Goal: Task Accomplishment & Management: Manage account settings

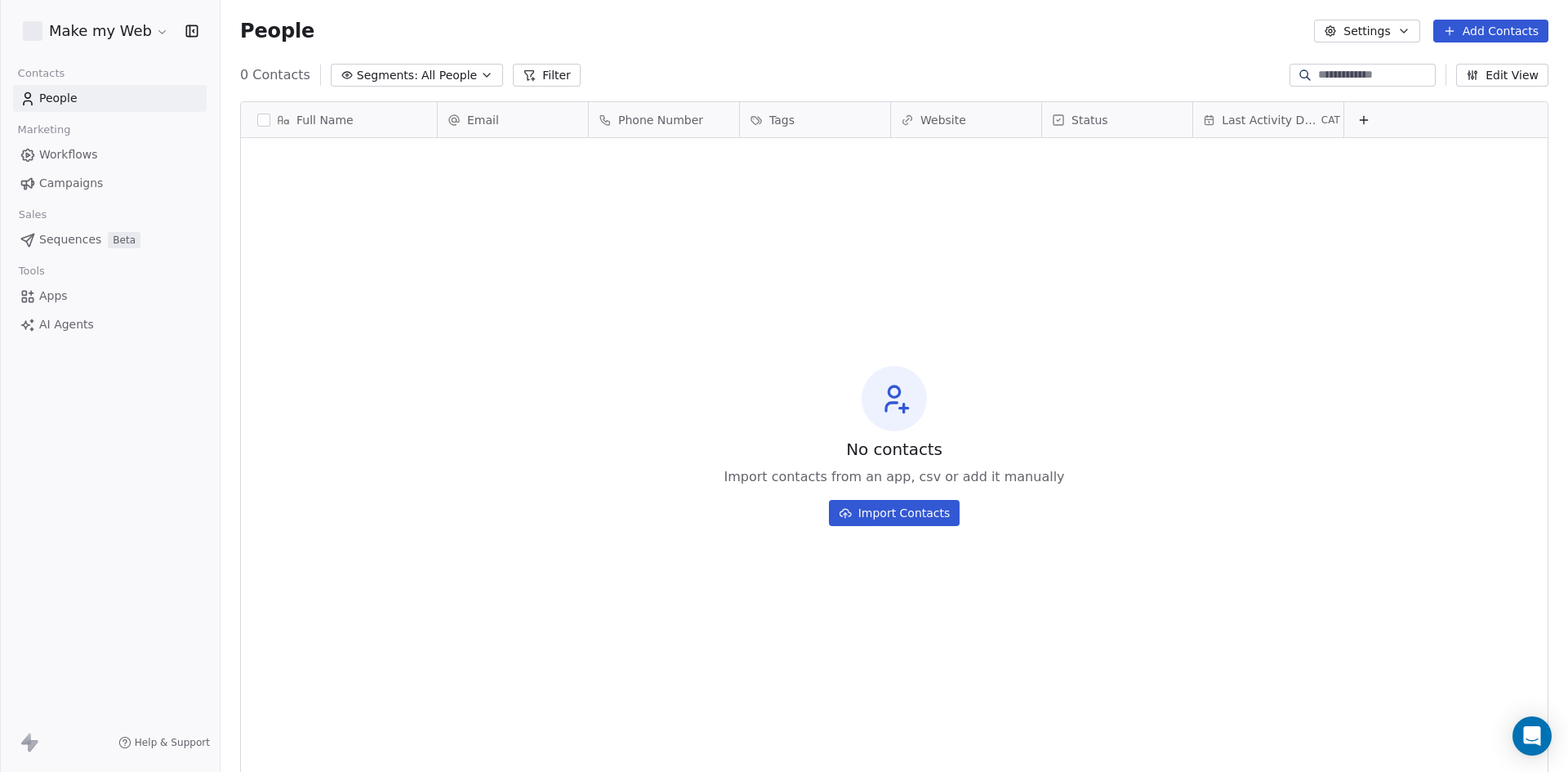
scroll to position [667, 1336]
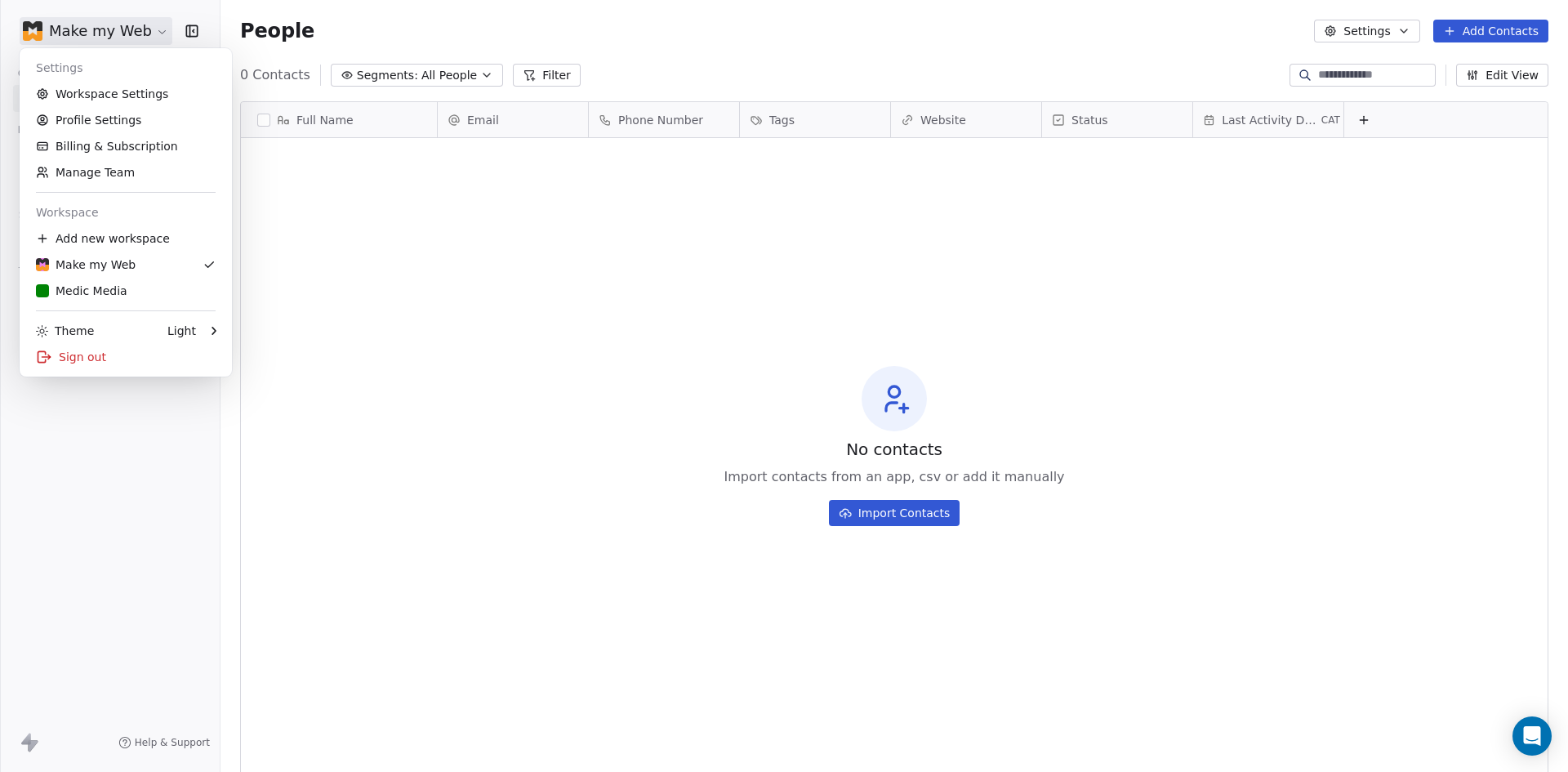
click at [130, 36] on html "Make my Web Contacts People Marketing Workflows Campaigns Sales Sequences Beta …" at bounding box center [784, 386] width 1568 height 772
click at [205, 296] on div "Medic Media" at bounding box center [126, 291] width 180 height 16
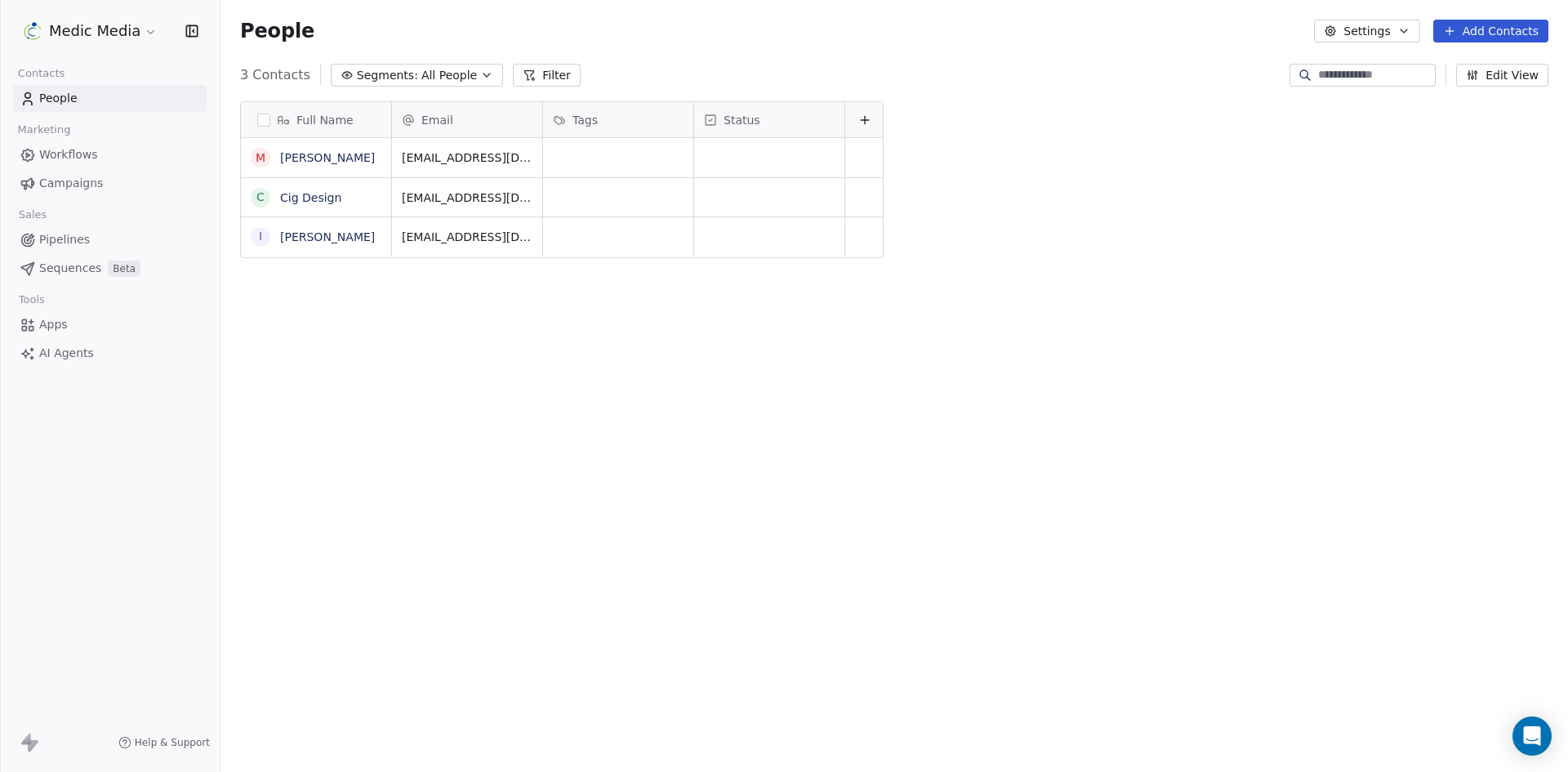
scroll to position [667, 1336]
click at [97, 32] on html "Medic Media Contacts People Marketing Workflows Campaigns Sales Pipelines Seque…" at bounding box center [784, 386] width 1568 height 772
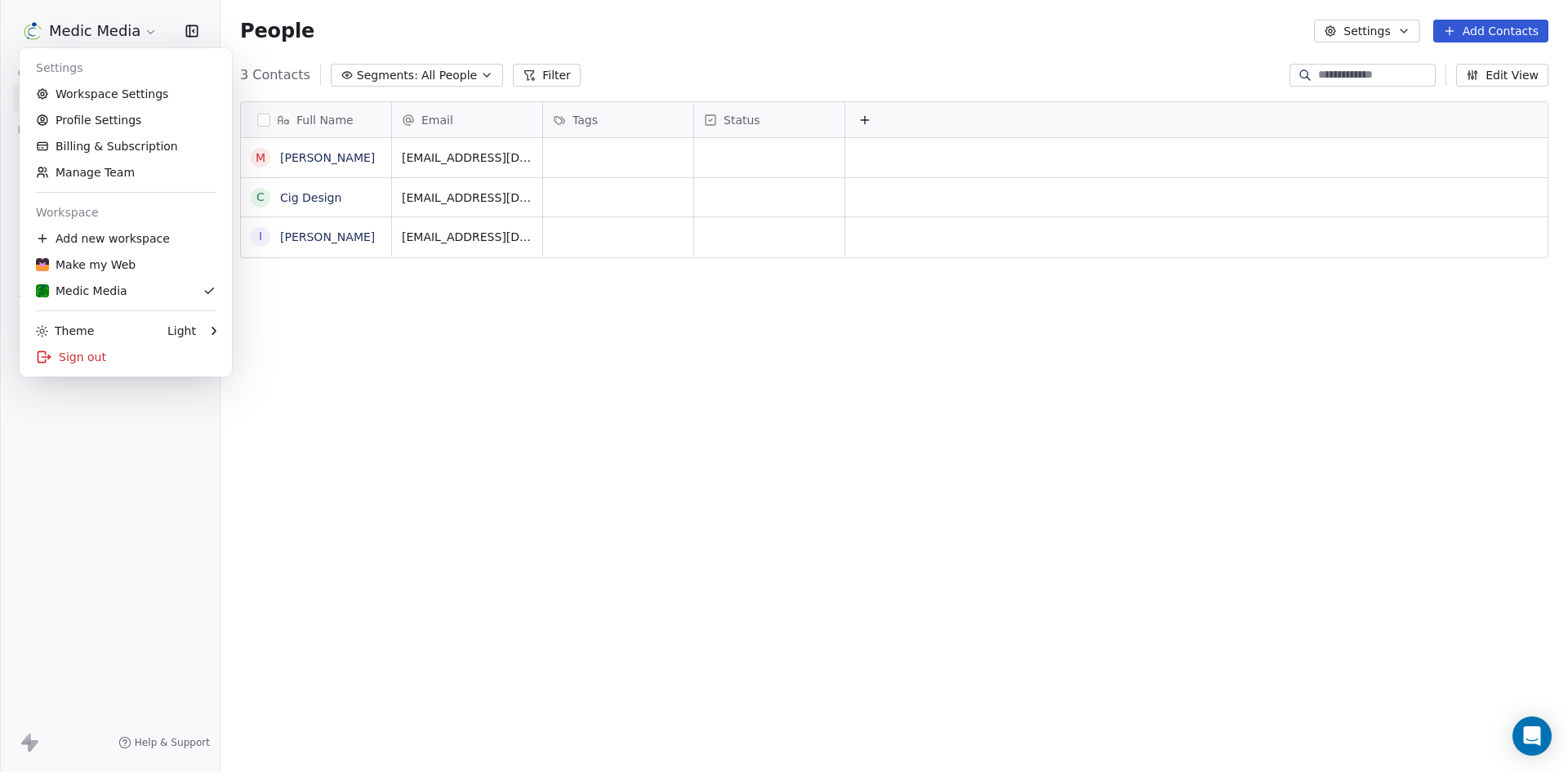
click at [56, 30] on html "Medic Media Contacts People Marketing Workflows Campaigns Sales Pipelines Seque…" at bounding box center [784, 386] width 1568 height 772
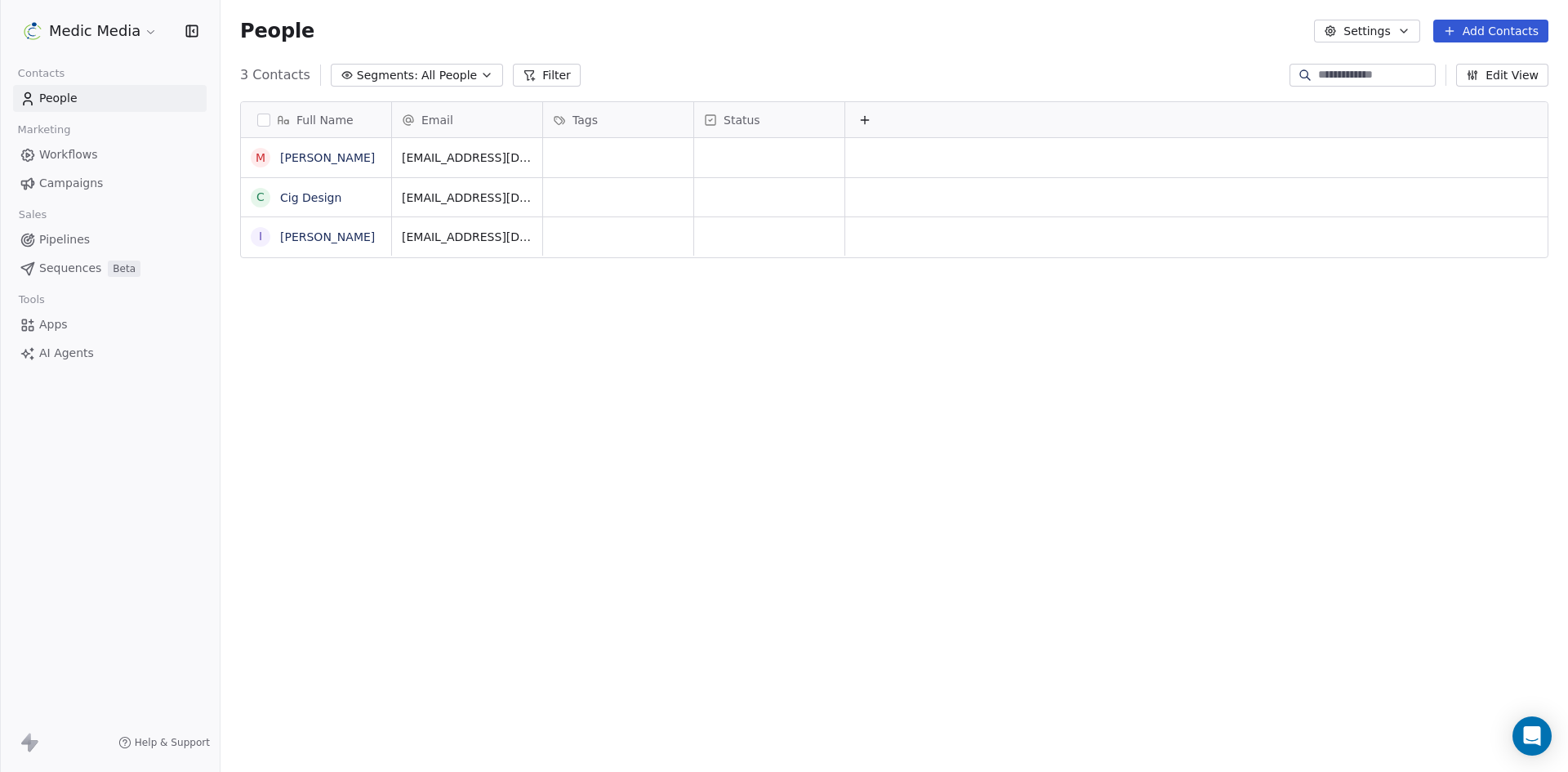
click at [58, 29] on html "Medic Media Contacts People Marketing Workflows Campaigns Sales Pipelines Seque…" at bounding box center [784, 386] width 1568 height 772
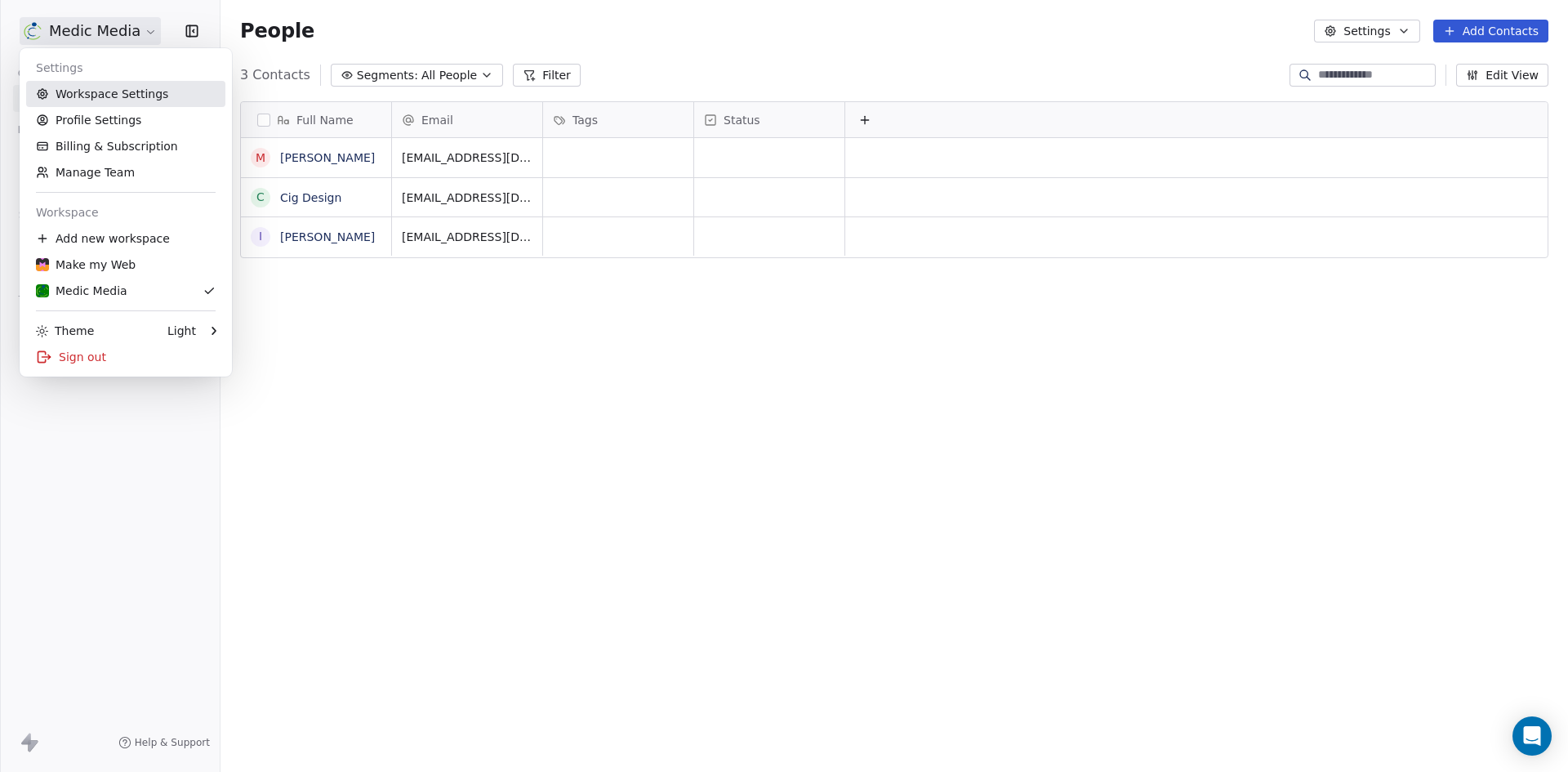
click at [108, 94] on link "Workspace Settings" at bounding box center [125, 93] width 199 height 26
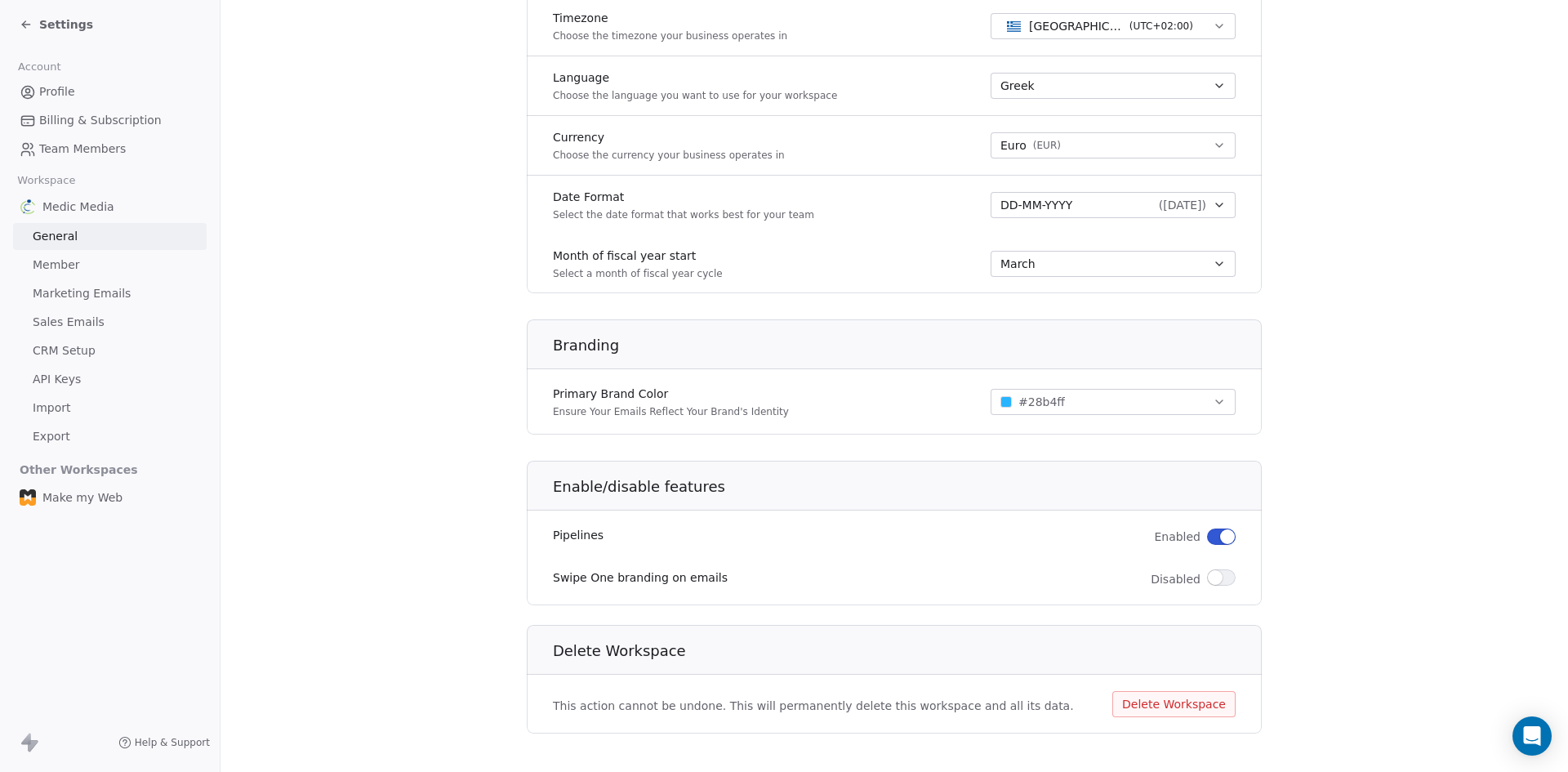
scroll to position [758, 0]
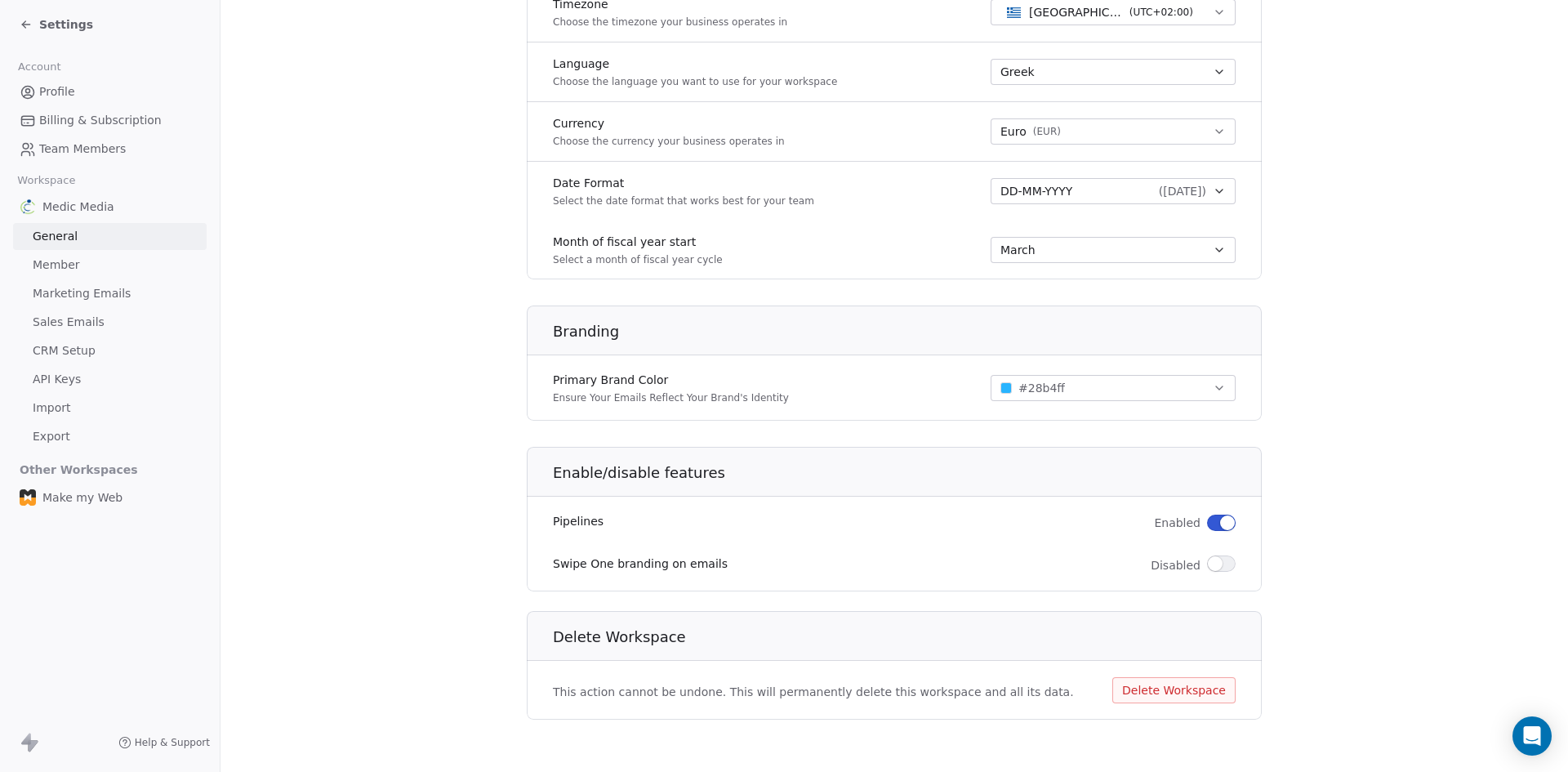
click at [1223, 523] on span "button" at bounding box center [1227, 522] width 14 height 14
click at [54, 22] on span "Settings" at bounding box center [66, 24] width 54 height 16
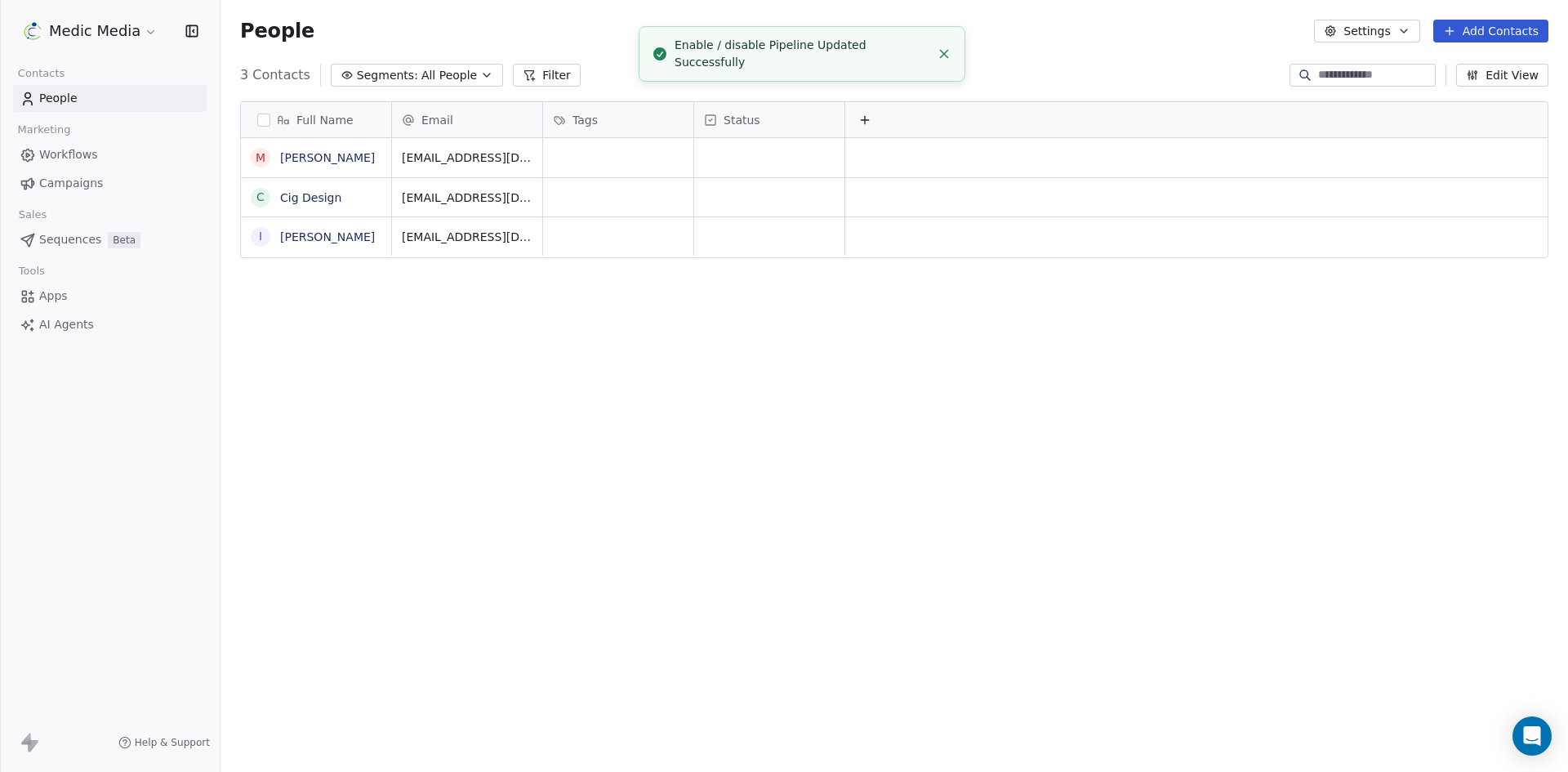
scroll to position [667, 1336]
click at [77, 231] on link "Sequences Beta" at bounding box center [110, 239] width 193 height 27
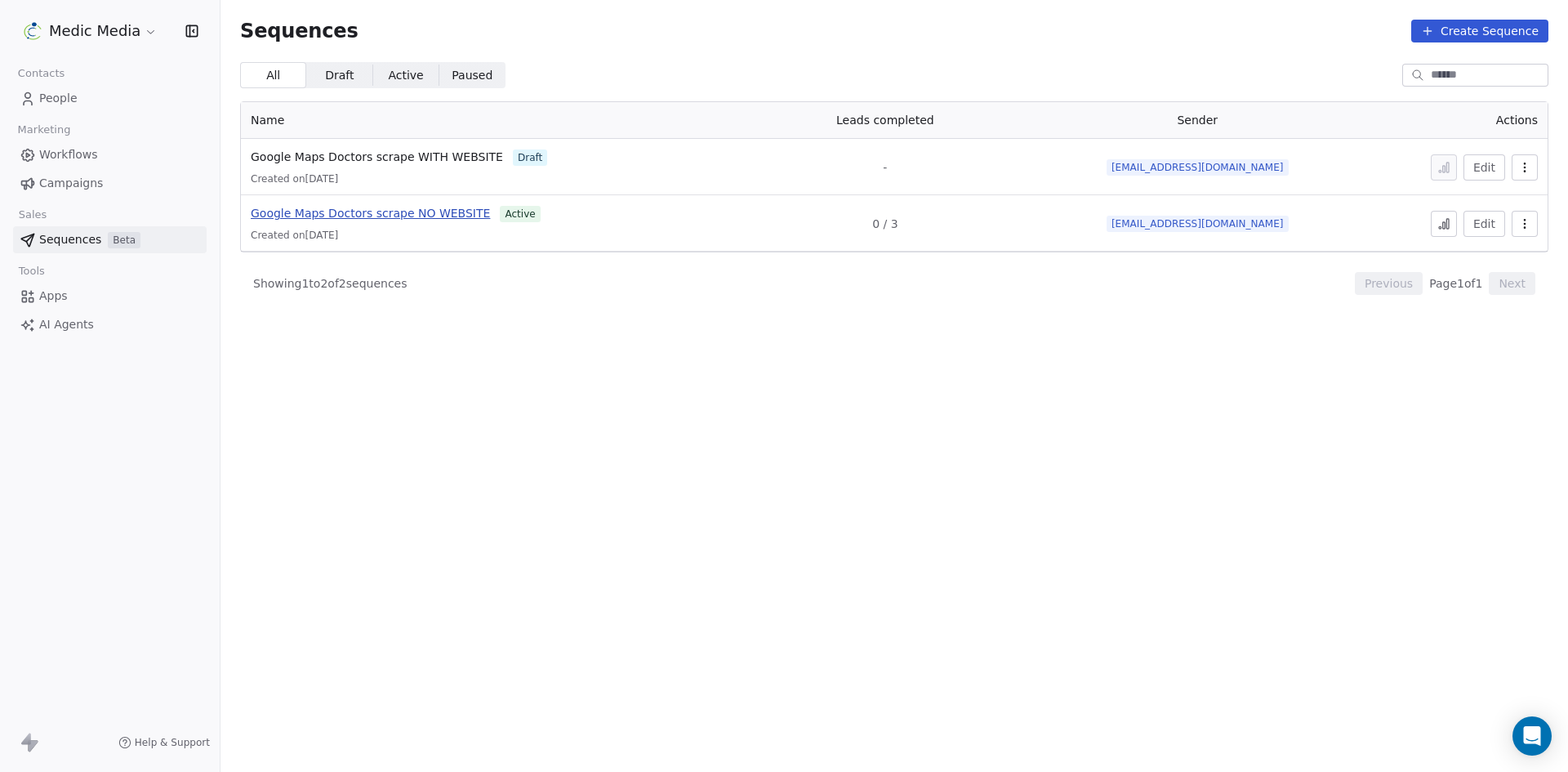
click at [360, 216] on span "Google Maps Doctors scrape NO WEBSITE" at bounding box center [370, 213] width 239 height 13
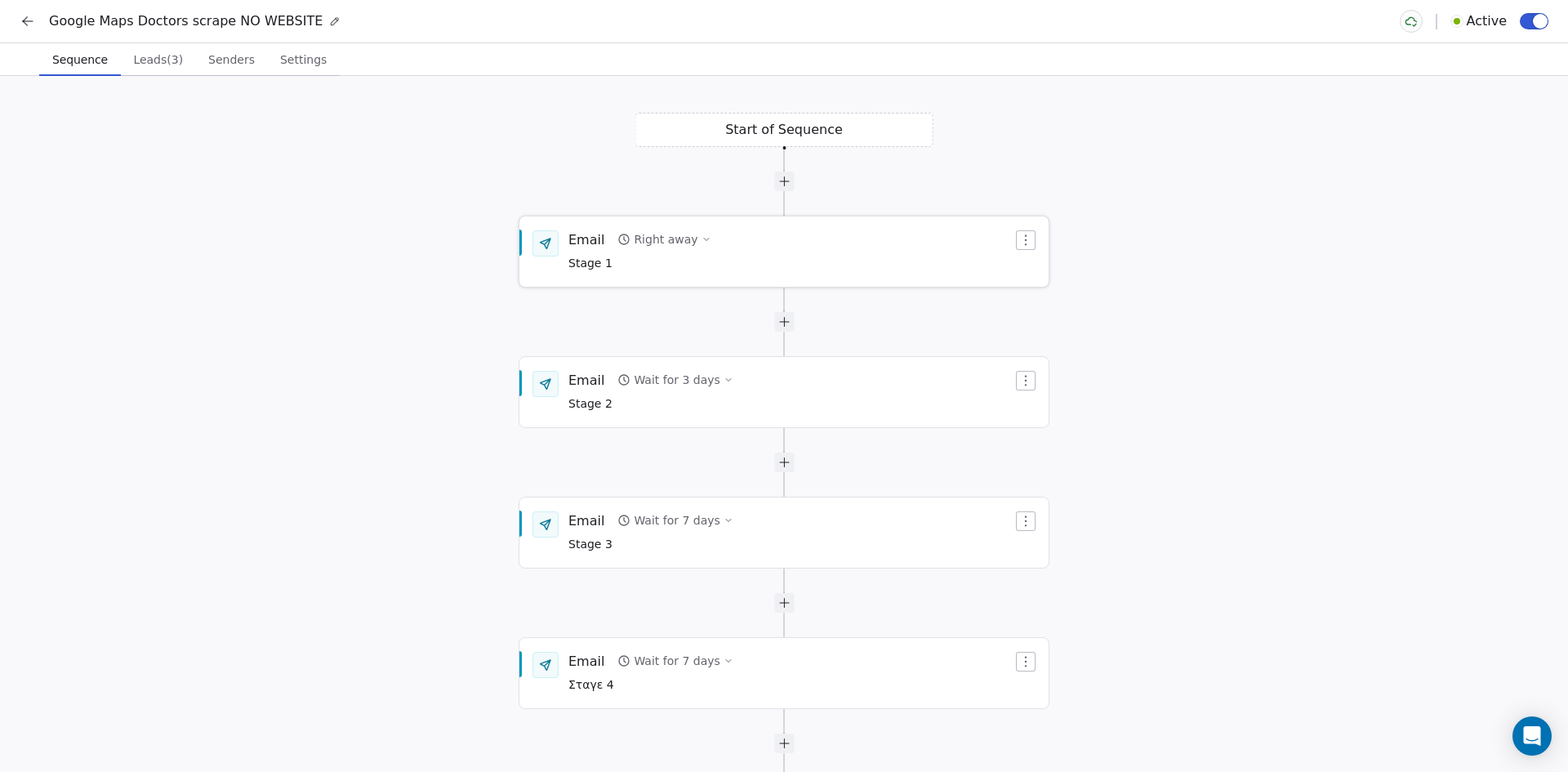
click at [704, 239] on icon "button" at bounding box center [706, 239] width 5 height 3
click at [1225, 255] on div "Start of Sequence Email Right away Stage 1 End of Sequence Email Wait for 3 day…" at bounding box center [784, 424] width 1568 height 696
click at [884, 240] on div "Email Right away Stage 1" at bounding box center [791, 252] width 444 height 43
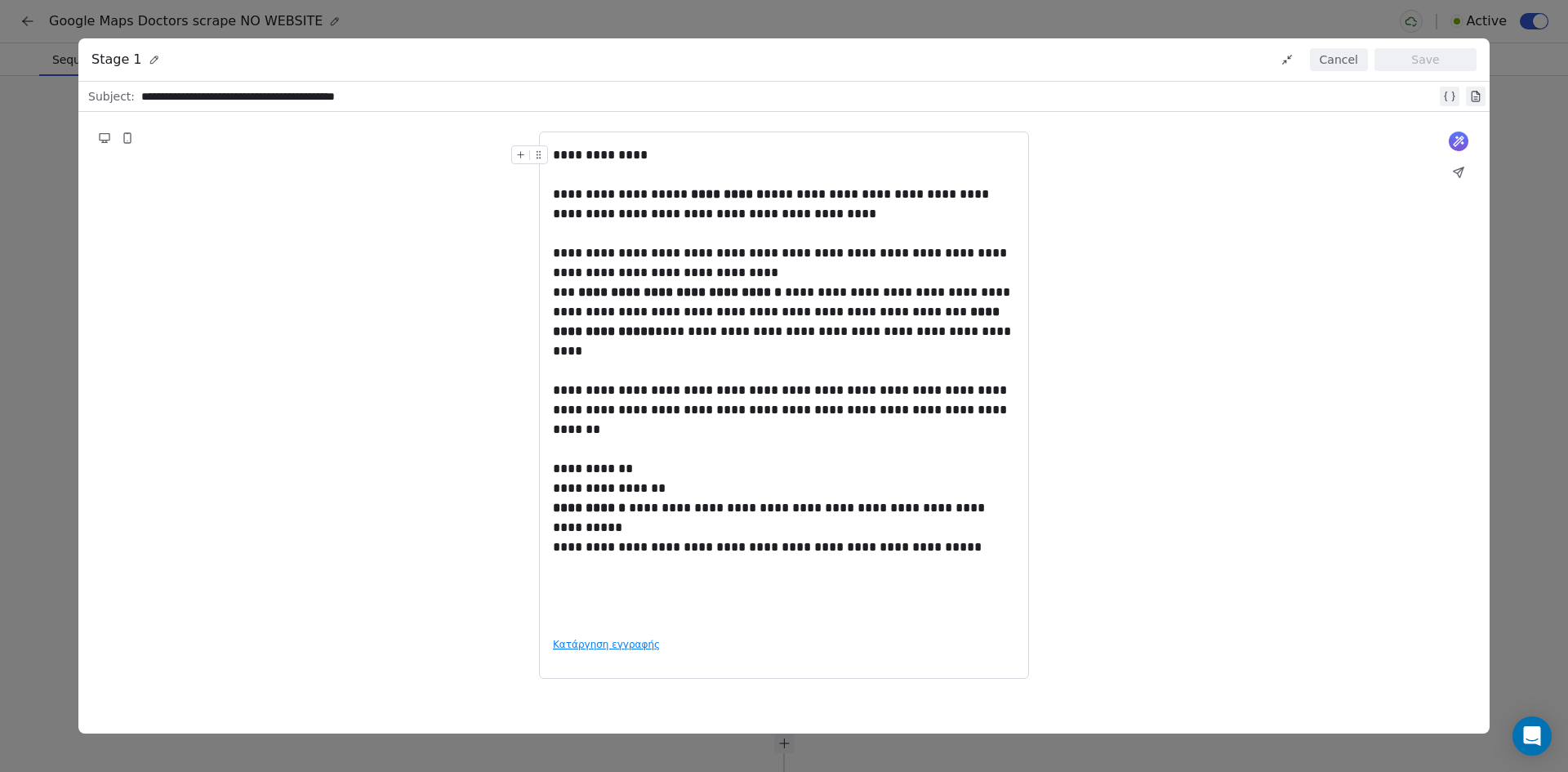
click at [1337, 61] on button "Cancel" at bounding box center [1338, 60] width 58 height 23
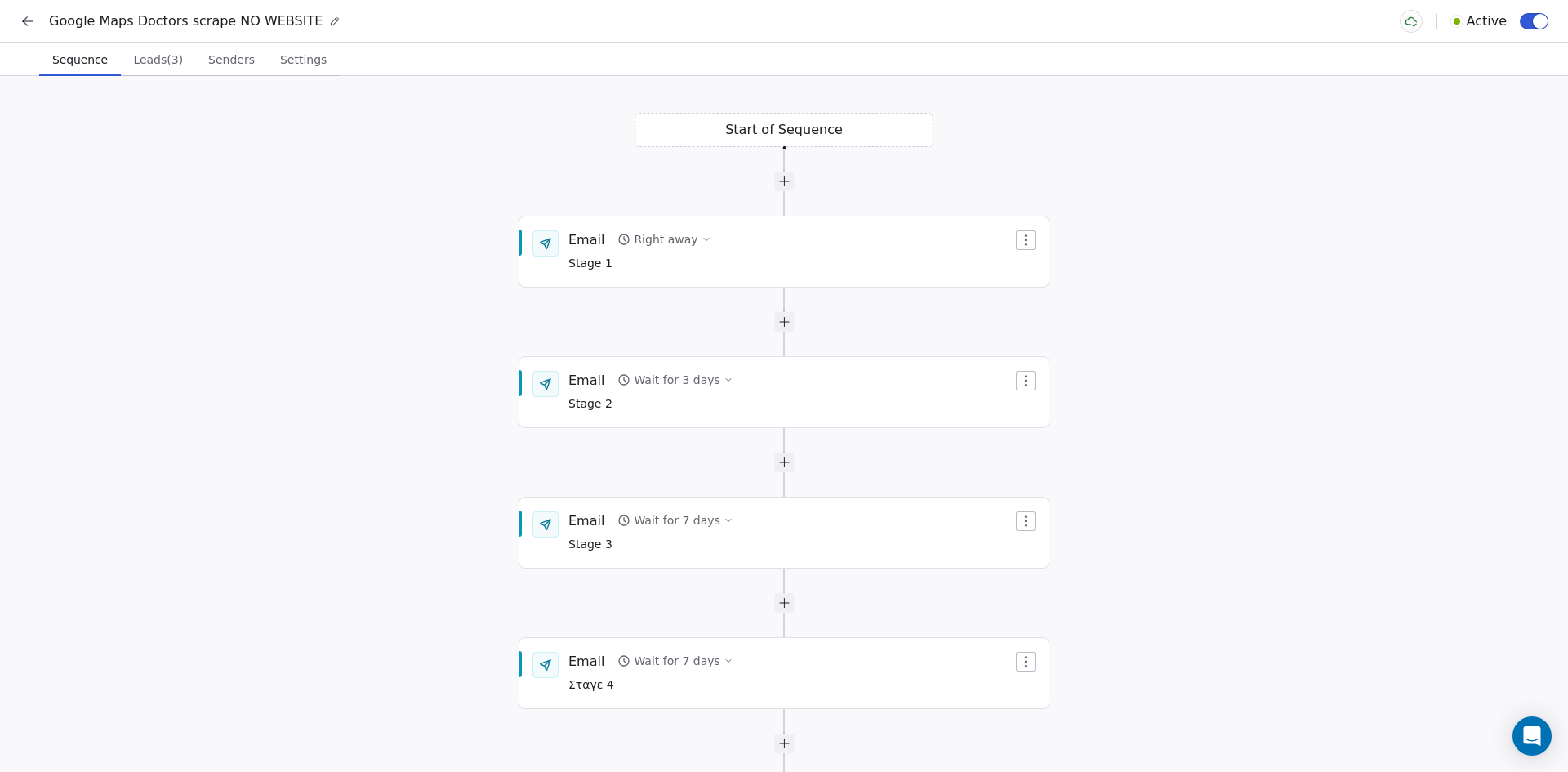
click at [134, 58] on span "Leads (3)" at bounding box center [158, 60] width 63 height 23
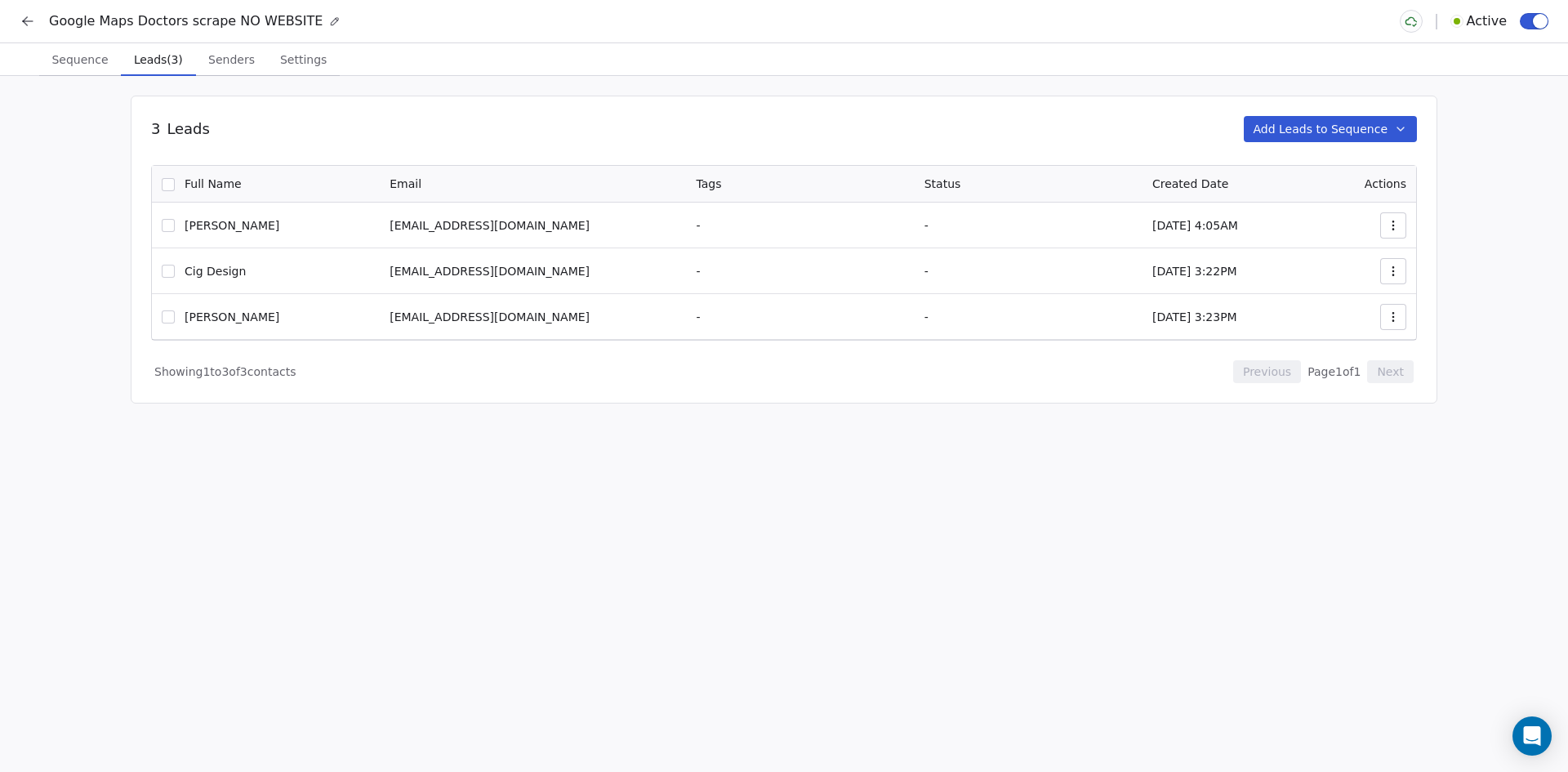
click at [210, 54] on span "Senders" at bounding box center [231, 60] width 60 height 23
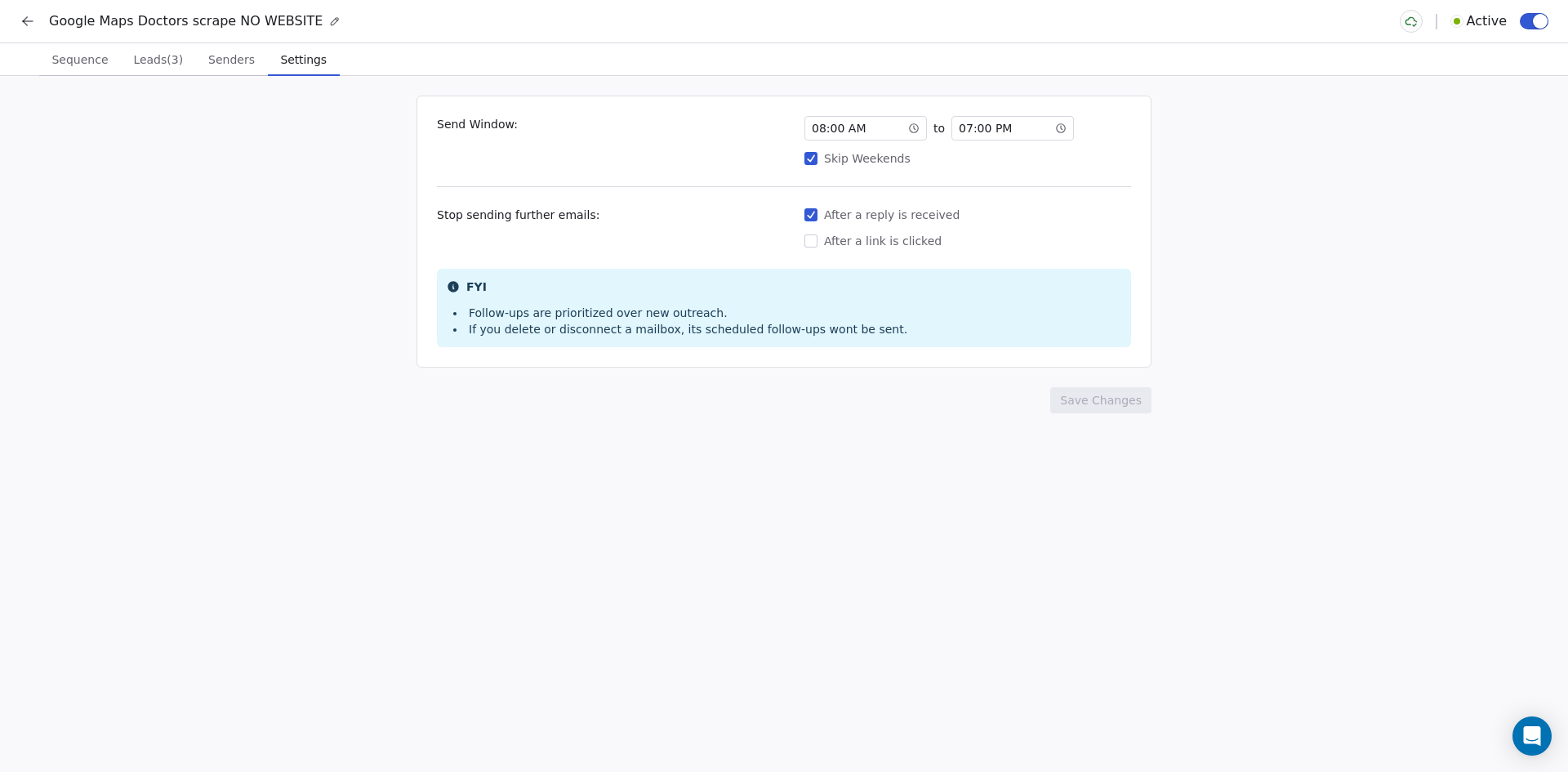
click at [281, 52] on span "Settings" at bounding box center [304, 60] width 59 height 23
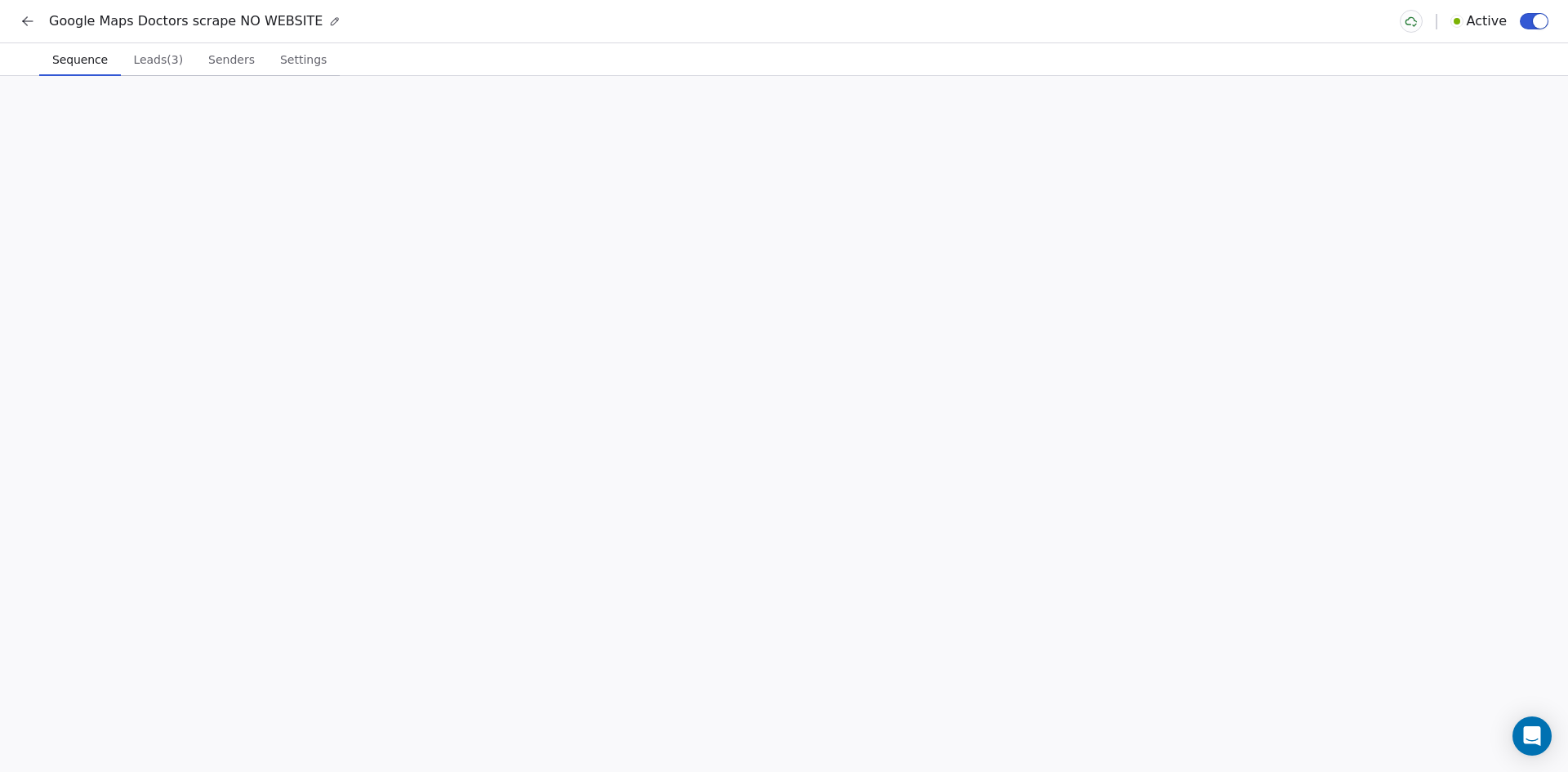
click at [85, 64] on span "Sequence" at bounding box center [80, 60] width 69 height 23
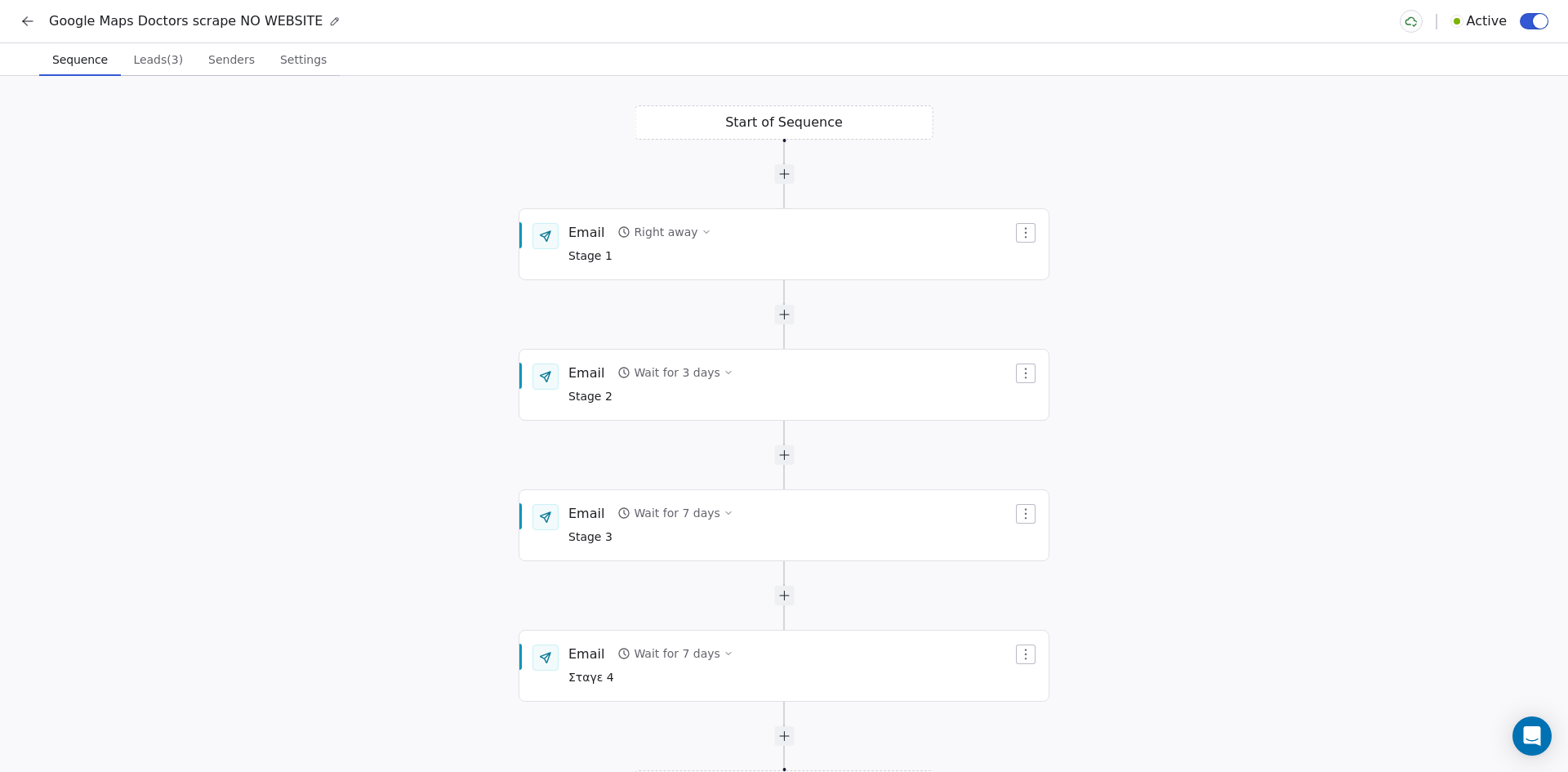
click at [26, 15] on icon at bounding box center [28, 21] width 16 height 16
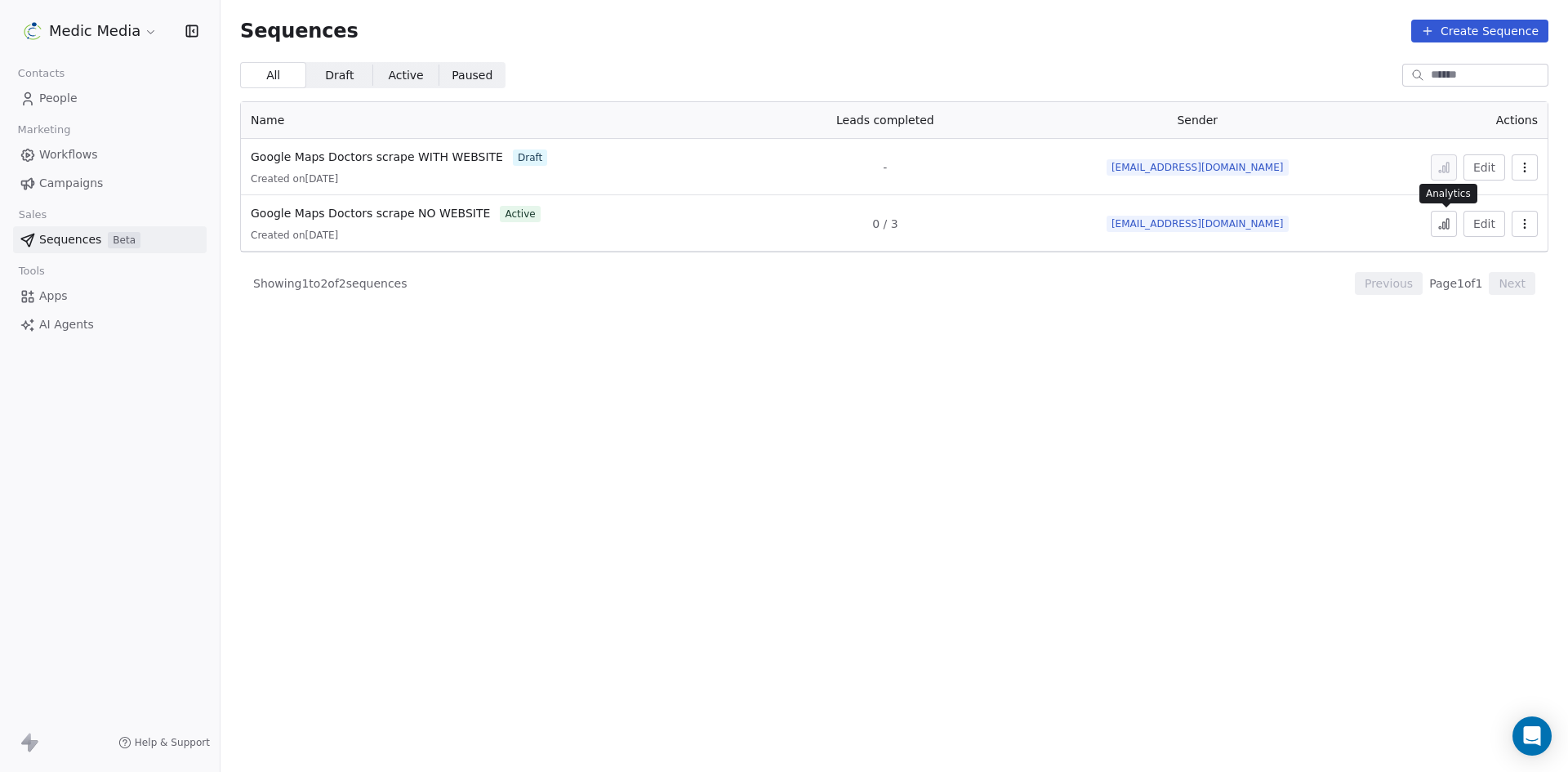
click at [1437, 230] on button at bounding box center [1443, 223] width 26 height 26
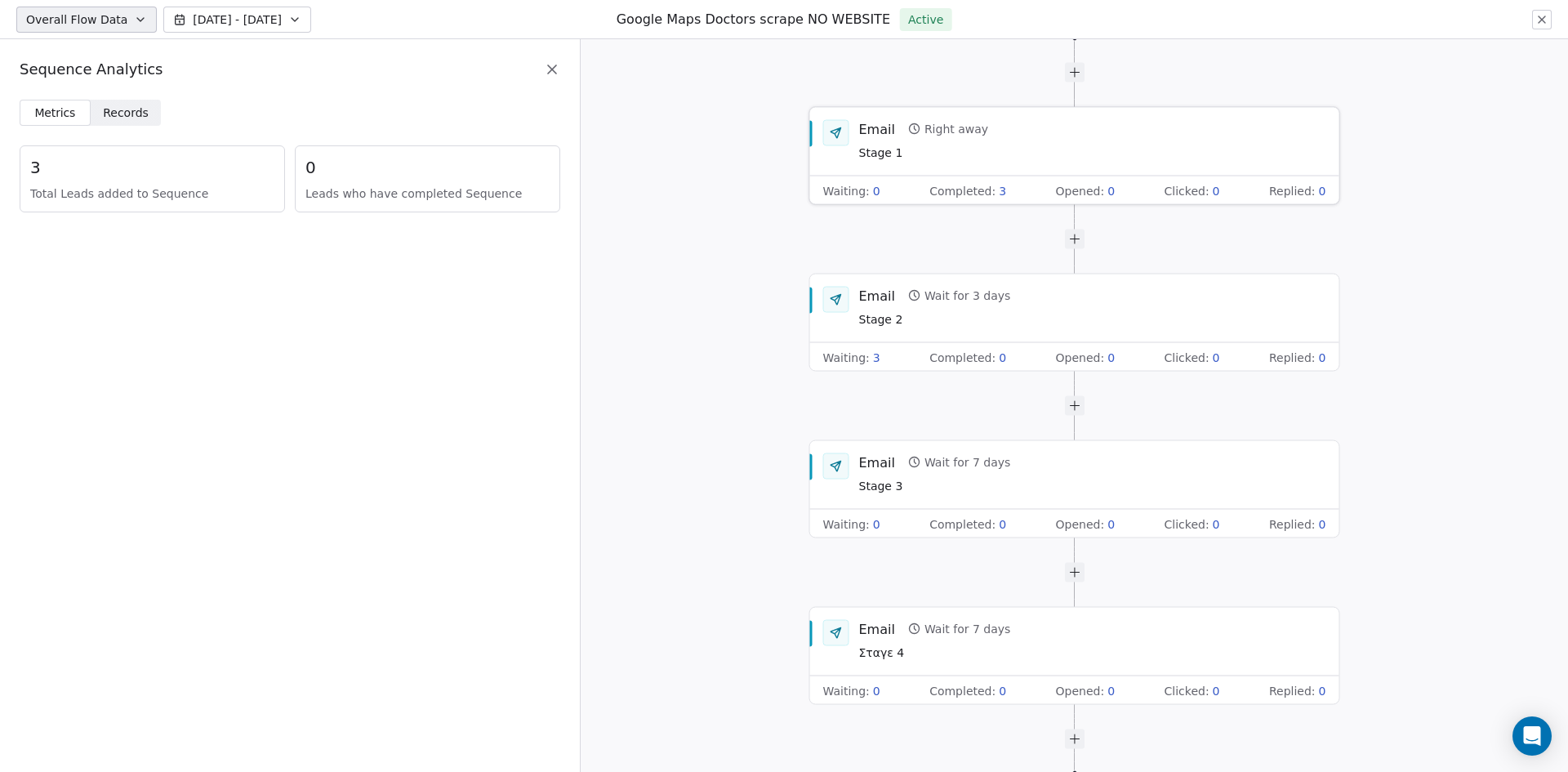
click at [982, 186] on span "Completed :" at bounding box center [962, 190] width 66 height 16
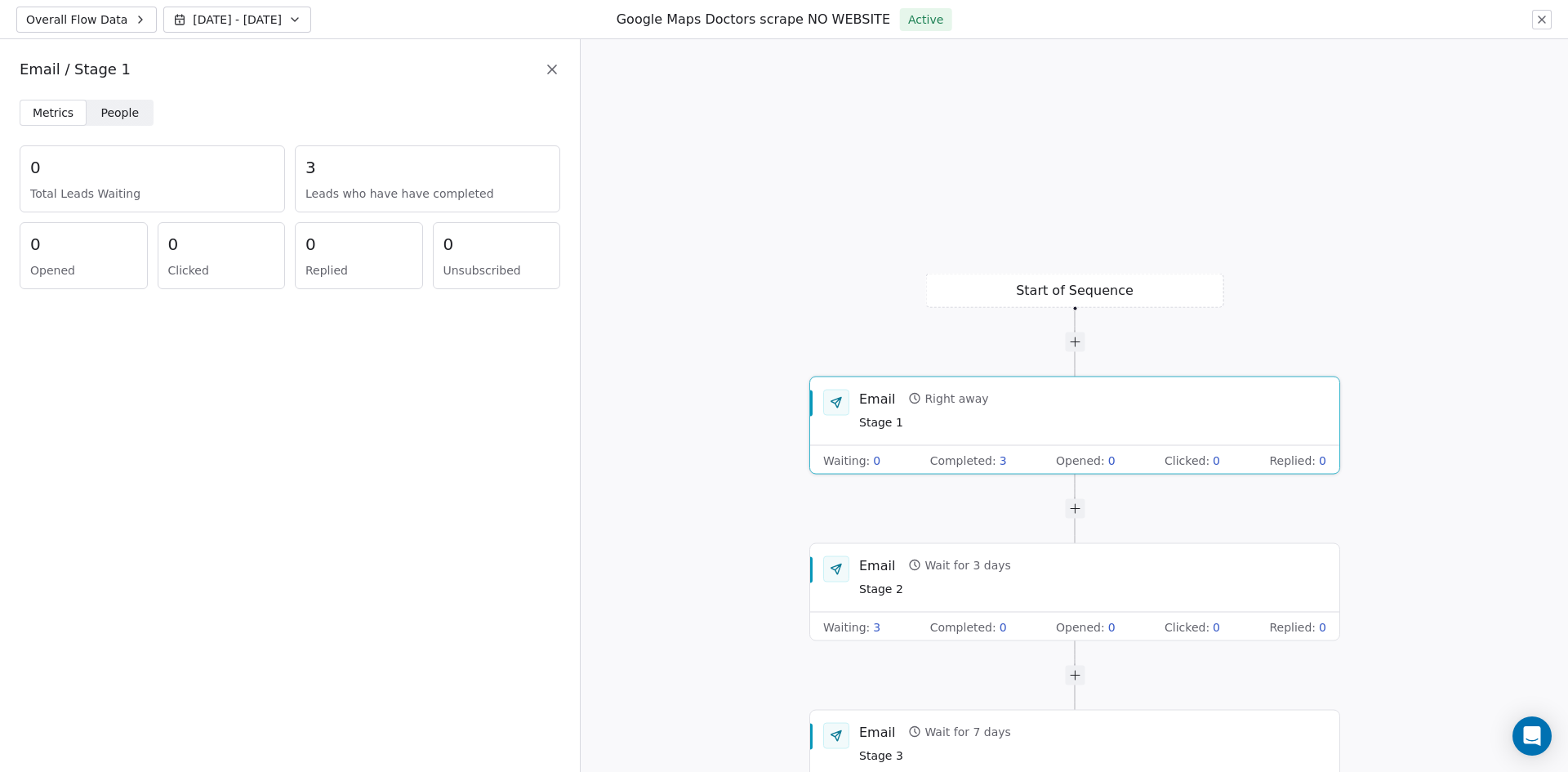
click at [392, 183] on div "3 Leads who have have completed" at bounding box center [427, 179] width 266 height 67
click at [392, 181] on div "3 Leads who have have completed" at bounding box center [427, 179] width 266 height 67
click at [392, 180] on div "3 Leads who have have completed" at bounding box center [427, 179] width 266 height 67
drag, startPoint x: 392, startPoint y: 180, endPoint x: 524, endPoint y: 188, distance: 132.2
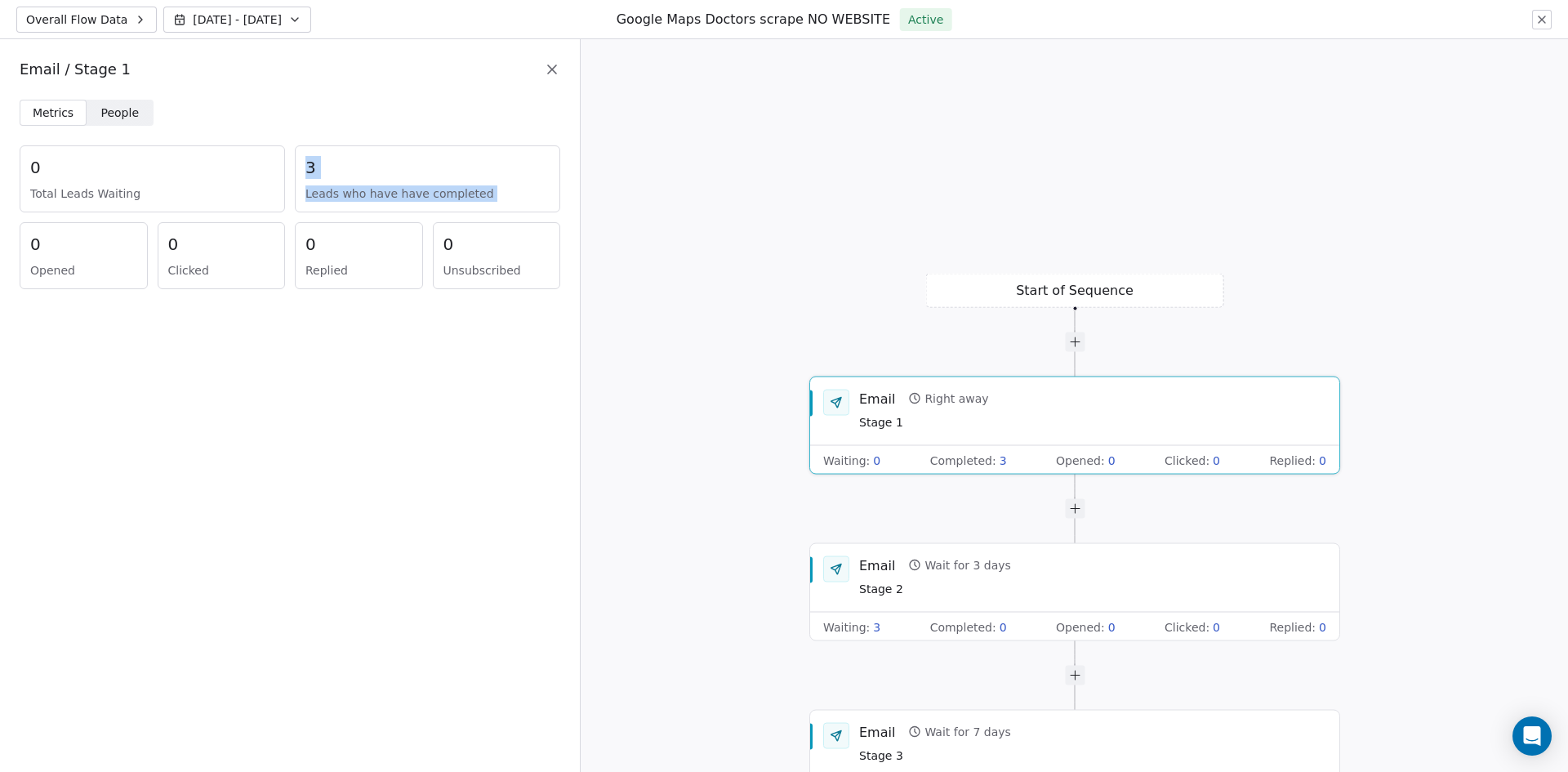
click at [524, 188] on div "3 Leads who have have completed" at bounding box center [427, 179] width 266 height 67
click at [524, 188] on span "Leads who have have completed" at bounding box center [428, 193] width 244 height 16
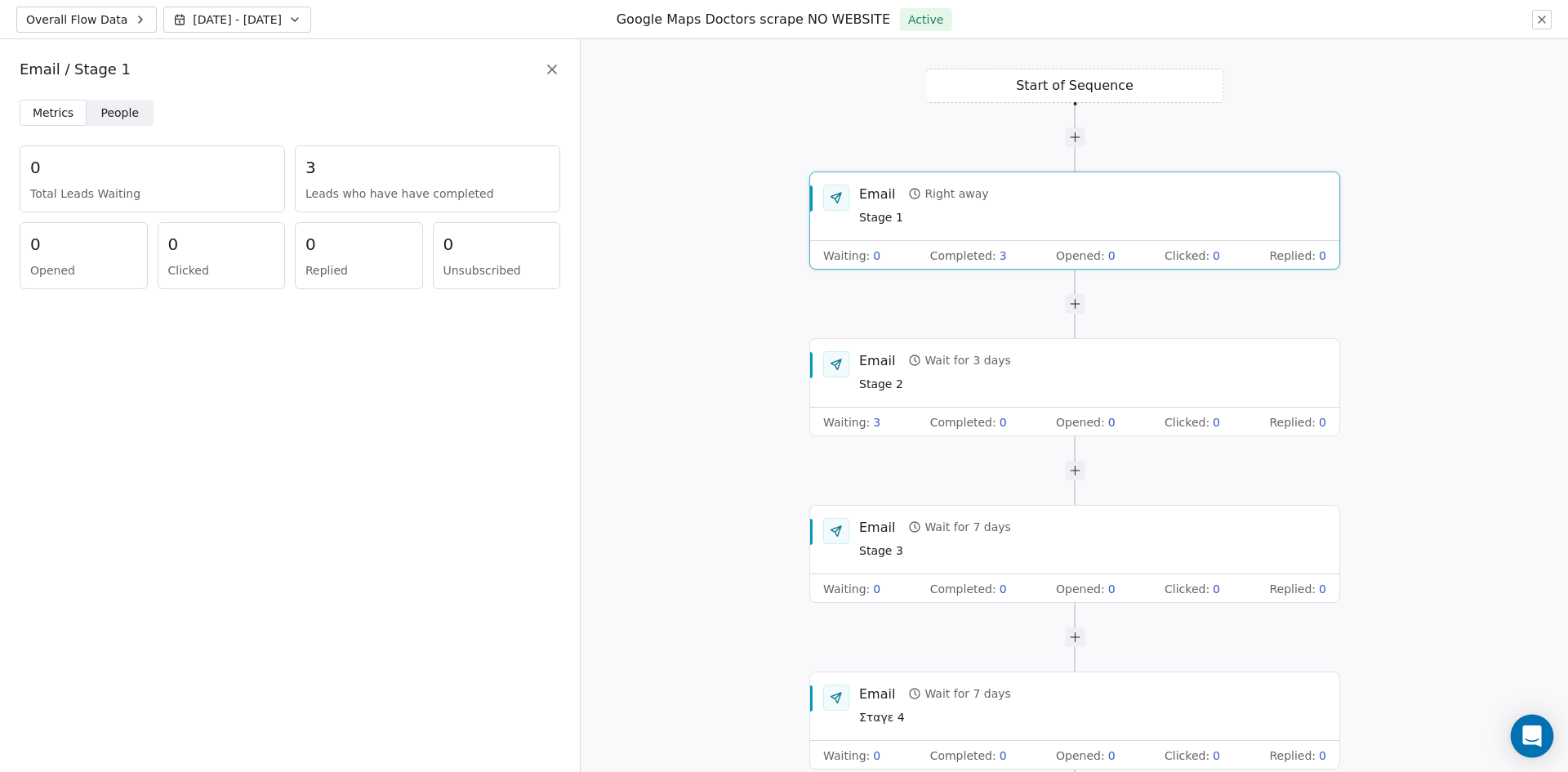
click at [1538, 732] on icon "Open Intercom Messenger" at bounding box center [1532, 736] width 19 height 21
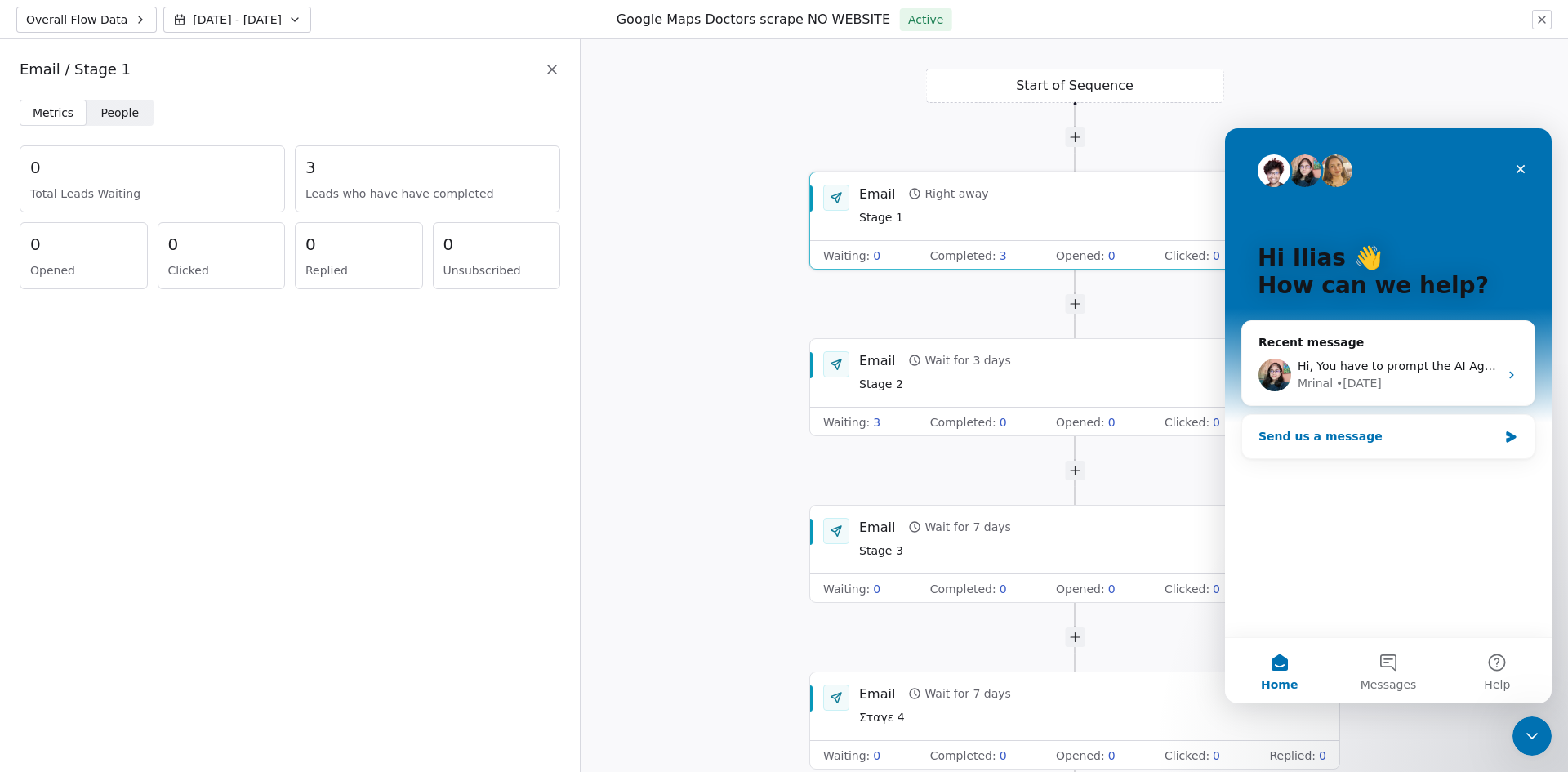
click at [1354, 437] on div "Send us a message" at bounding box center [1377, 437] width 239 height 17
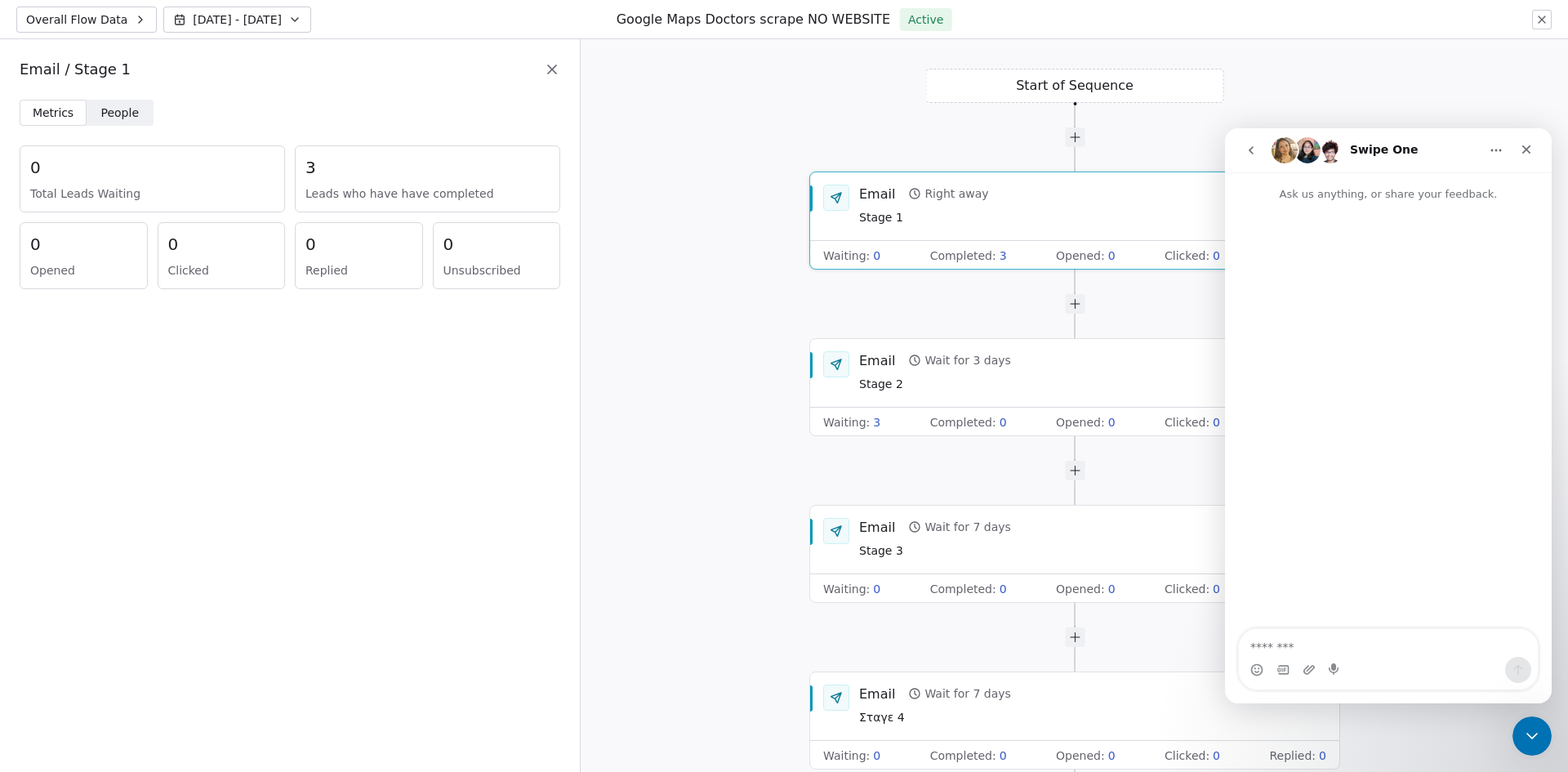
click at [1359, 640] on textarea "Message…" at bounding box center [1389, 642] width 299 height 28
click at [1359, 642] on textarea "Message…" at bounding box center [1389, 642] width 299 height 28
click at [551, 68] on icon at bounding box center [552, 70] width 9 height 9
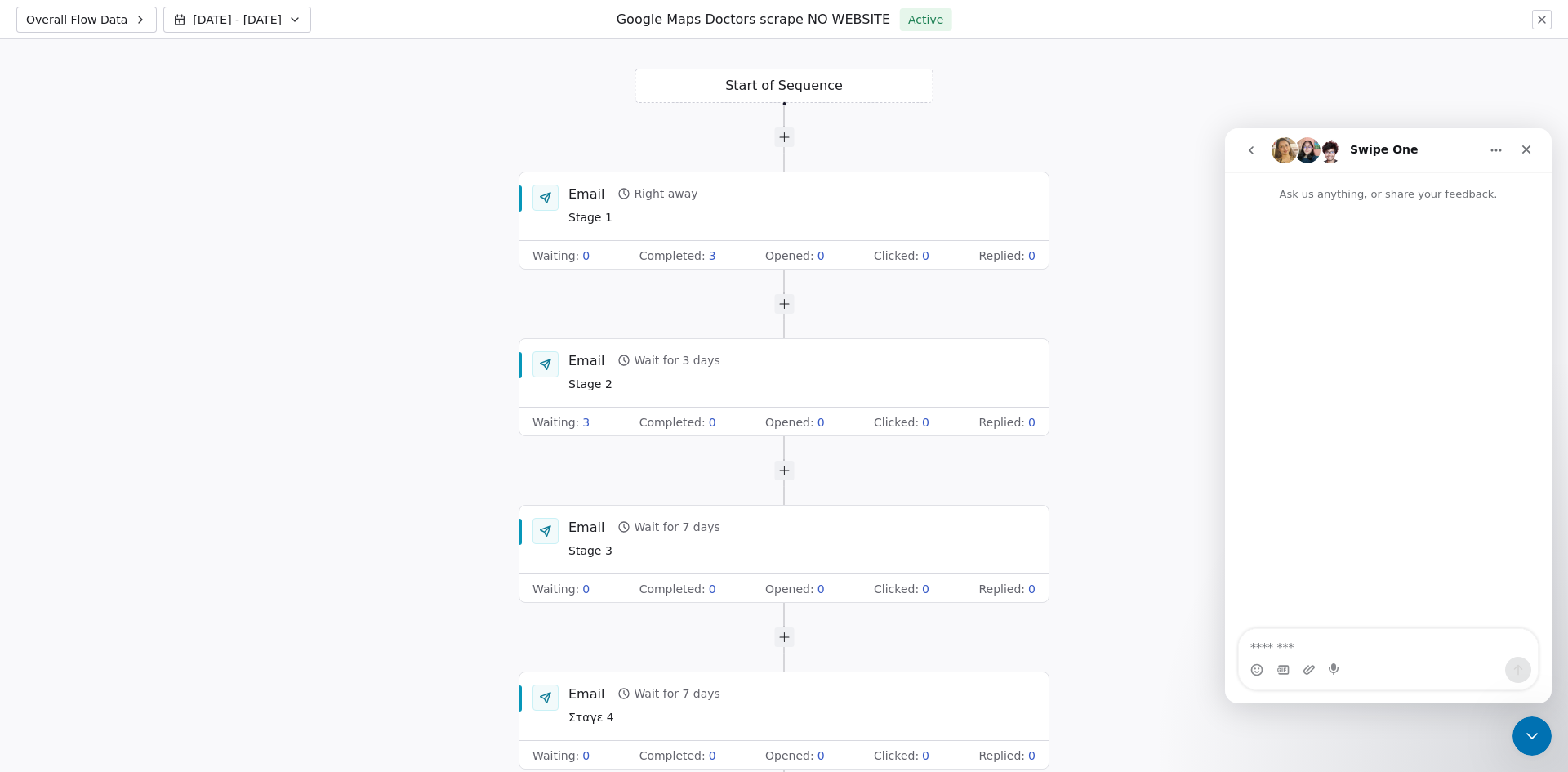
click at [1545, 14] on icon at bounding box center [1542, 20] width 13 height 13
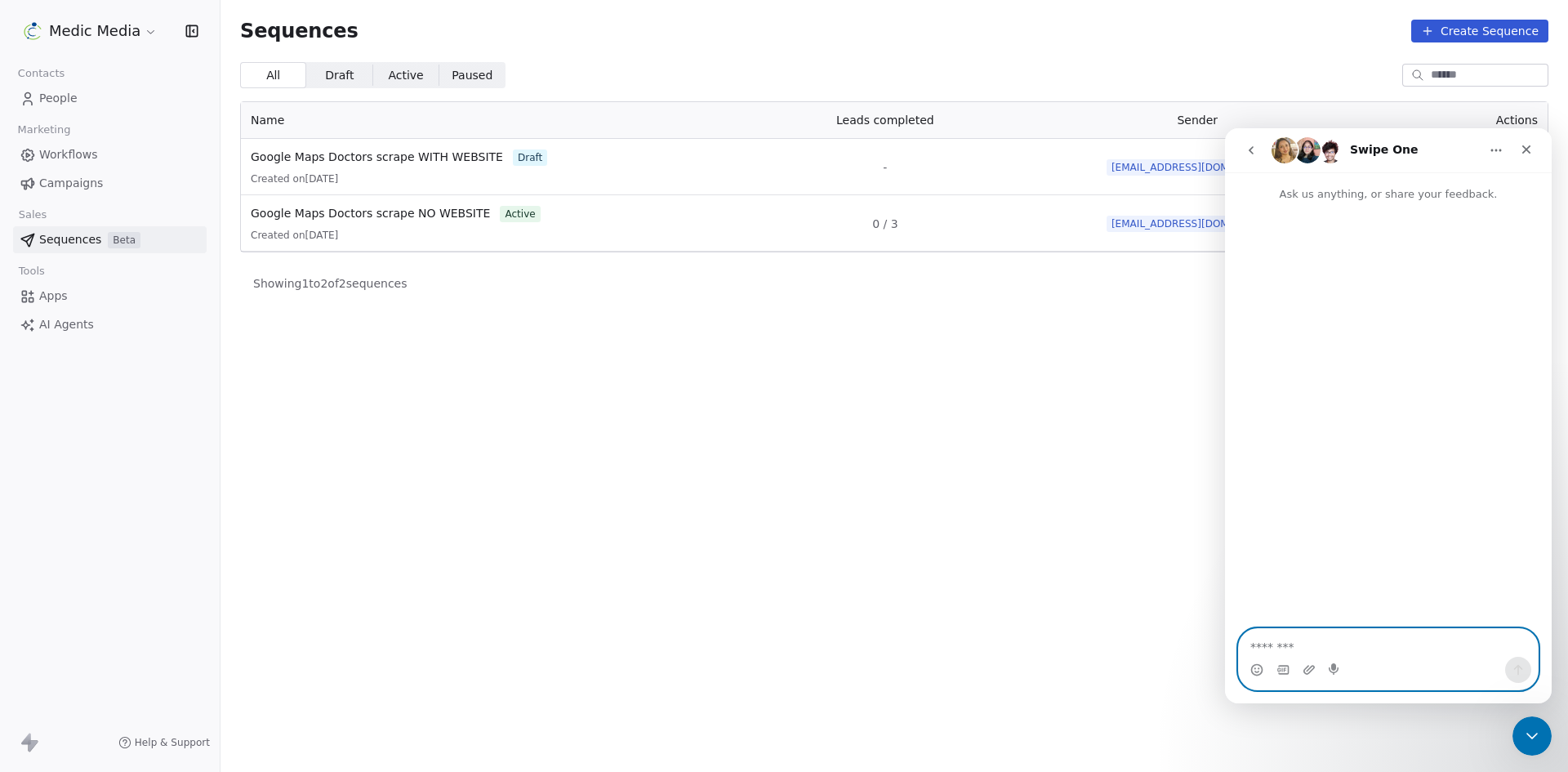
click at [1383, 645] on textarea "Message…" at bounding box center [1389, 642] width 299 height 28
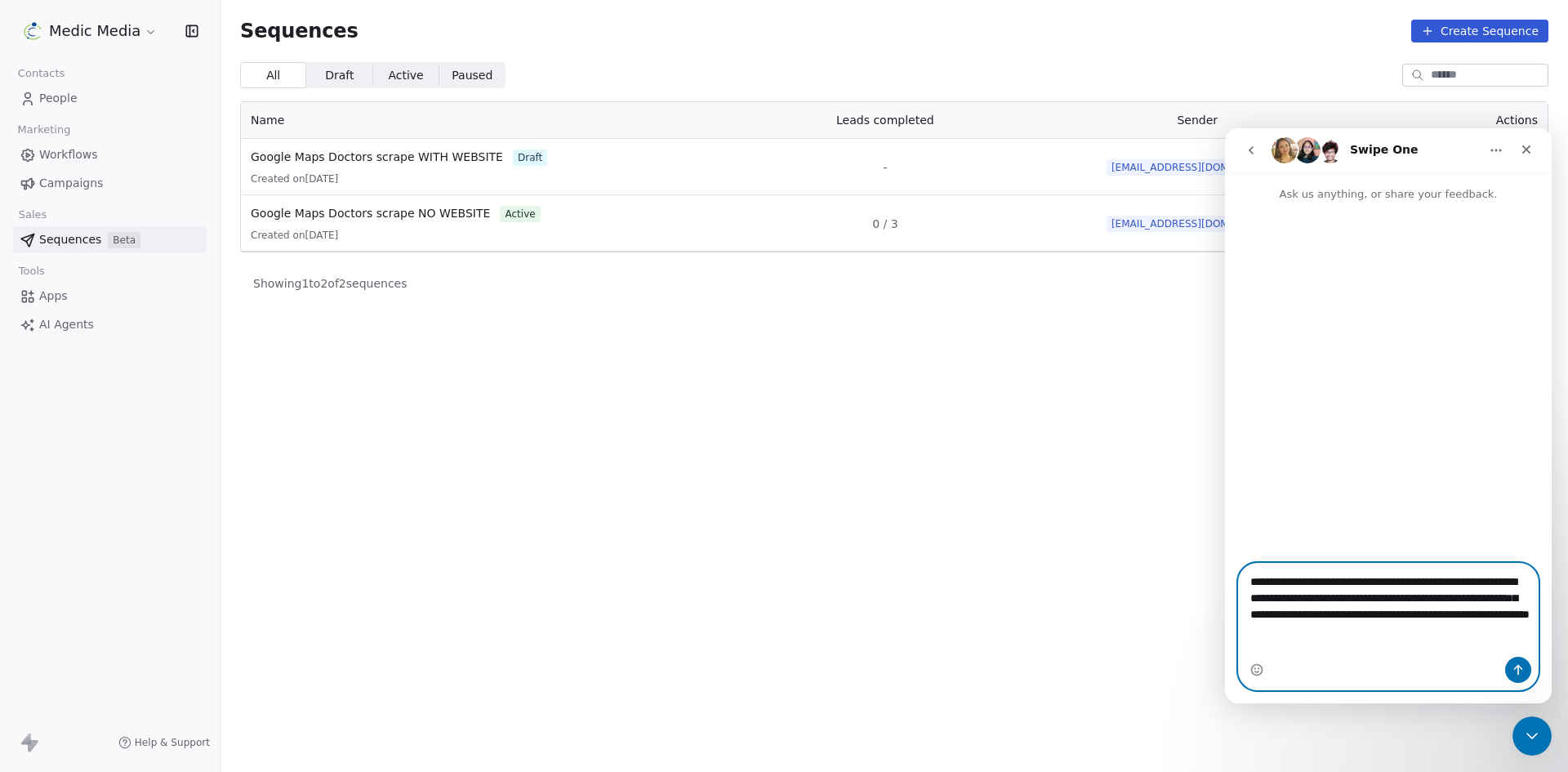
type textarea "**********"
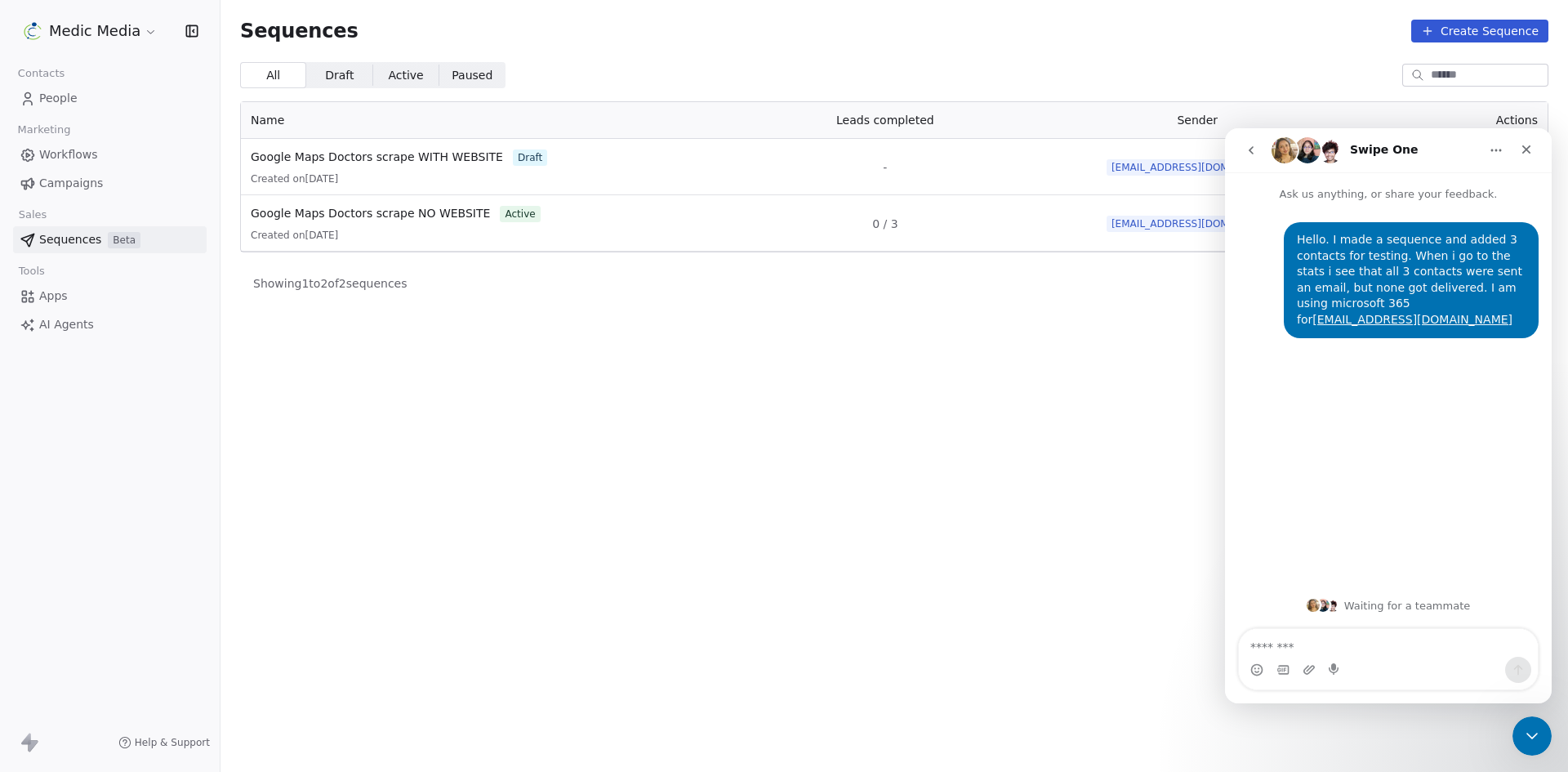
click at [652, 349] on section "Sequences Create Sequence All All Draft Draft Active Active Paused Paused Name …" at bounding box center [894, 386] width 1348 height 772
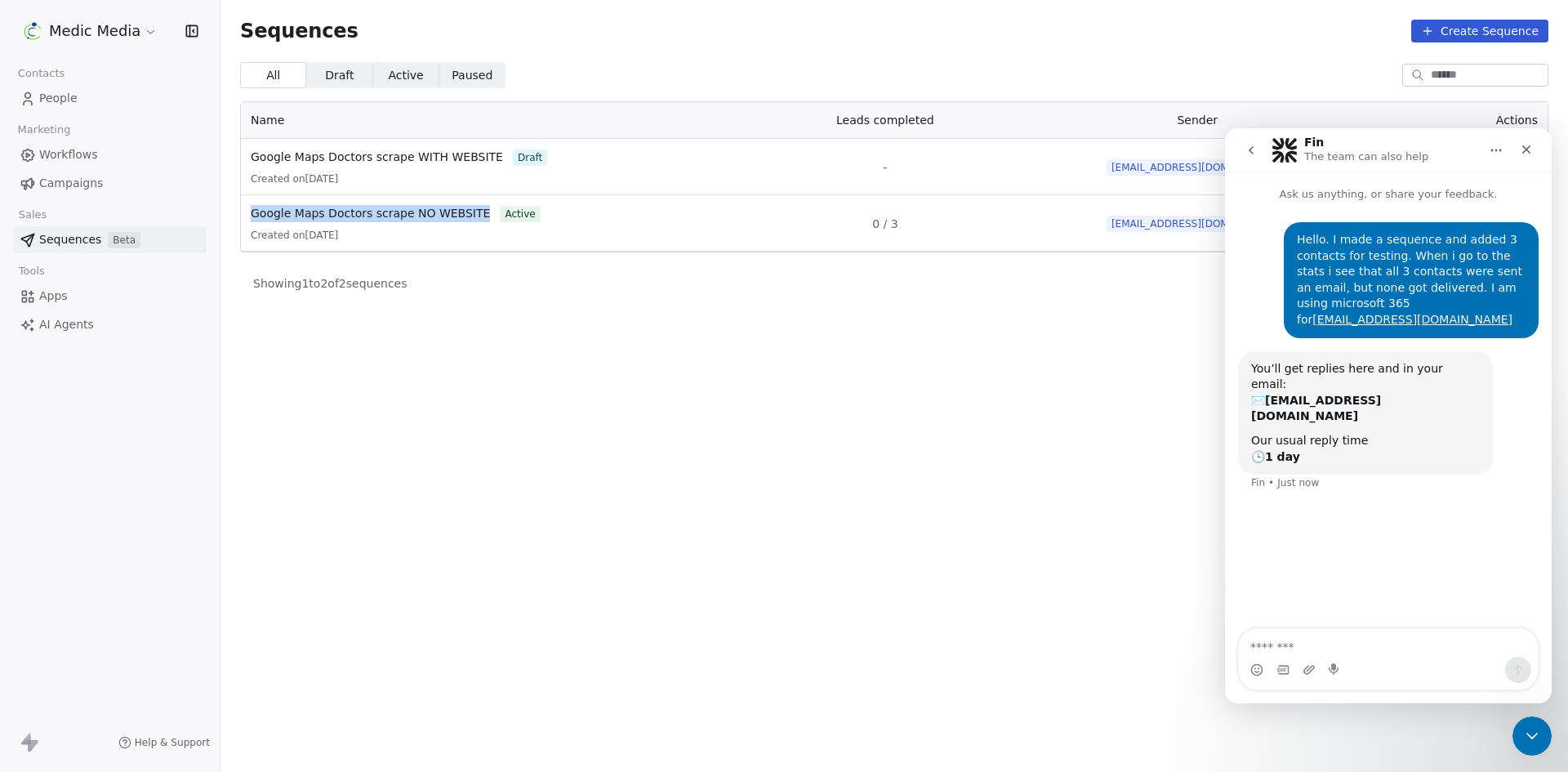
drag, startPoint x: 242, startPoint y: 213, endPoint x: 476, endPoint y: 211, distance: 234.0
click at [476, 211] on td "Google Maps Doctors scrape NO WEBSITE active Created on 08 Sept 2025" at bounding box center [484, 223] width 487 height 56
copy span "Google Maps Doctors scrape NO WEBSITE"
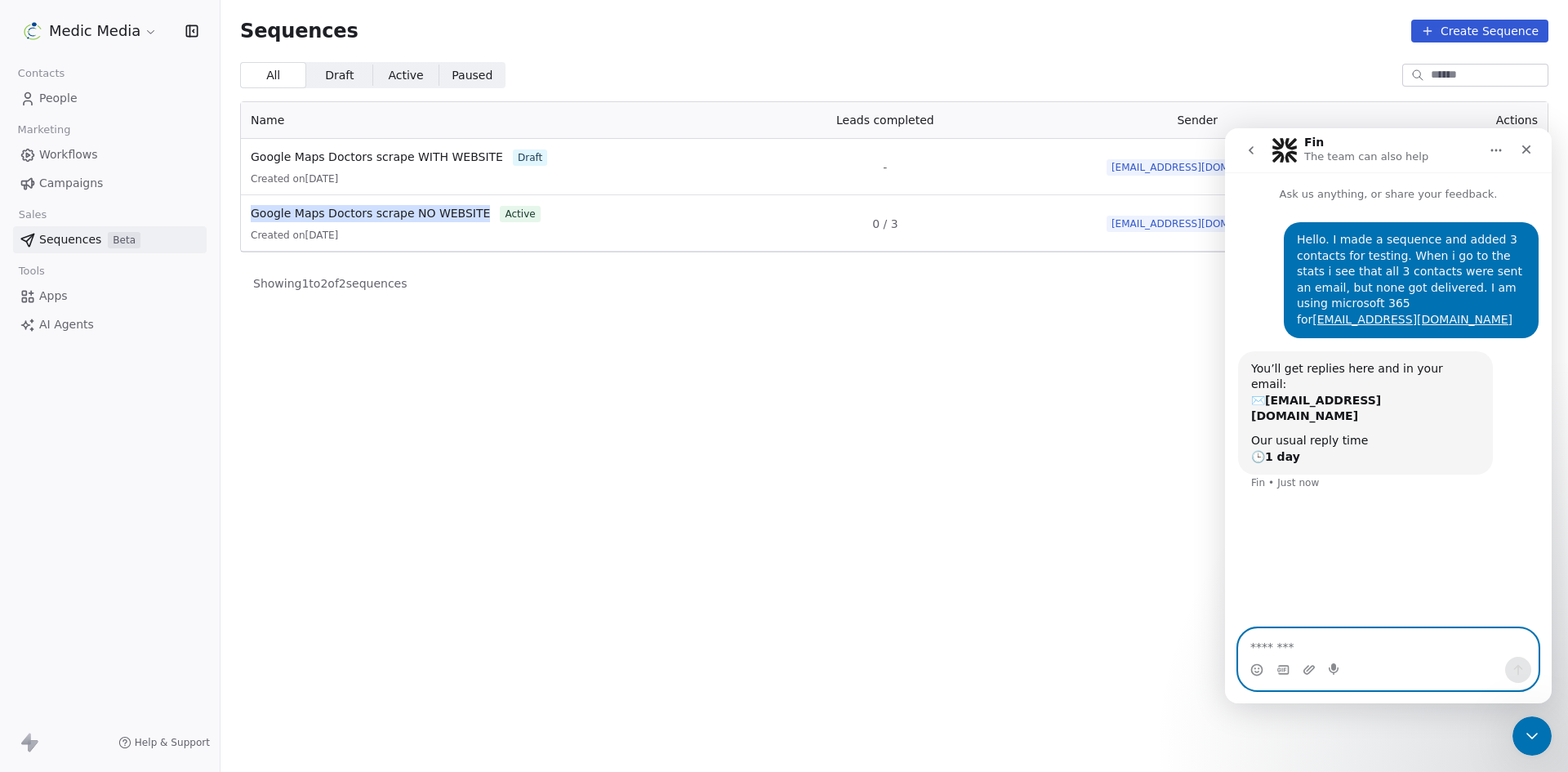
click at [1381, 646] on textarea "Message…" at bounding box center [1389, 642] width 299 height 28
paste textarea "**********"
type textarea "**********"
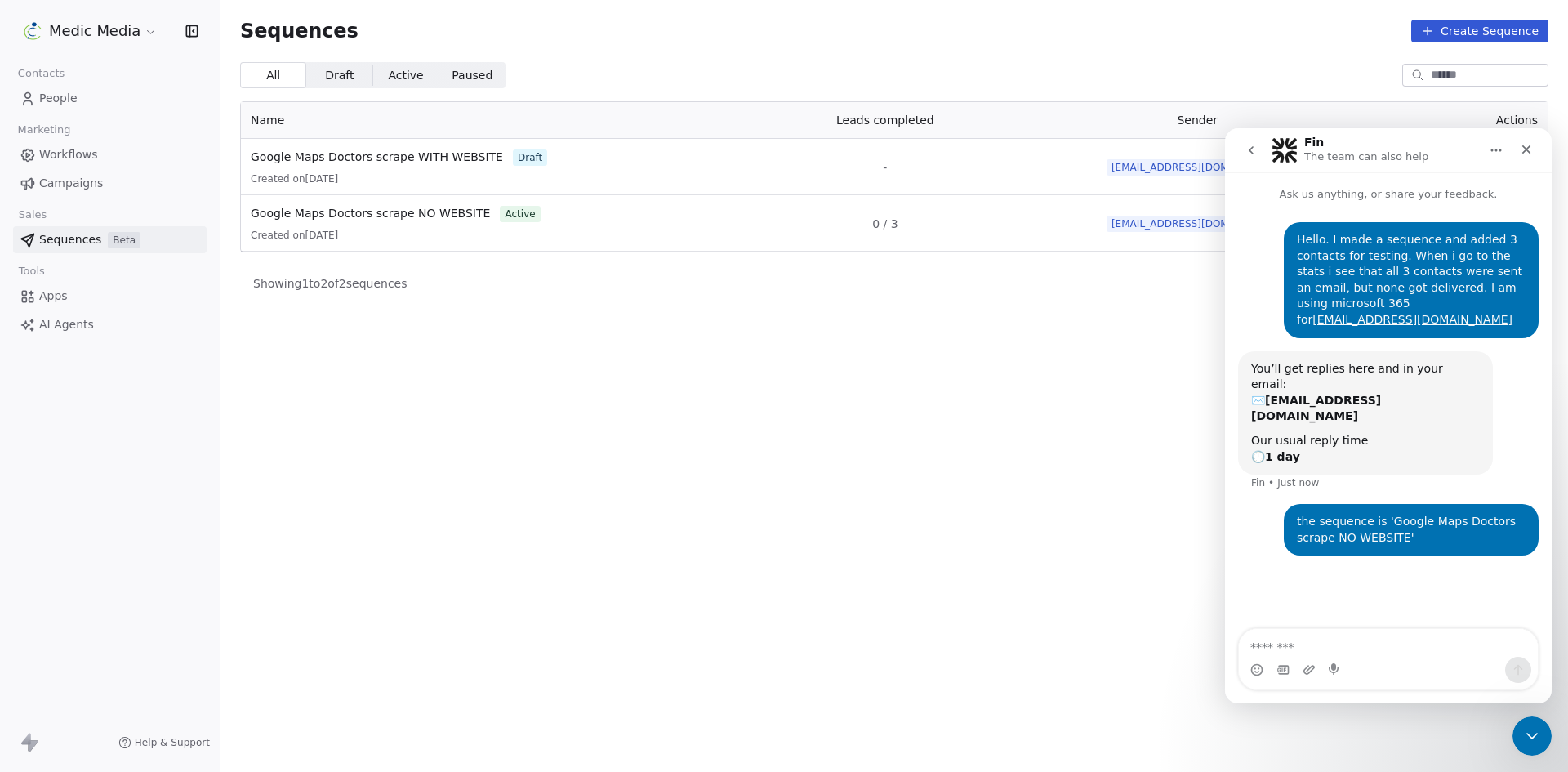
click at [730, 77] on div "All All Draft Draft Active Active Paused Paused" at bounding box center [894, 74] width 1308 height 26
click at [114, 101] on link "People" at bounding box center [110, 98] width 193 height 27
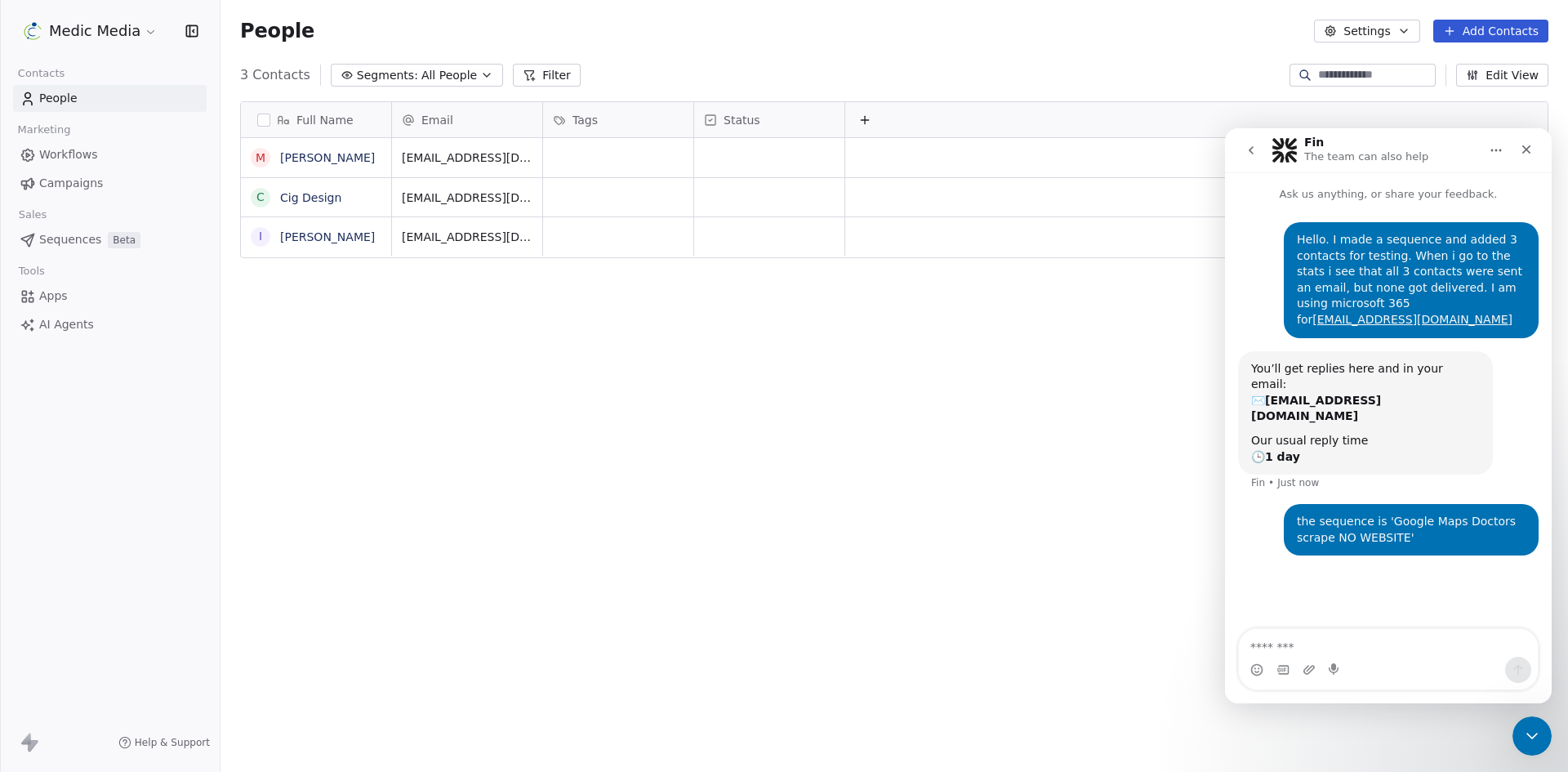
scroll to position [667, 1336]
click at [325, 200] on link "Cig Design" at bounding box center [311, 198] width 61 height 13
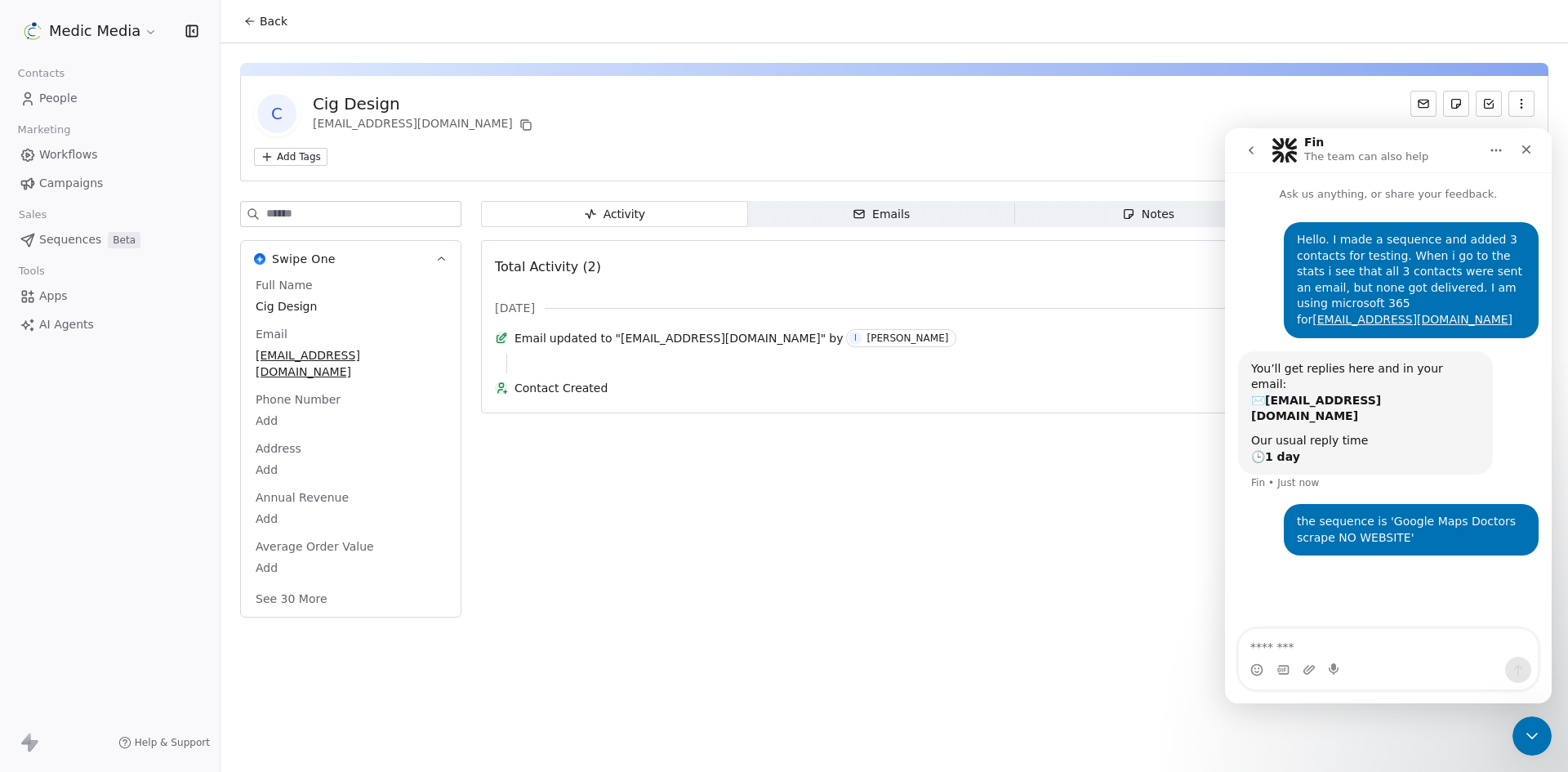
click at [837, 203] on span "Emails Emails" at bounding box center [881, 213] width 267 height 26
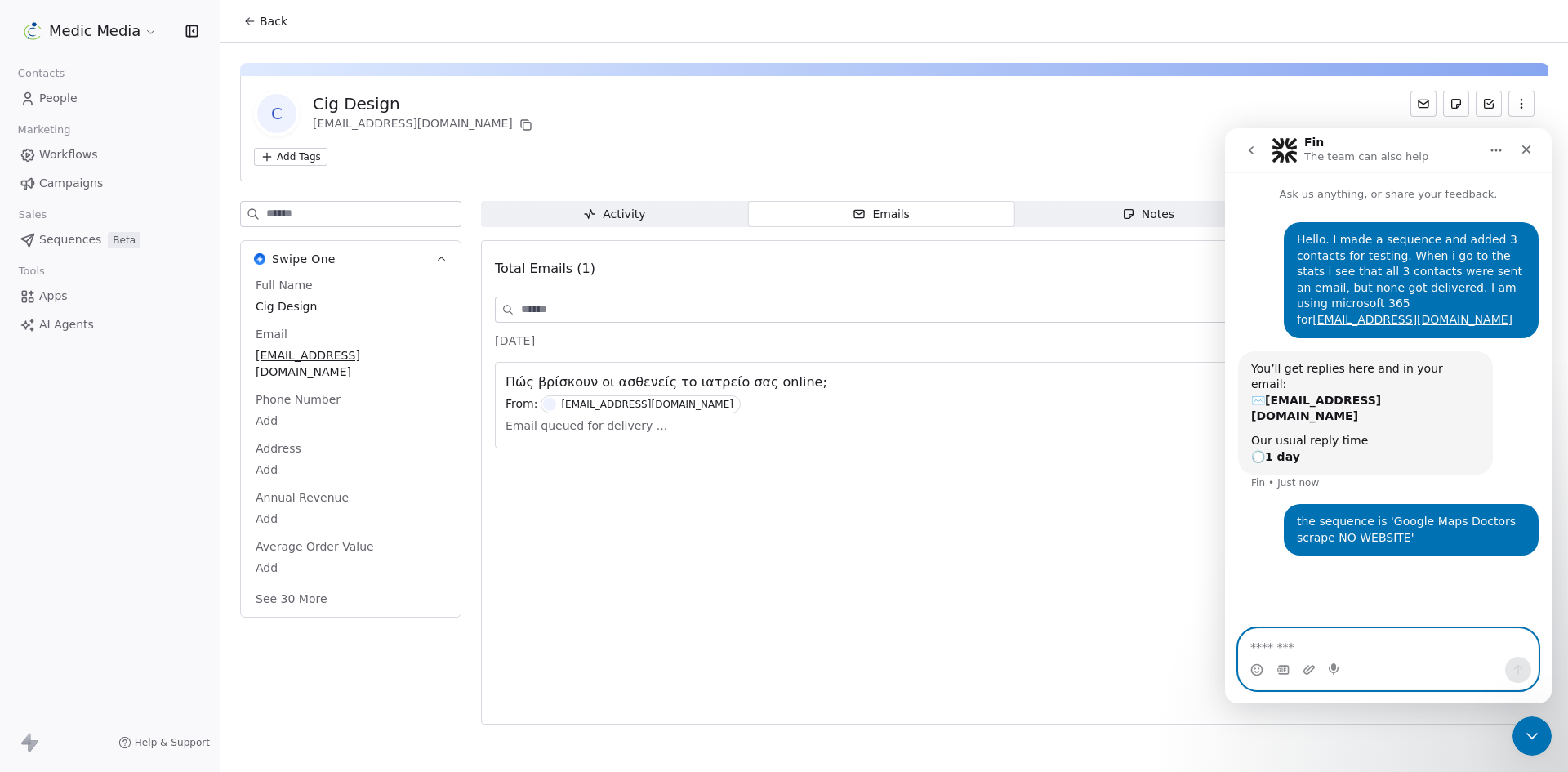
click at [1393, 655] on textarea "Message…" at bounding box center [1389, 642] width 299 height 28
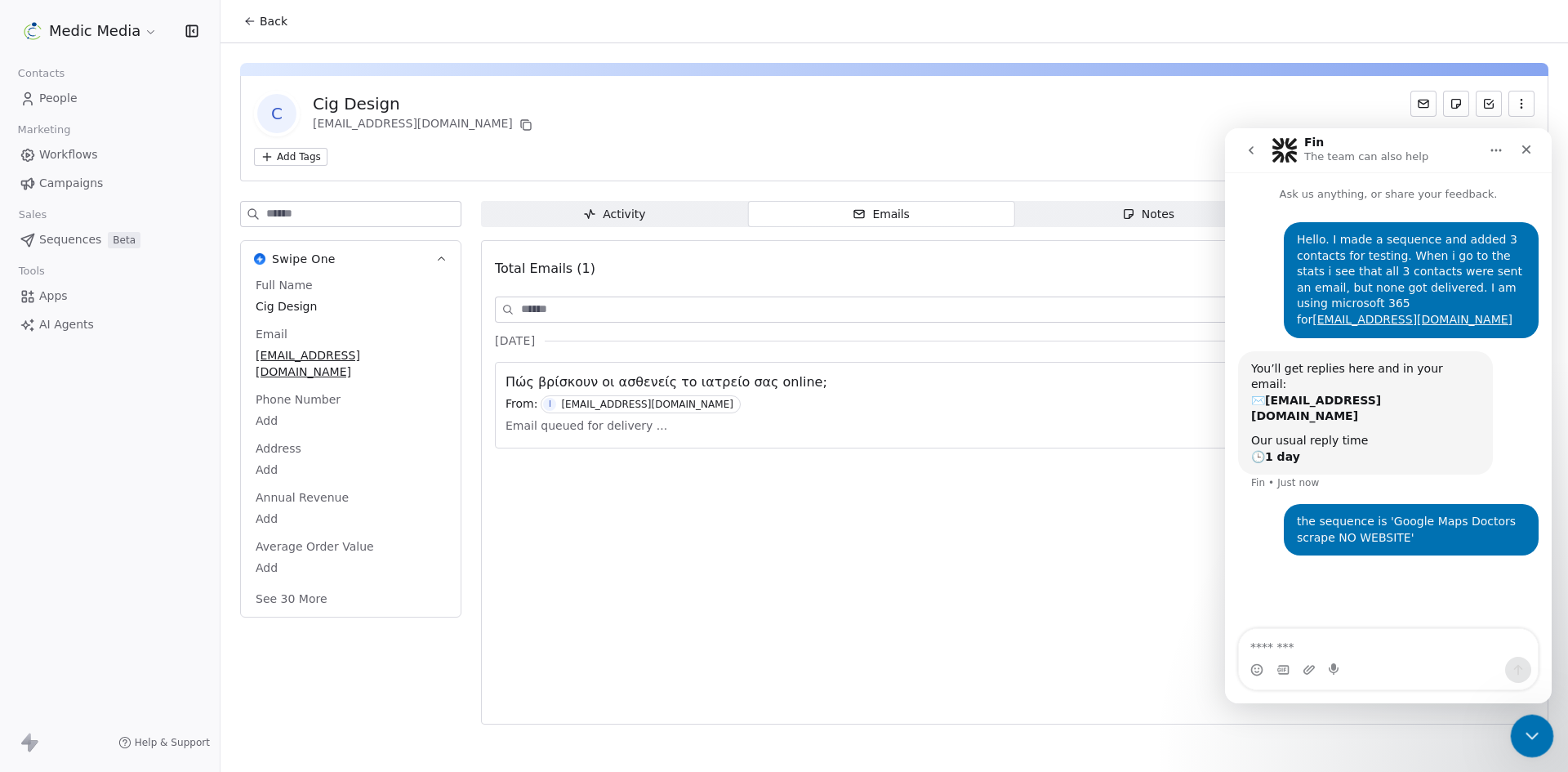
click at [1542, 742] on div "Close Intercom Messenger" at bounding box center [1529, 733] width 39 height 39
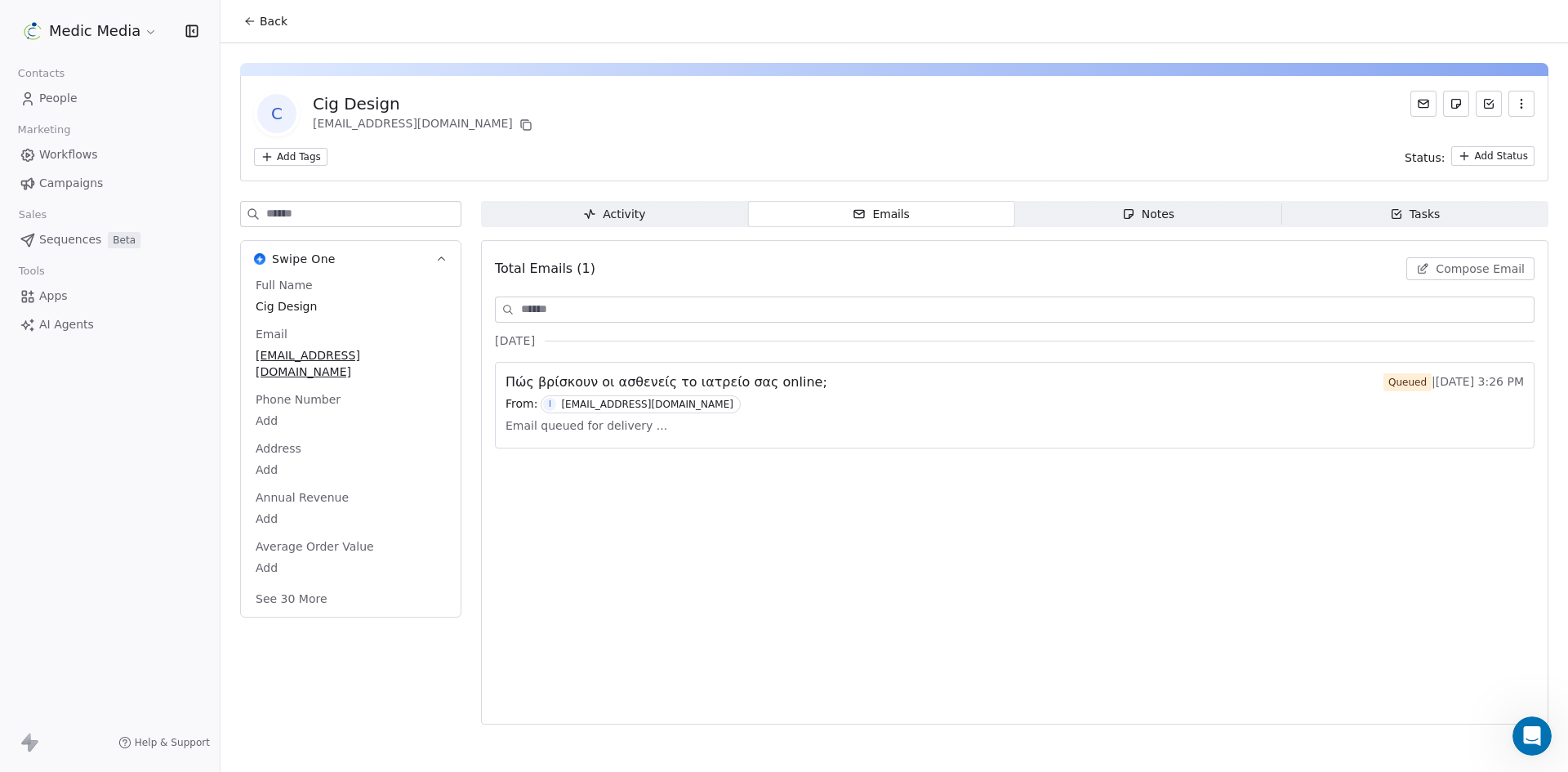
click at [1098, 376] on div "Πώς βρίσκουν οι ασθενείς το ιατρείο σας online; Queued | Sep 9th, 3:26 PM" at bounding box center [1015, 382] width 1018 height 20
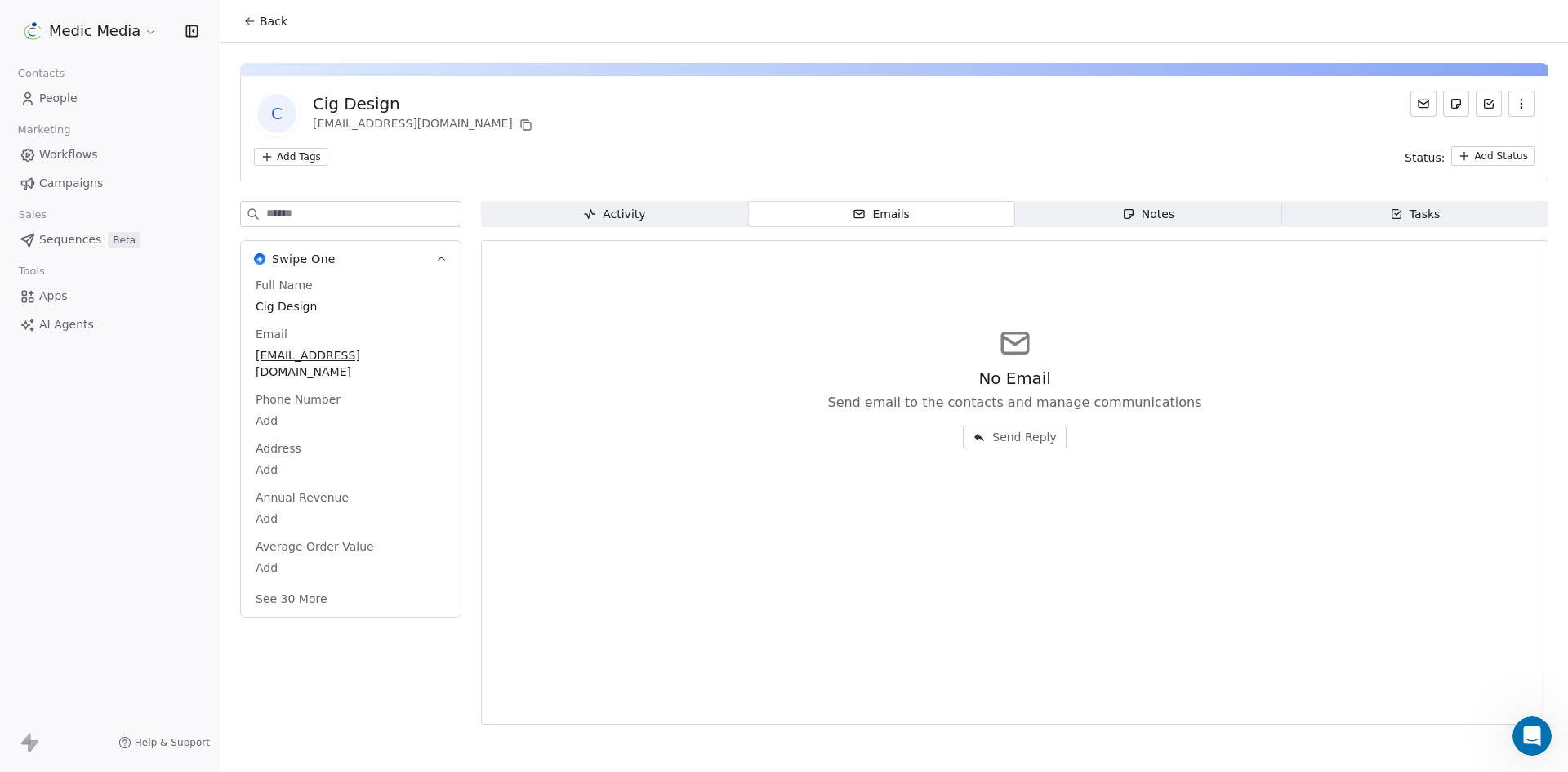
click at [644, 200] on div "C Cig Design info@cigdesign.com Add Tags Status: Add Status Swipe One Full Name…" at bounding box center [894, 388] width 1348 height 691
click at [653, 220] on span "Activity Activity" at bounding box center [614, 213] width 267 height 26
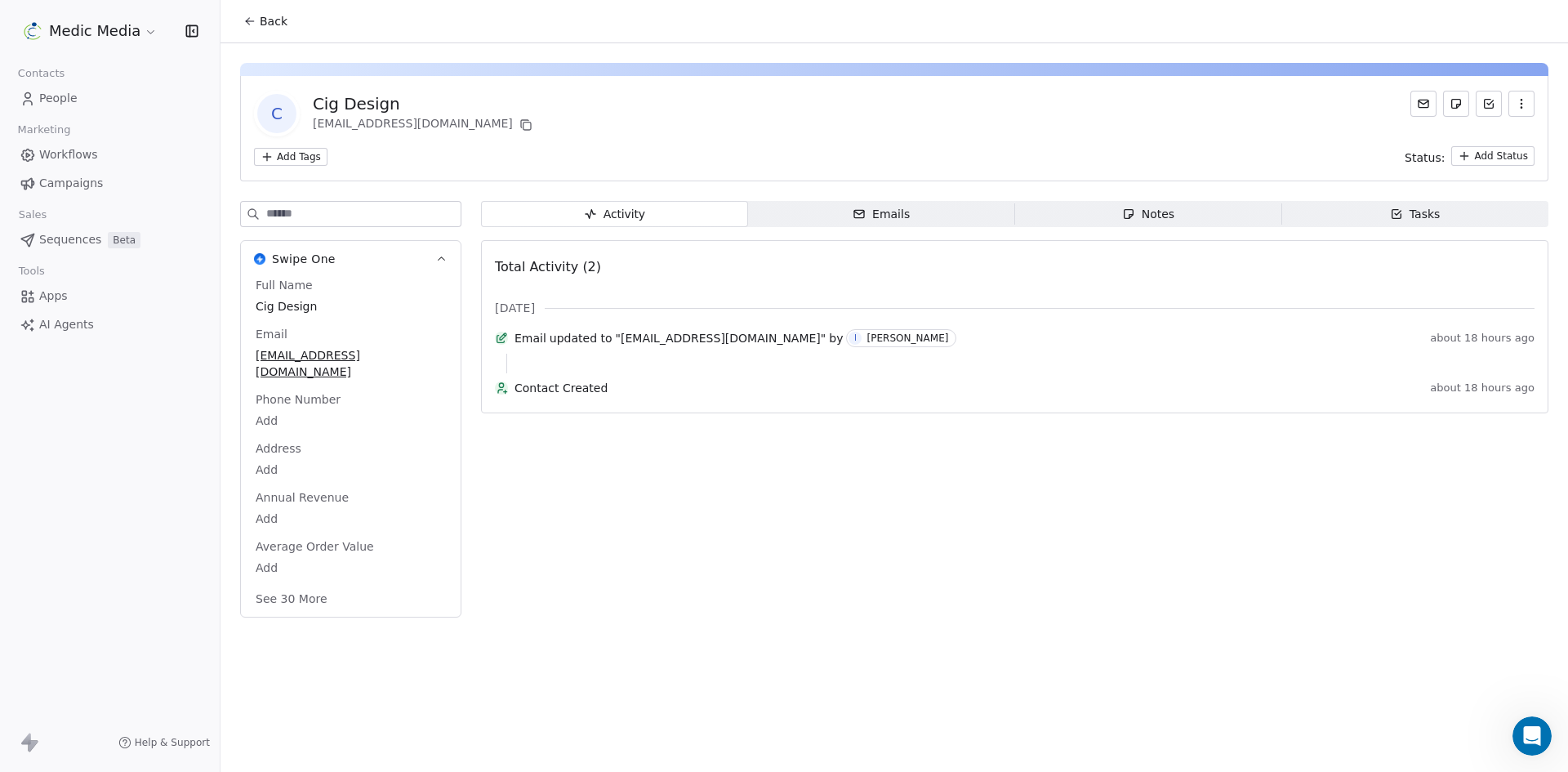
click at [830, 226] on span "Emails Emails" at bounding box center [881, 213] width 267 height 26
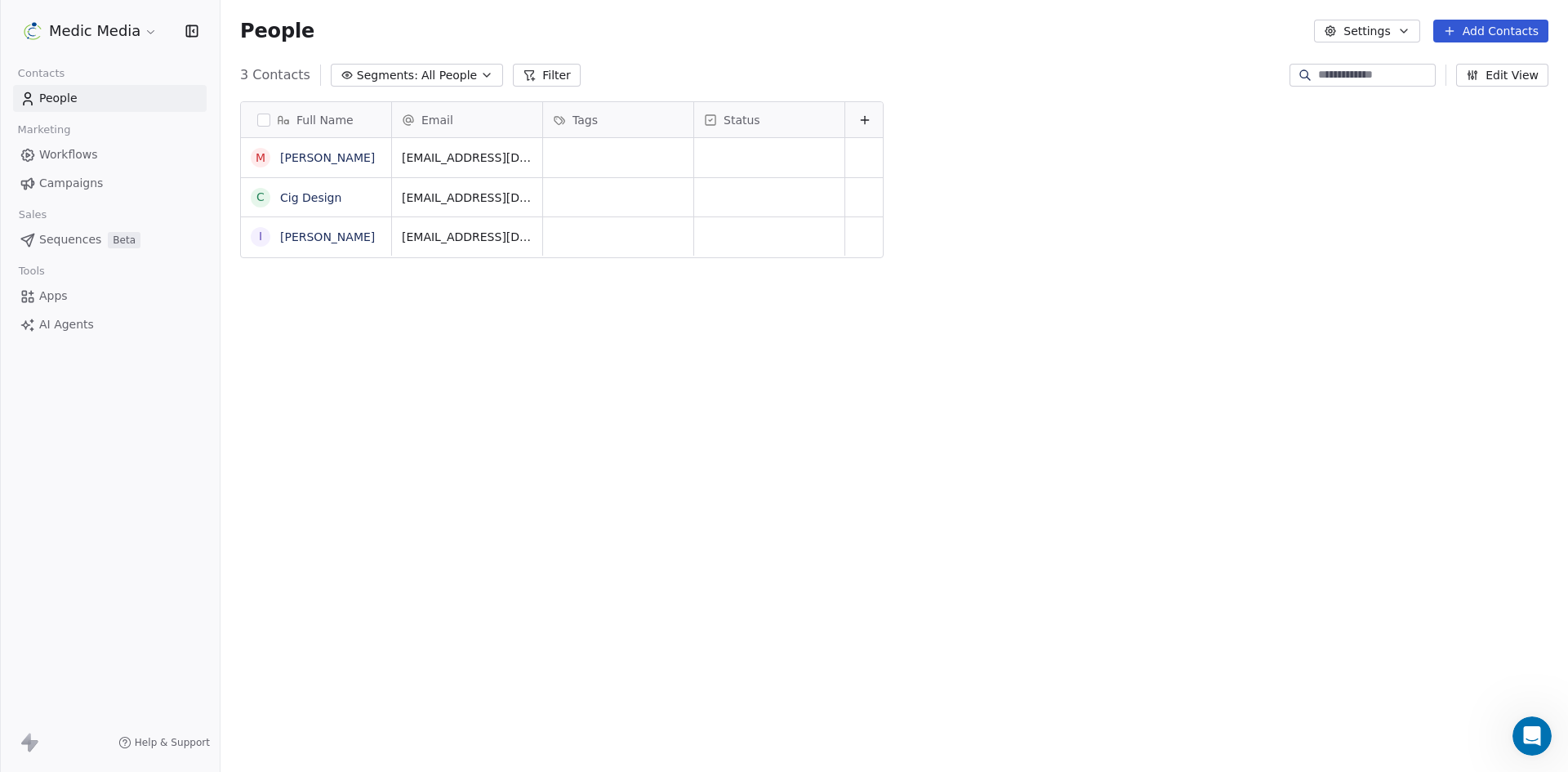
scroll to position [667, 1336]
click at [312, 237] on link "[PERSON_NAME]" at bounding box center [327, 237] width 94 height 13
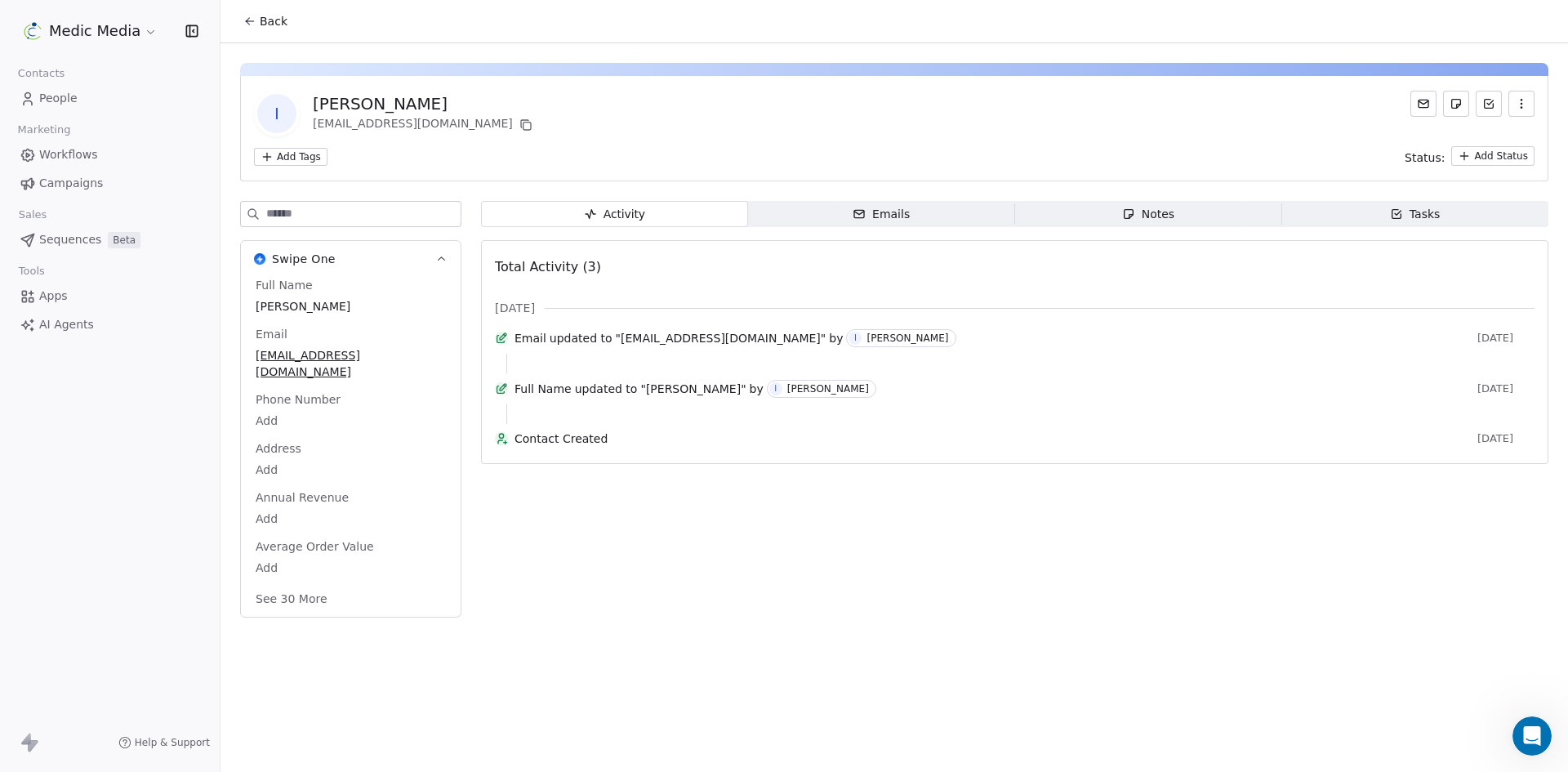
click at [929, 213] on span "Emails Emails" at bounding box center [881, 213] width 267 height 26
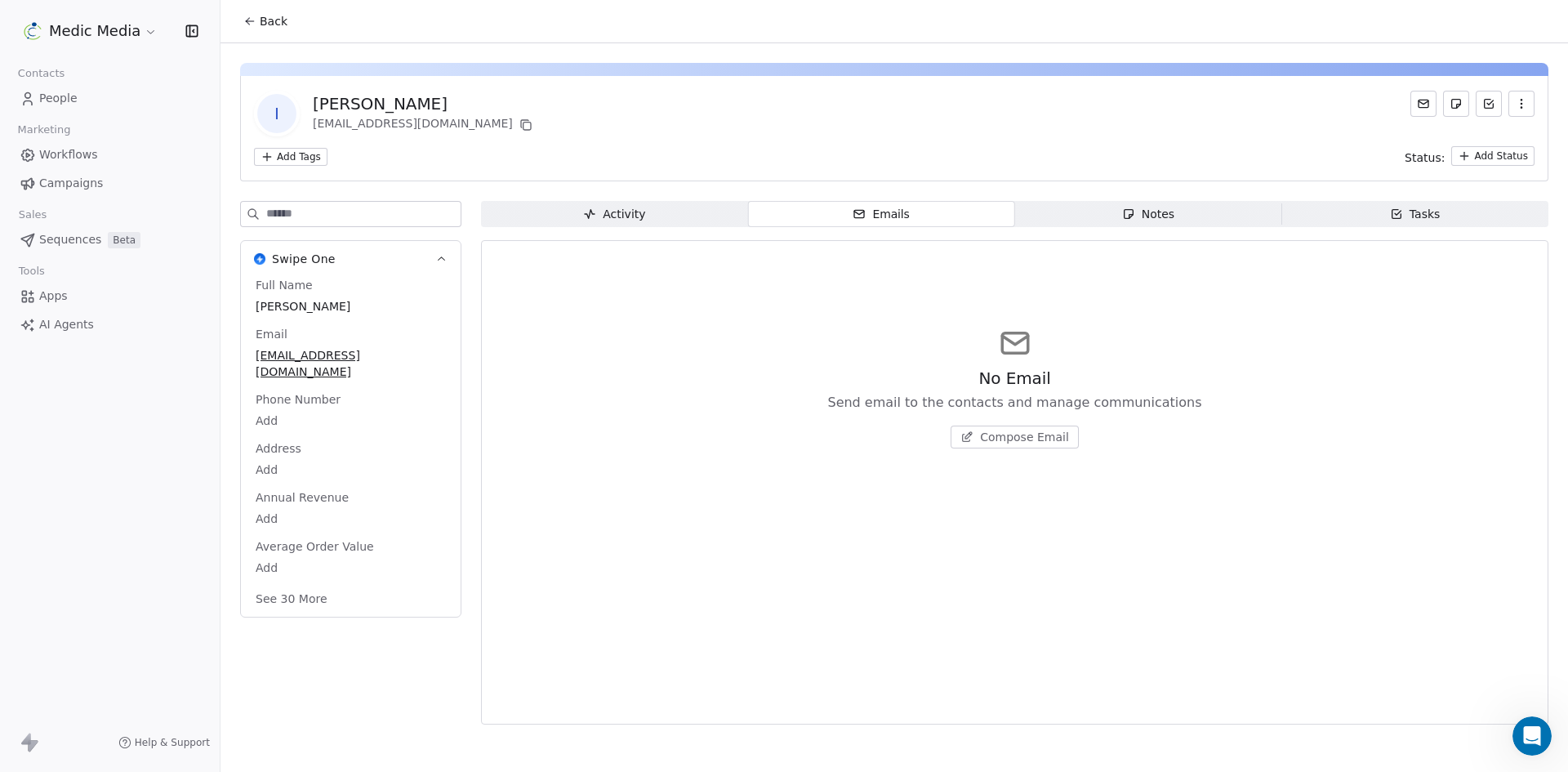
click at [872, 325] on div "No Email Send email to the contacts and manage communications Compose Email" at bounding box center [1015, 387] width 1039 height 201
click at [873, 325] on div "No Email Send email to the contacts and manage communications Compose Email" at bounding box center [1015, 387] width 1039 height 201
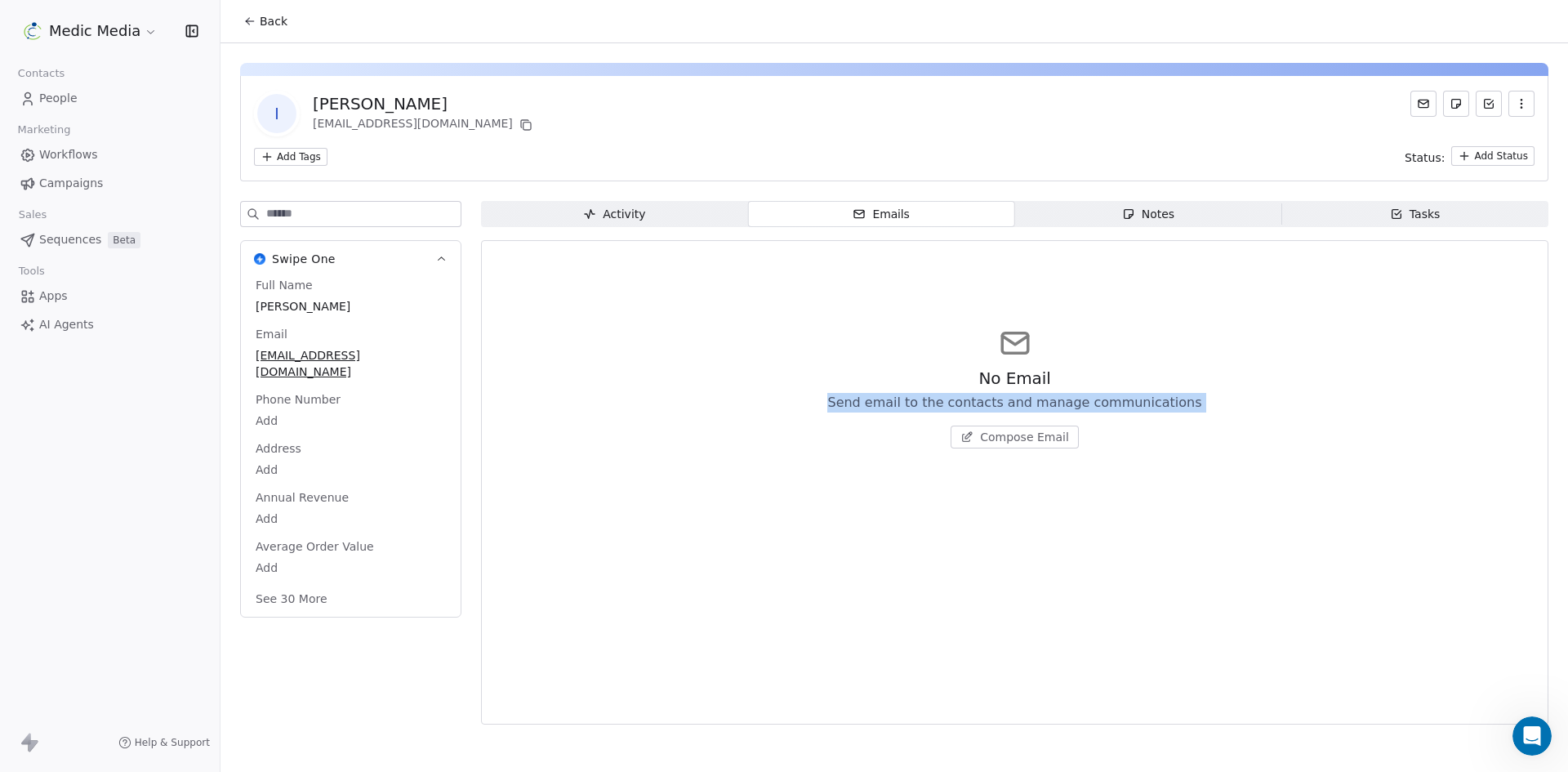
click at [873, 325] on div "No Email Send email to the contacts and manage communications Compose Email" at bounding box center [1015, 387] width 1039 height 201
click at [1223, 478] on div "No Email Send email to the contacts and manage communications Compose Email" at bounding box center [1015, 387] width 1039 height 201
click at [1164, 437] on div "Compose Email" at bounding box center [1014, 437] width 374 height 23
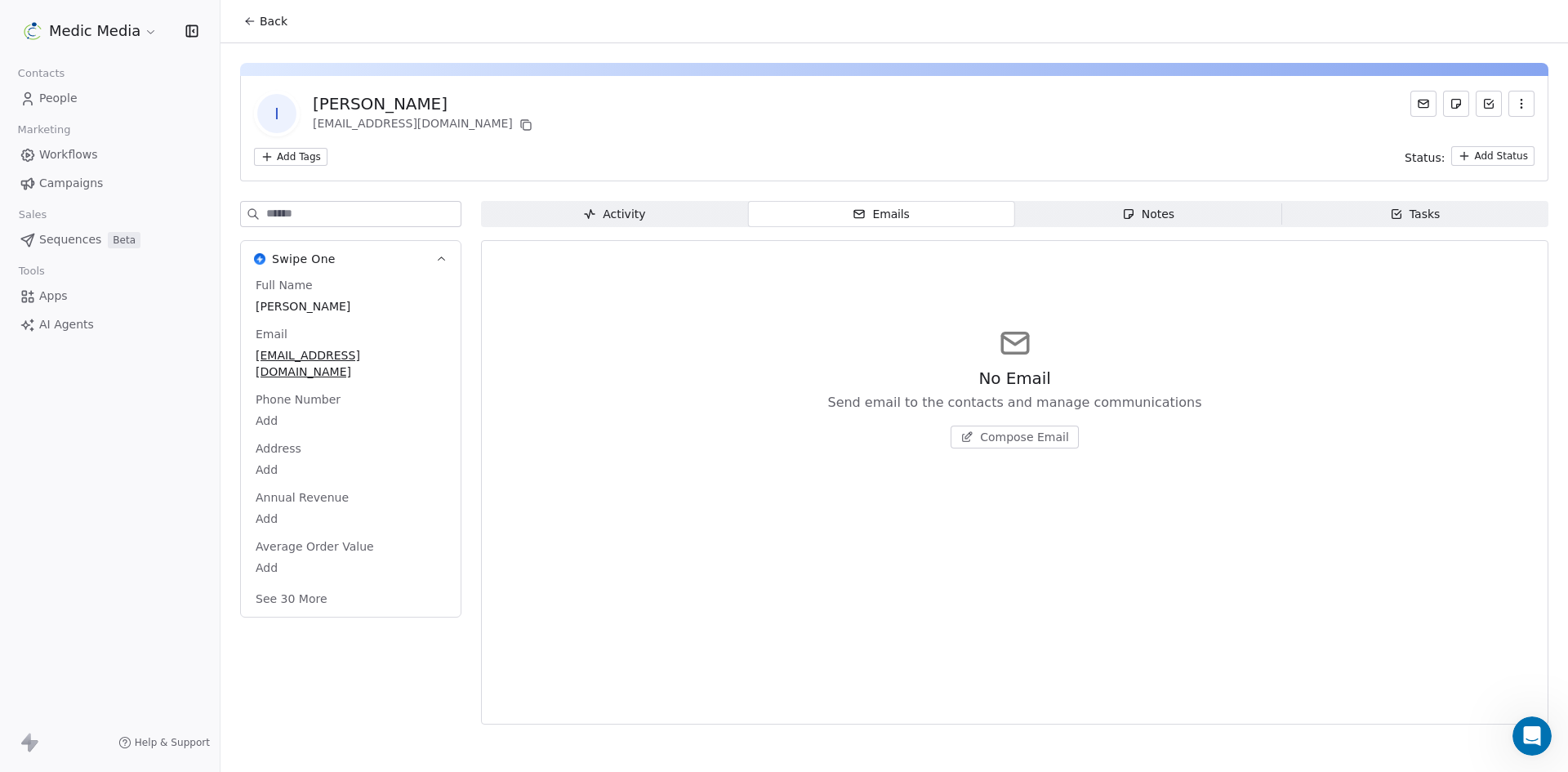
click at [1119, 341] on div "No Email Send email to the contacts and manage communications Compose Email" at bounding box center [1015, 387] width 1039 height 201
click at [1195, 207] on span "Notes Notes" at bounding box center [1149, 213] width 267 height 26
drag, startPoint x: 212, startPoint y: 117, endPoint x: 211, endPoint y: 110, distance: 7.1
drag, startPoint x: 204, startPoint y: 77, endPoint x: 214, endPoint y: 68, distance: 13.5
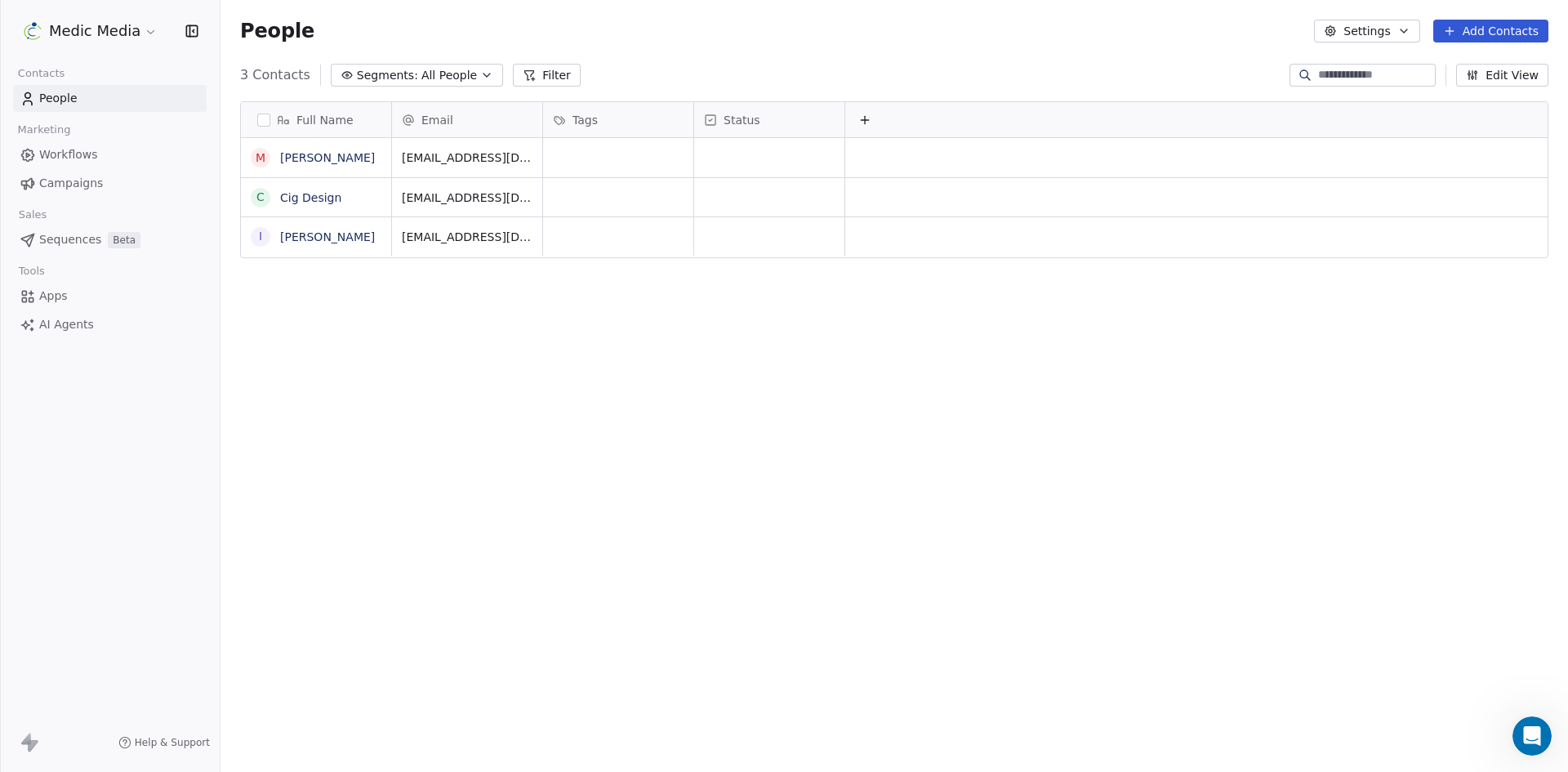
scroll to position [667, 1336]
click at [292, 196] on link "Cig Design" at bounding box center [311, 198] width 61 height 13
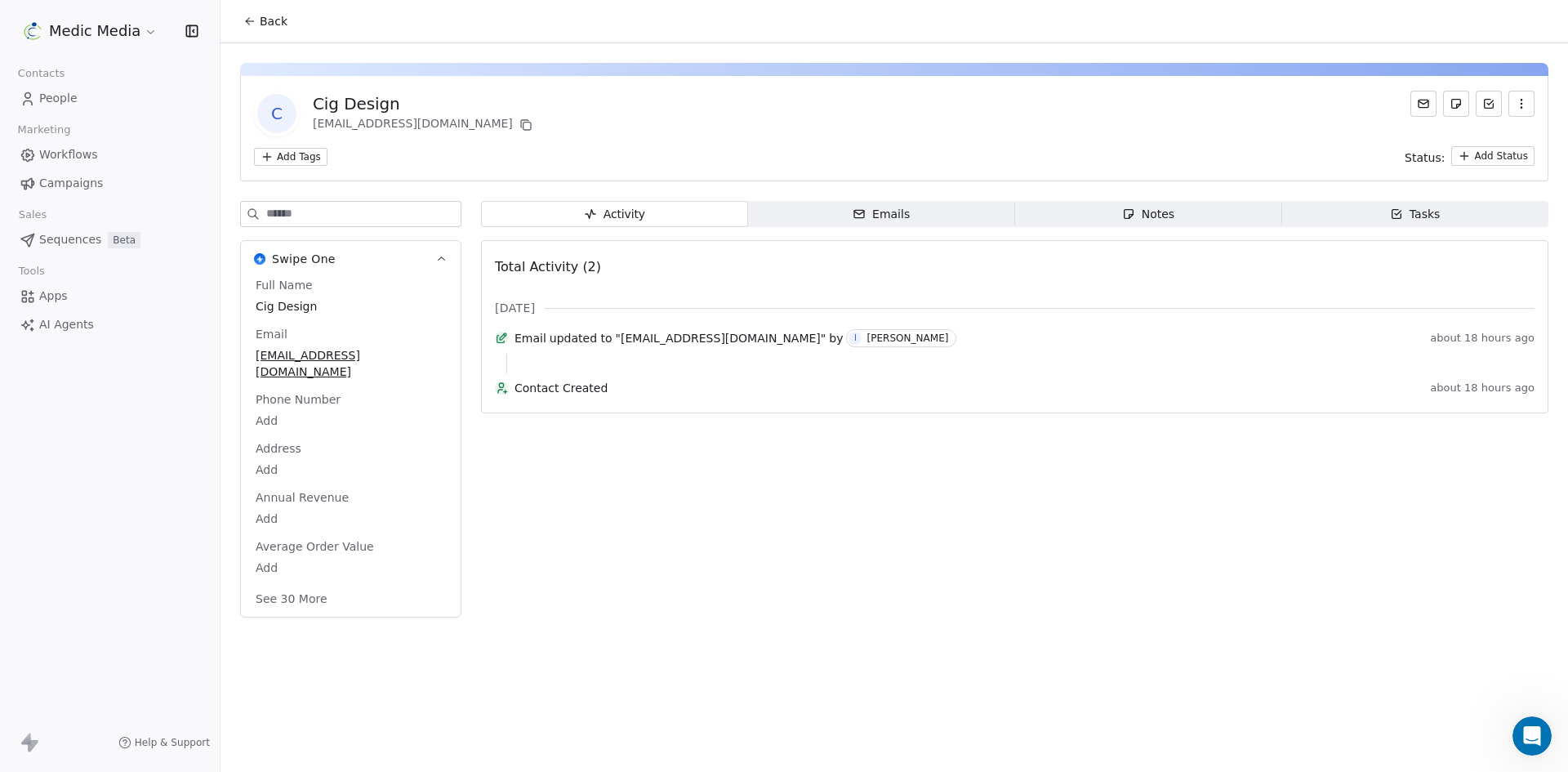
click at [941, 211] on span "Emails Emails" at bounding box center [881, 213] width 267 height 26
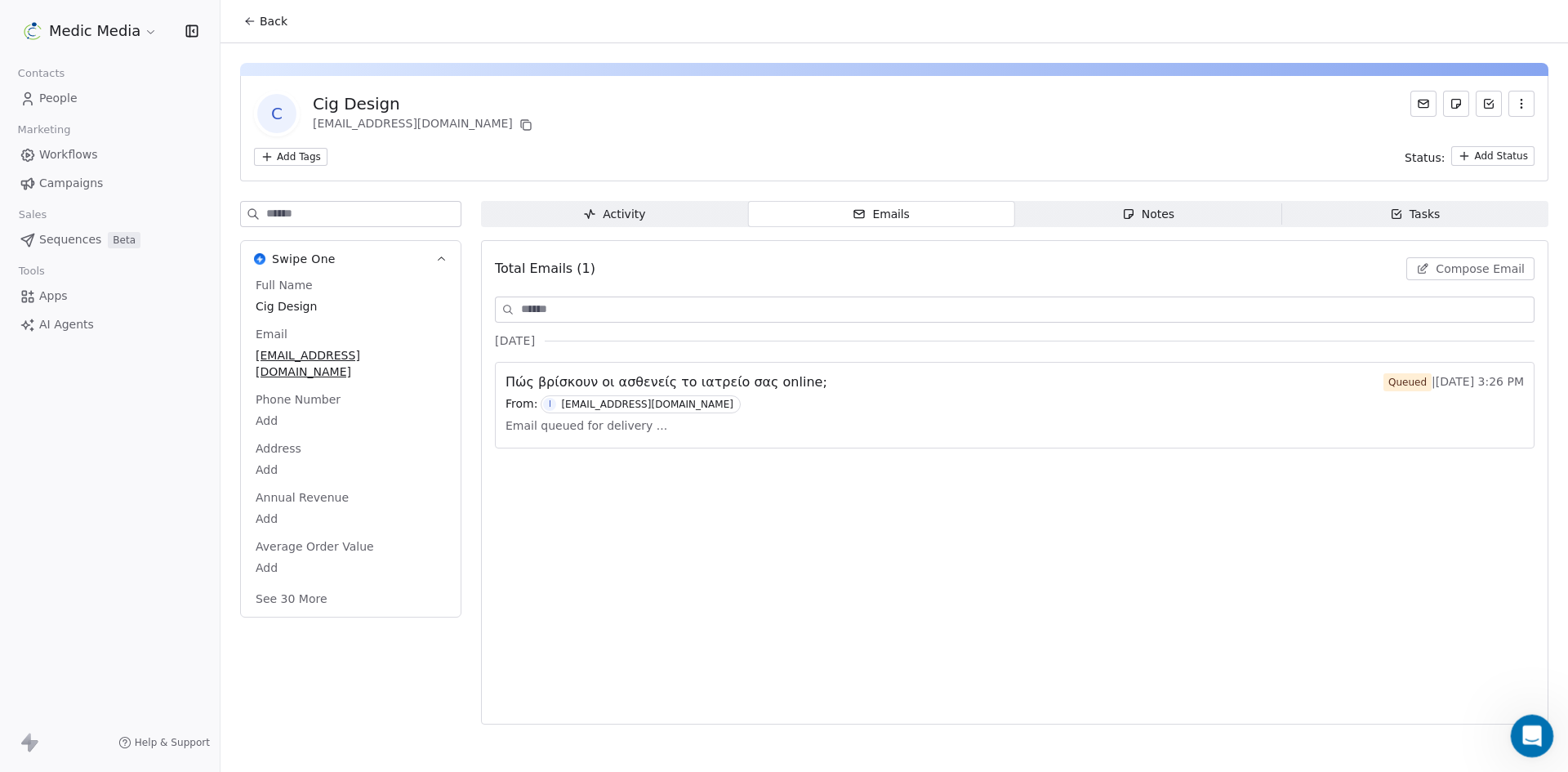
drag, startPoint x: 1531, startPoint y: 735, endPoint x: 1521, endPoint y: 727, distance: 12.8
click at [1529, 734] on icon "Open Intercom Messenger" at bounding box center [1530, 734] width 27 height 27
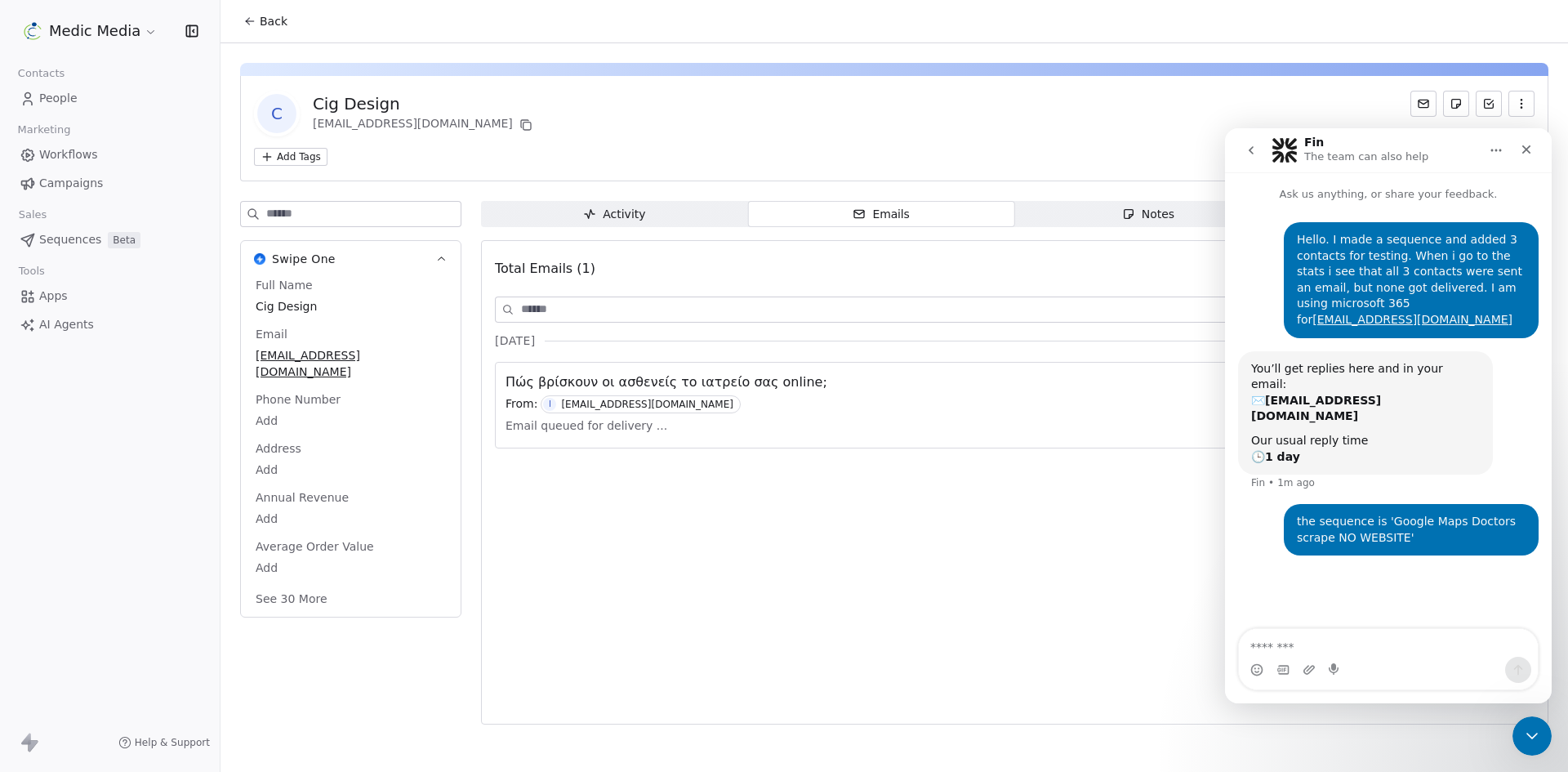
click at [1401, 657] on div "Intercom messenger" at bounding box center [1389, 669] width 299 height 26
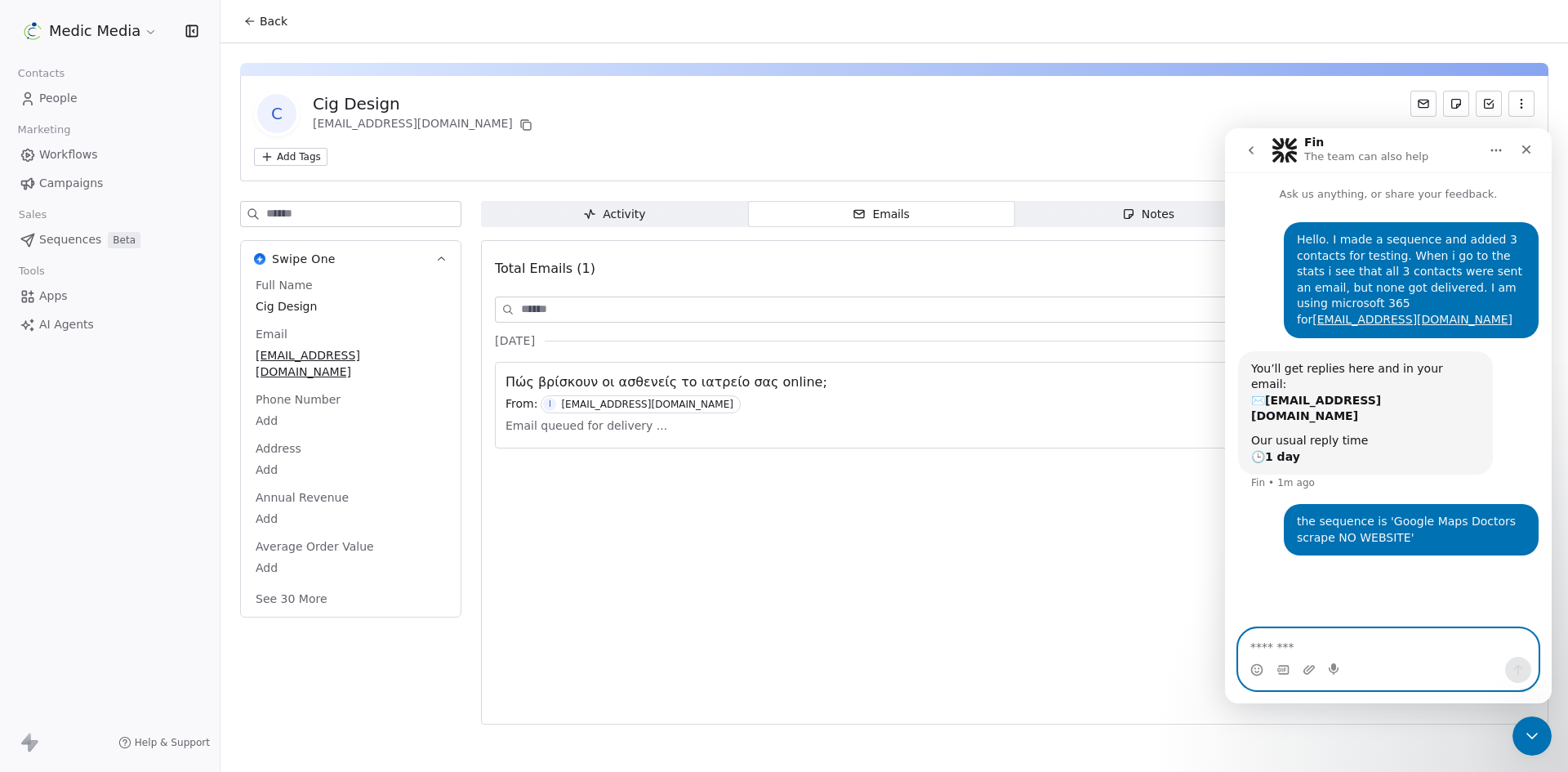
click at [1394, 647] on textarea "Message…" at bounding box center [1389, 642] width 299 height 28
click at [1393, 644] on textarea "Message…" at bounding box center [1389, 642] width 299 height 28
click at [1390, 640] on textarea "Message…" at bounding box center [1389, 642] width 299 height 28
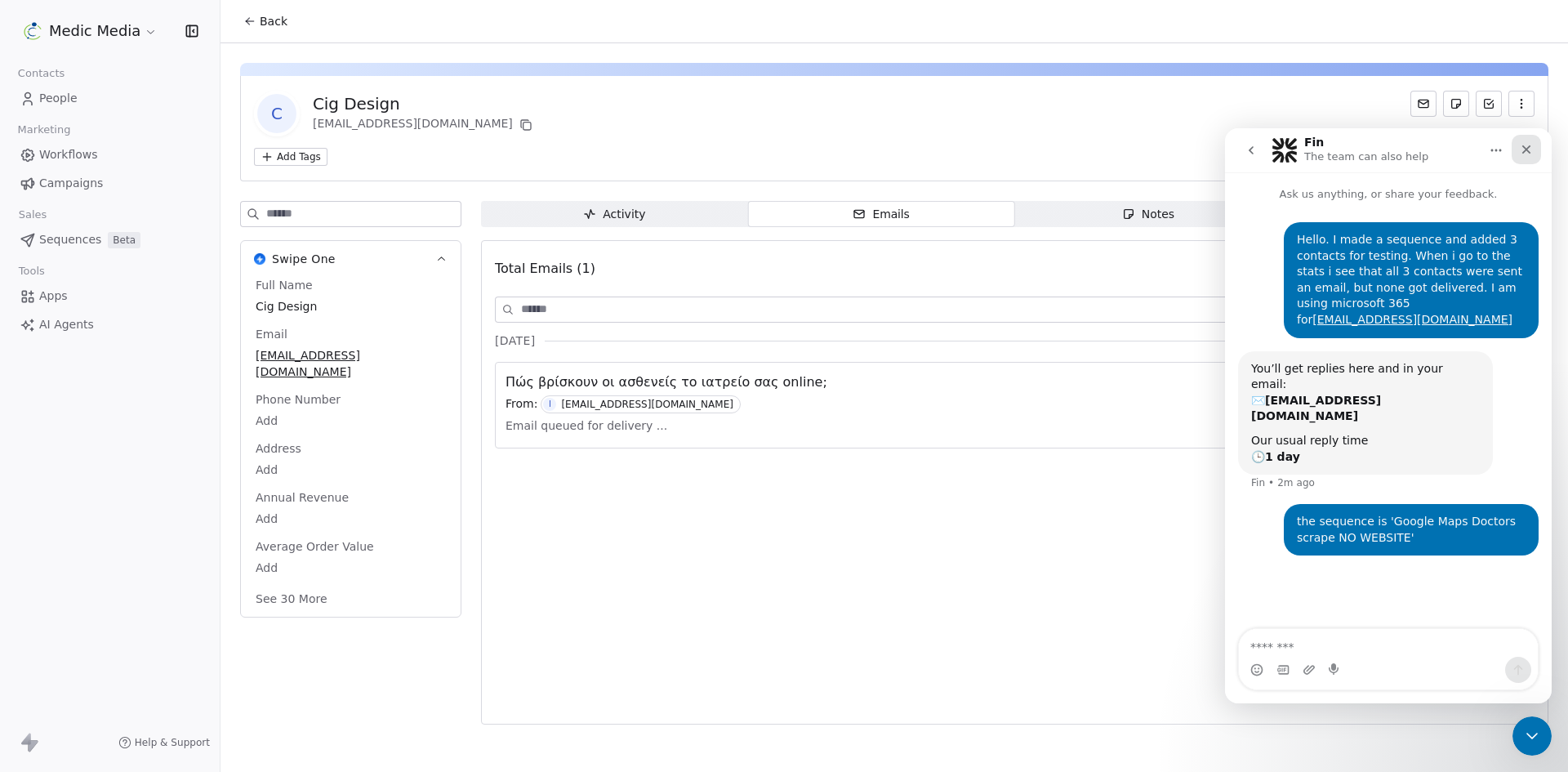
click at [1531, 150] on icon "Close" at bounding box center [1526, 150] width 13 height 13
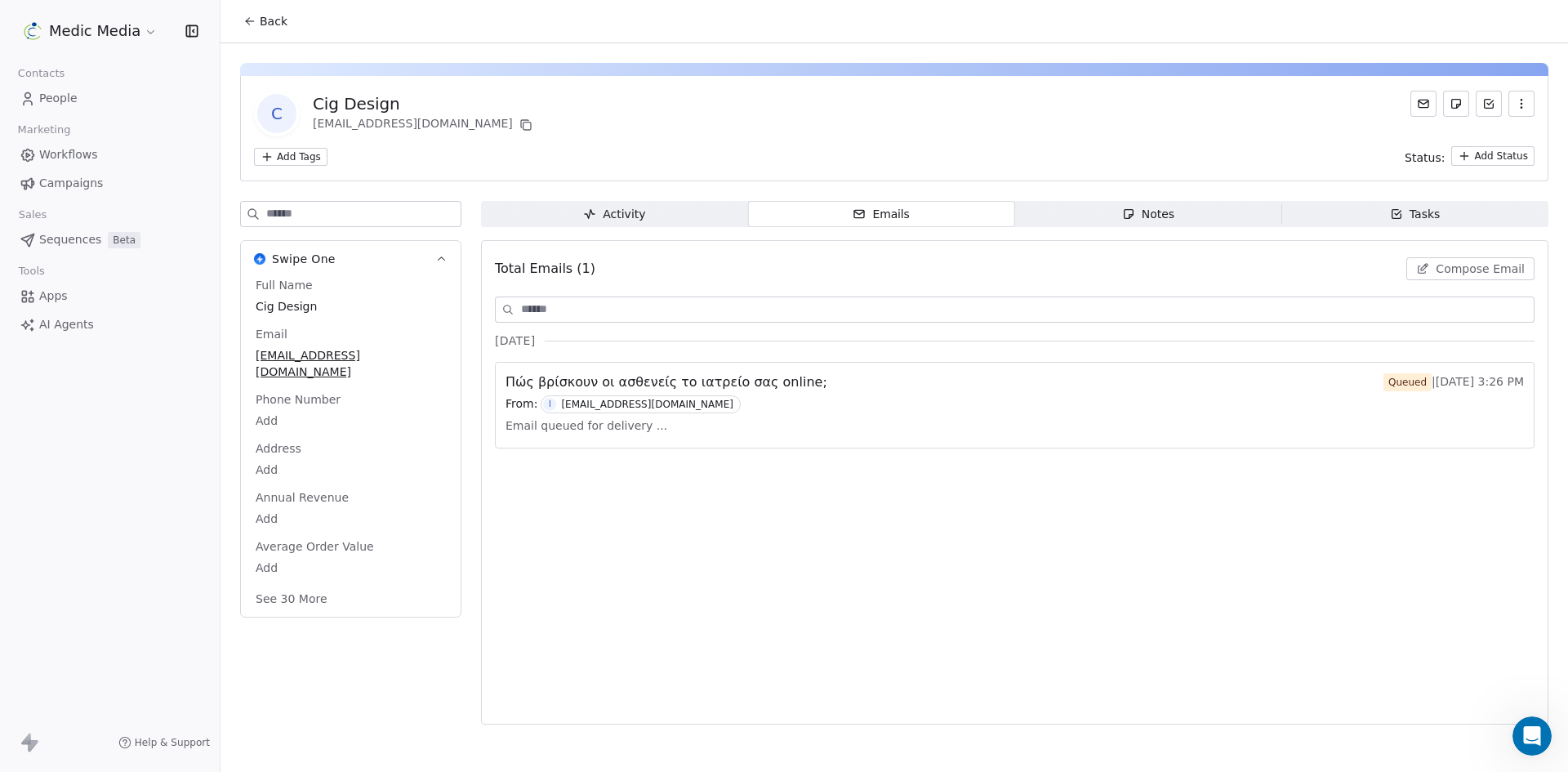
click at [257, 23] on button "Back" at bounding box center [265, 21] width 64 height 30
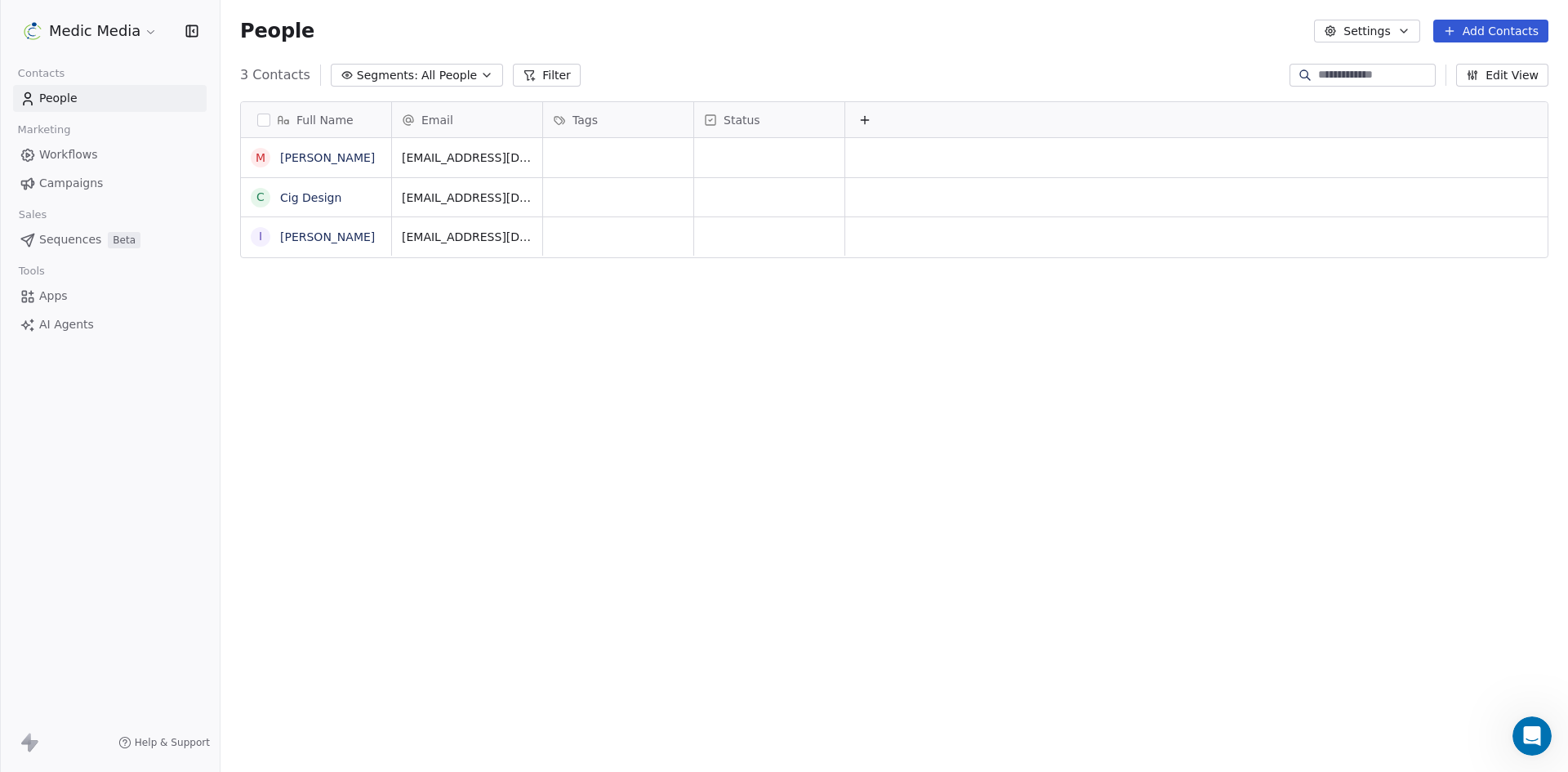
scroll to position [667, 1336]
click at [317, 238] on link "[PERSON_NAME]" at bounding box center [327, 237] width 94 height 13
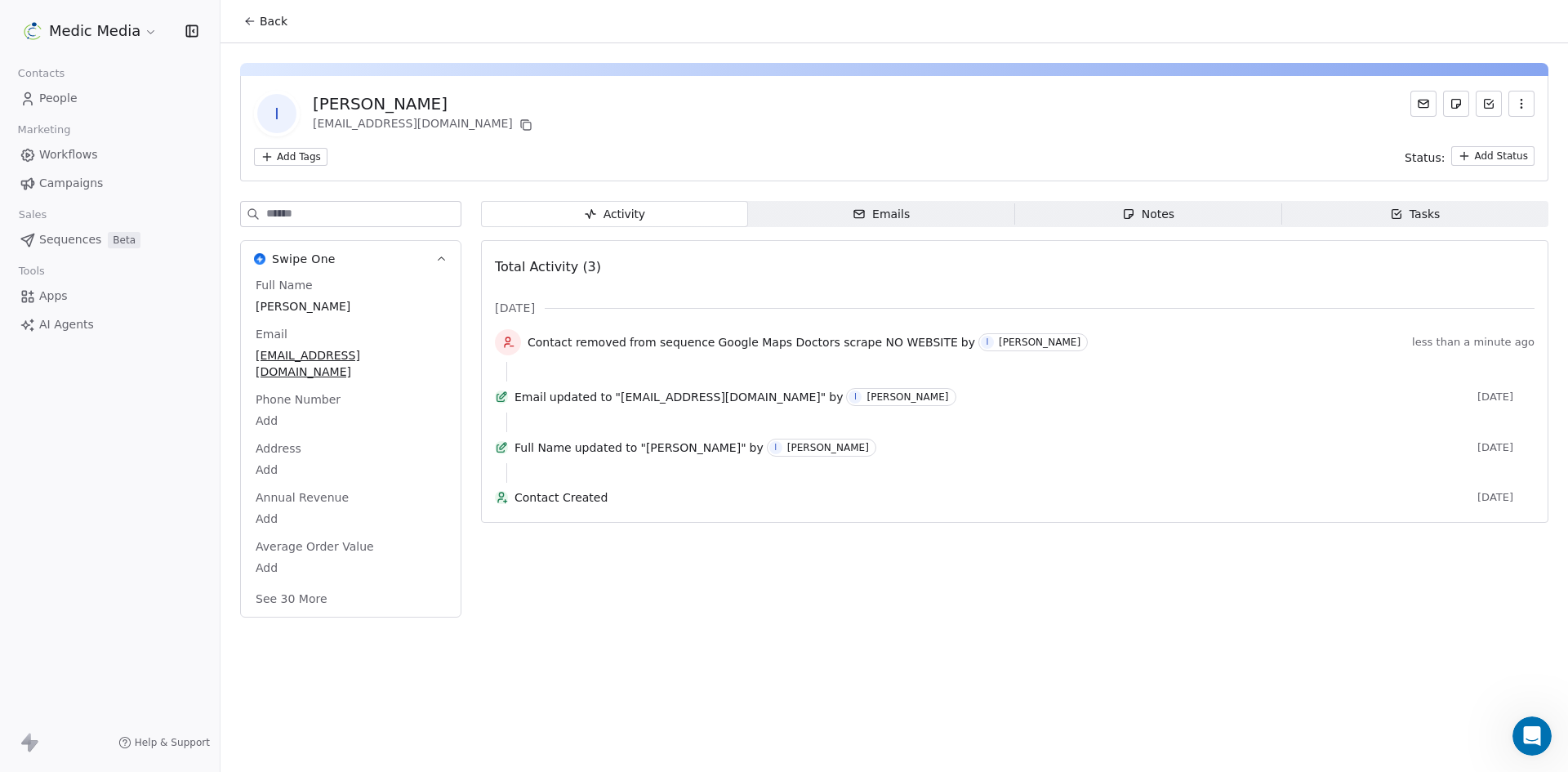
click at [875, 207] on div "Emails" at bounding box center [881, 214] width 57 height 17
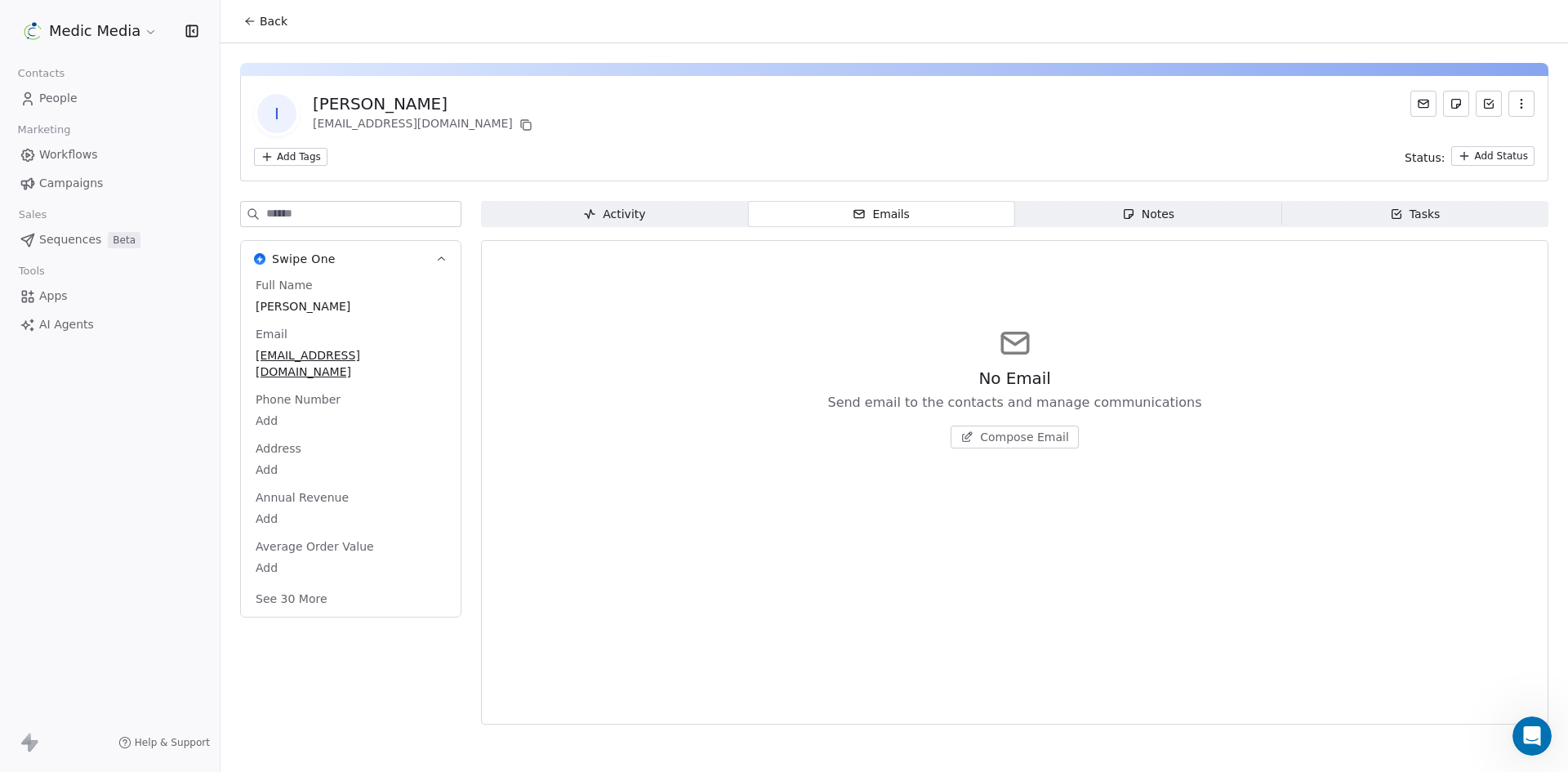
click at [243, 8] on button "Back" at bounding box center [265, 21] width 64 height 30
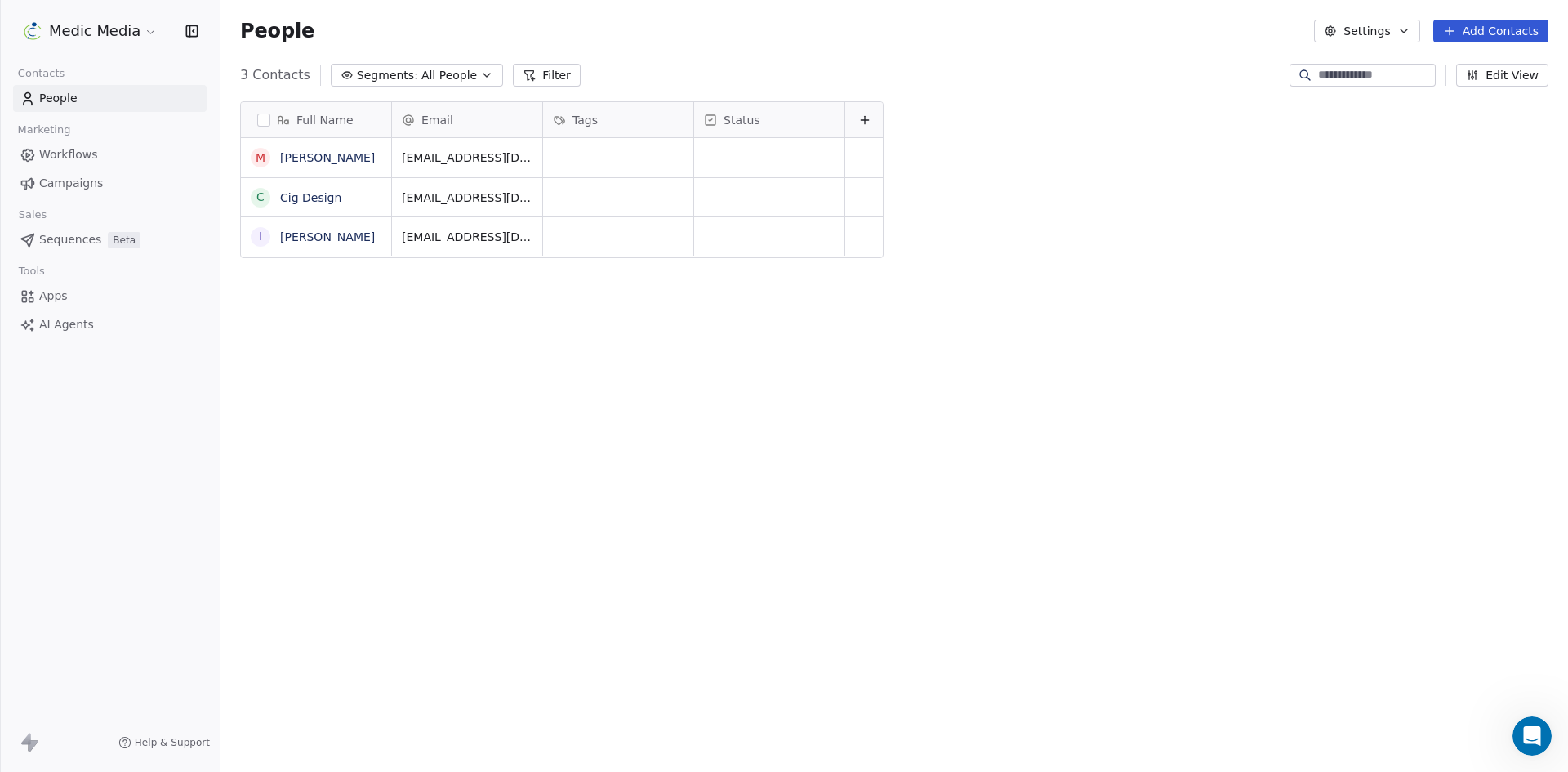
scroll to position [667, 1336]
click at [307, 237] on link "[PERSON_NAME]" at bounding box center [327, 237] width 94 height 13
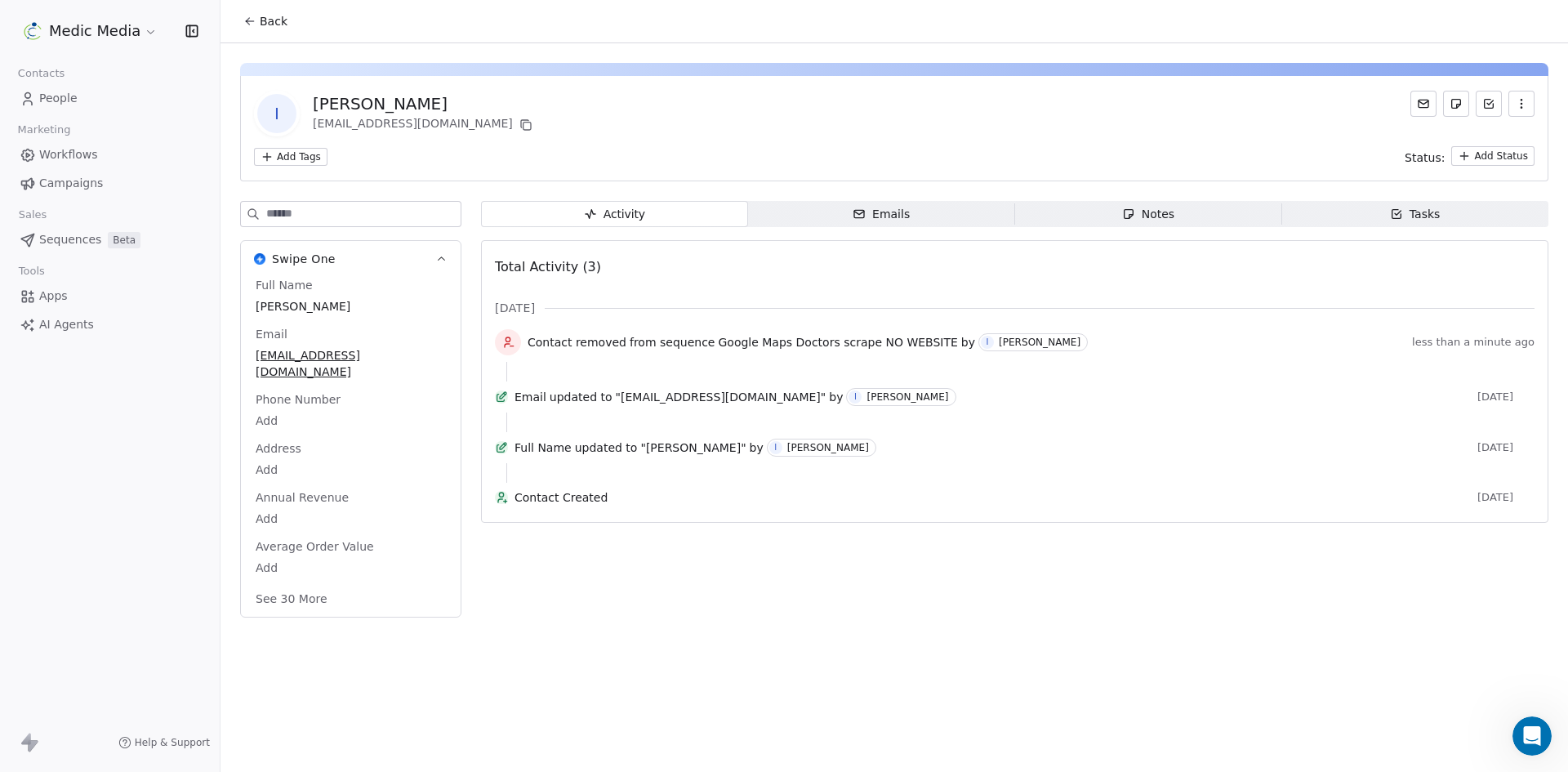
click at [843, 197] on div "I Ilias Grigoriadis igrigoriadis@gmail.com Add Tags Status: Add Status Swipe On…" at bounding box center [894, 335] width 1348 height 584
click at [846, 206] on span "Emails Emails" at bounding box center [881, 213] width 267 height 26
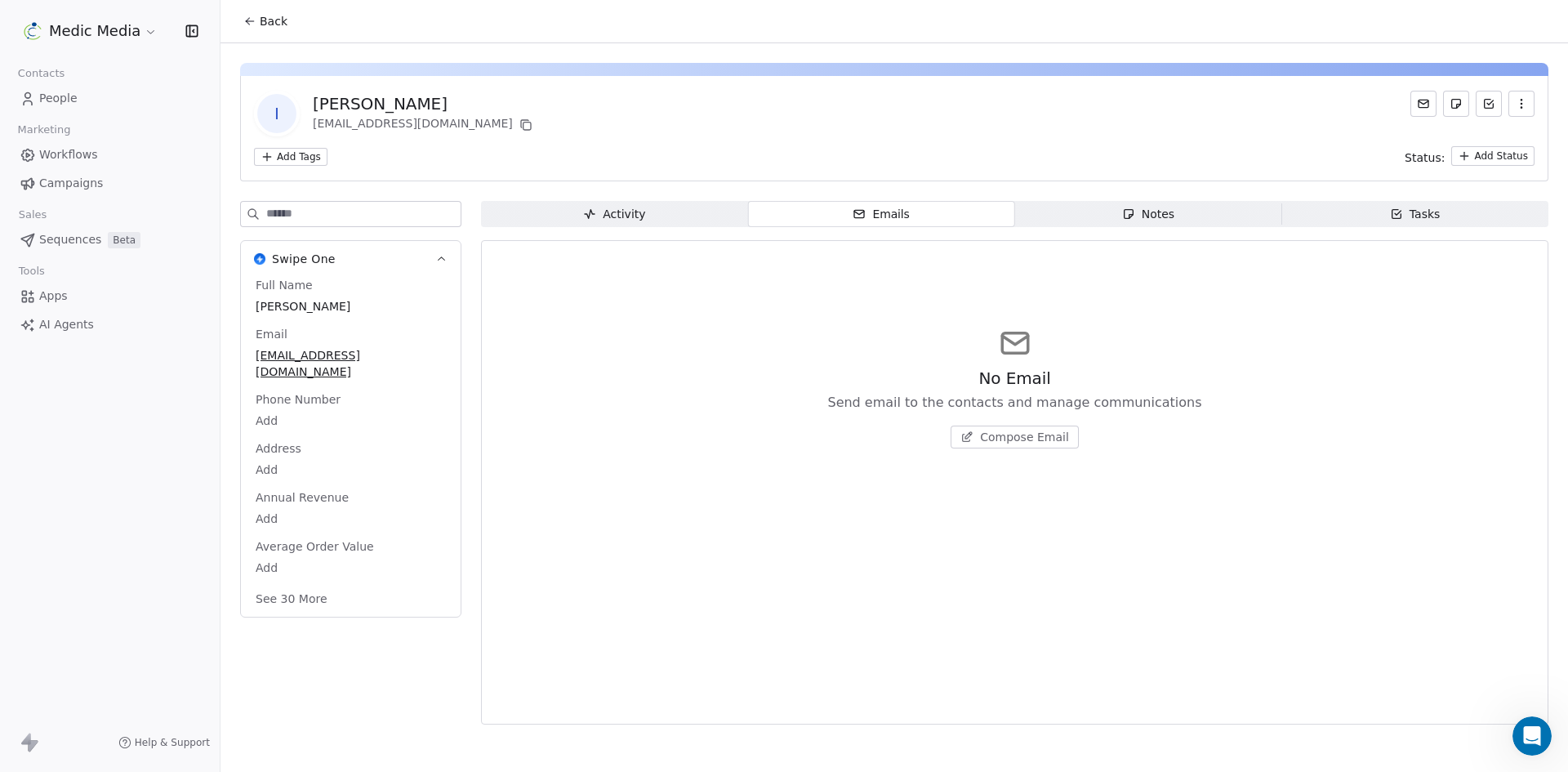
click at [267, 23] on span "Back" at bounding box center [273, 21] width 28 height 16
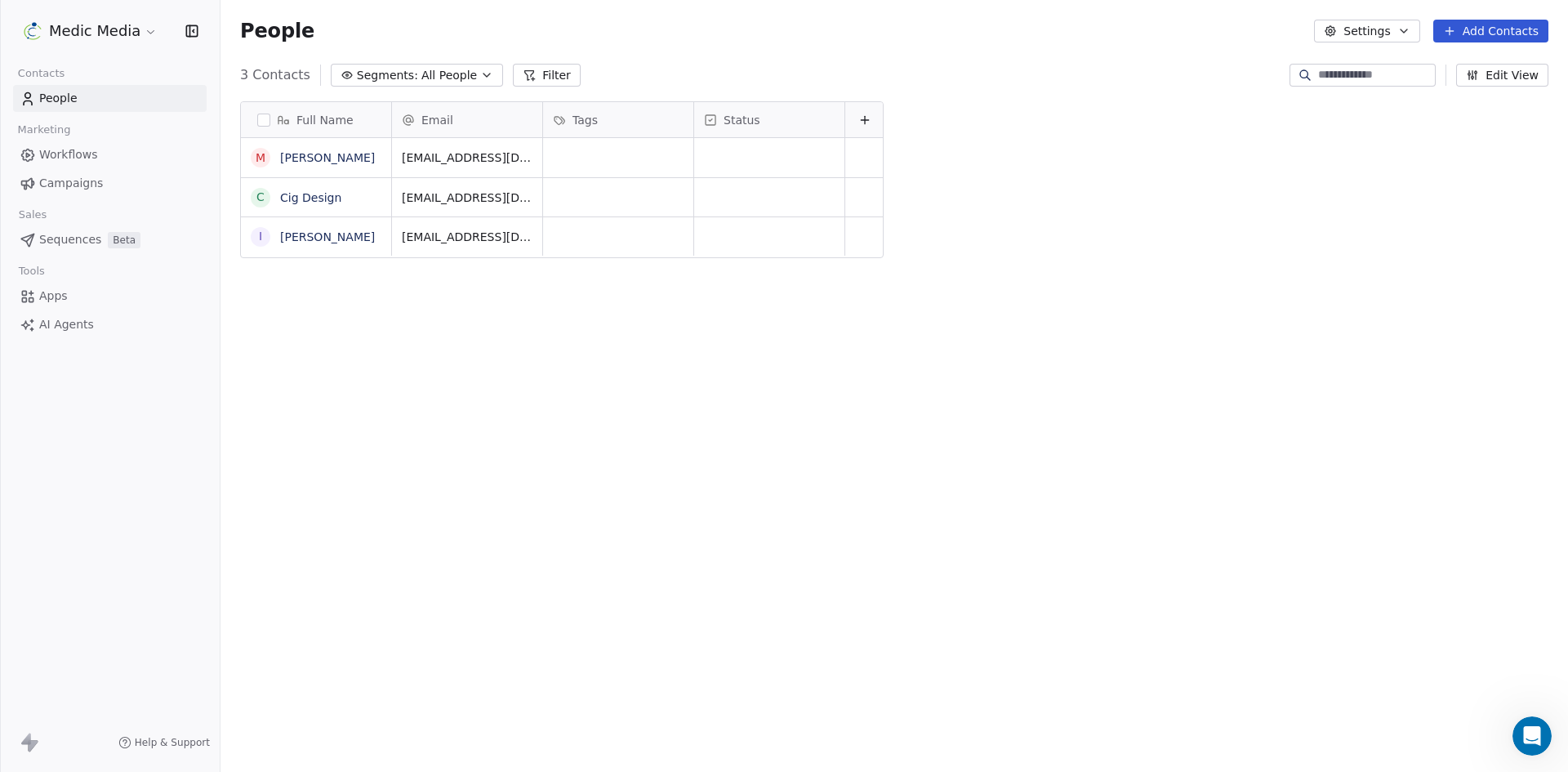
scroll to position [667, 1336]
click at [316, 243] on link "[PERSON_NAME]" at bounding box center [327, 237] width 94 height 13
click at [292, 240] on link "[PERSON_NAME]" at bounding box center [327, 237] width 94 height 13
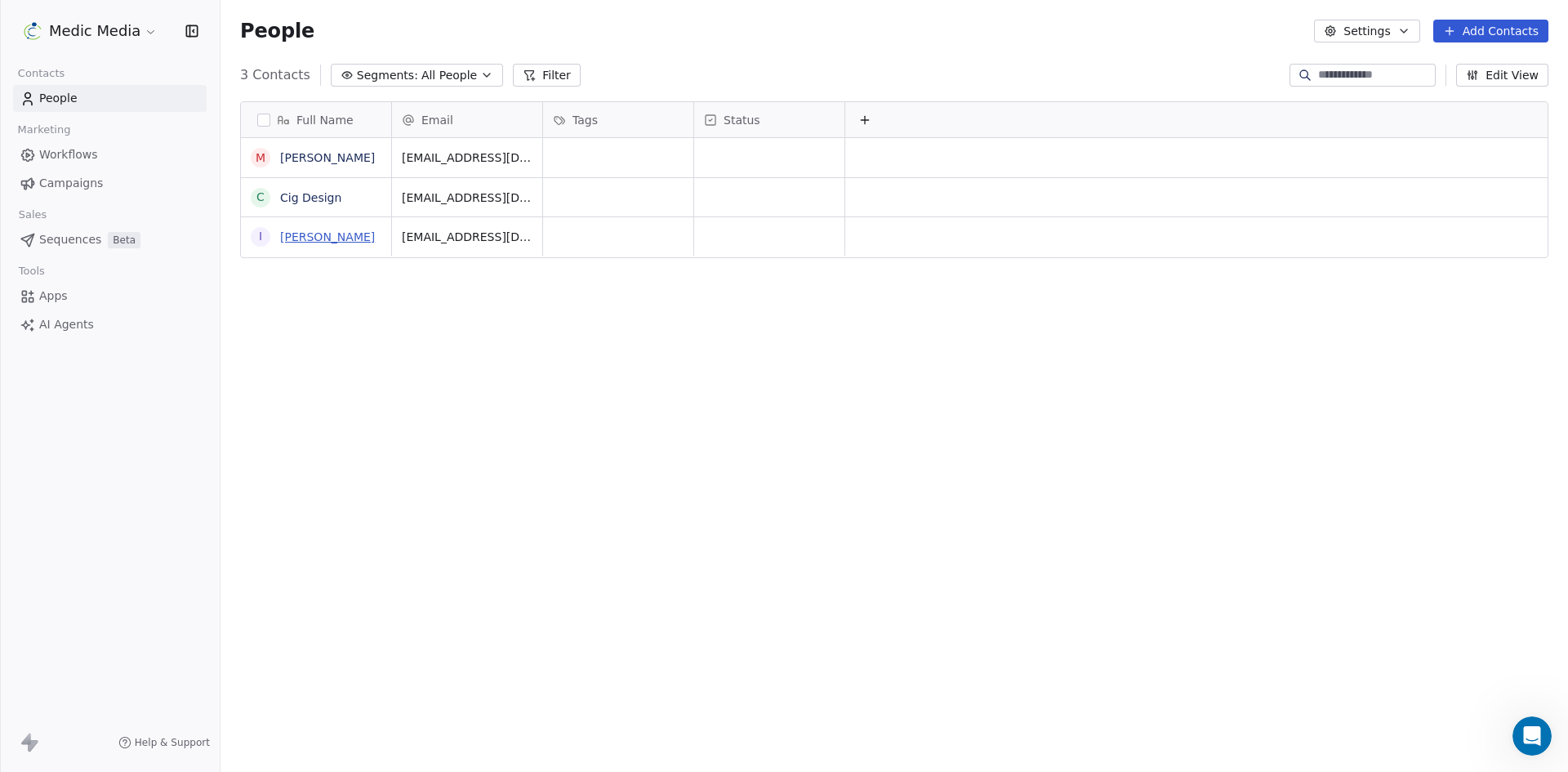
click at [324, 236] on link "[PERSON_NAME]" at bounding box center [327, 237] width 94 height 13
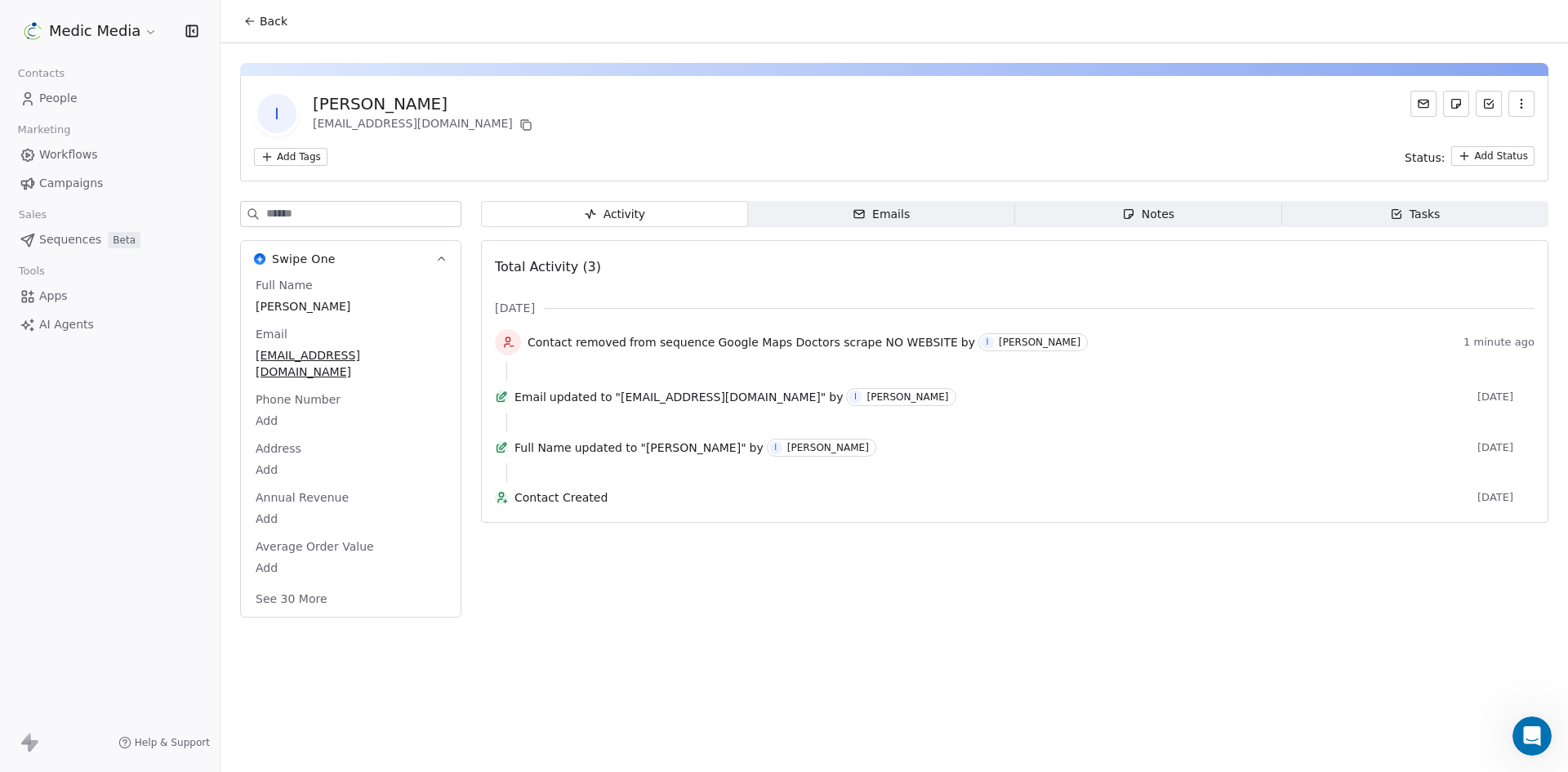
click at [834, 213] on span "Emails Emails" at bounding box center [881, 213] width 267 height 26
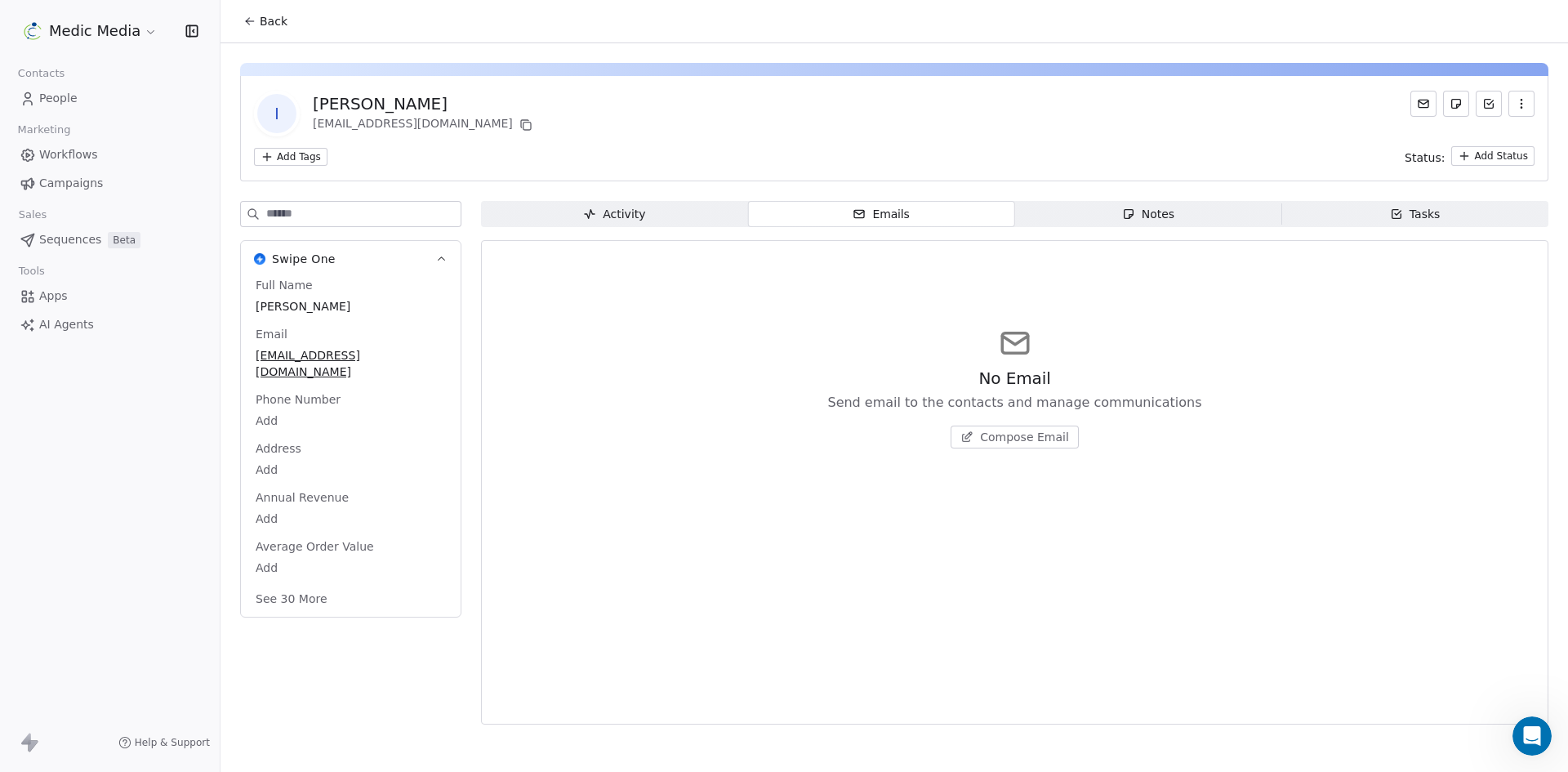
click at [1096, 205] on span "Notes Notes" at bounding box center [1149, 213] width 267 height 26
click at [1349, 213] on span "Tasks Tasks" at bounding box center [1415, 213] width 267 height 26
click at [648, 215] on span "Activity Activity" at bounding box center [614, 213] width 267 height 26
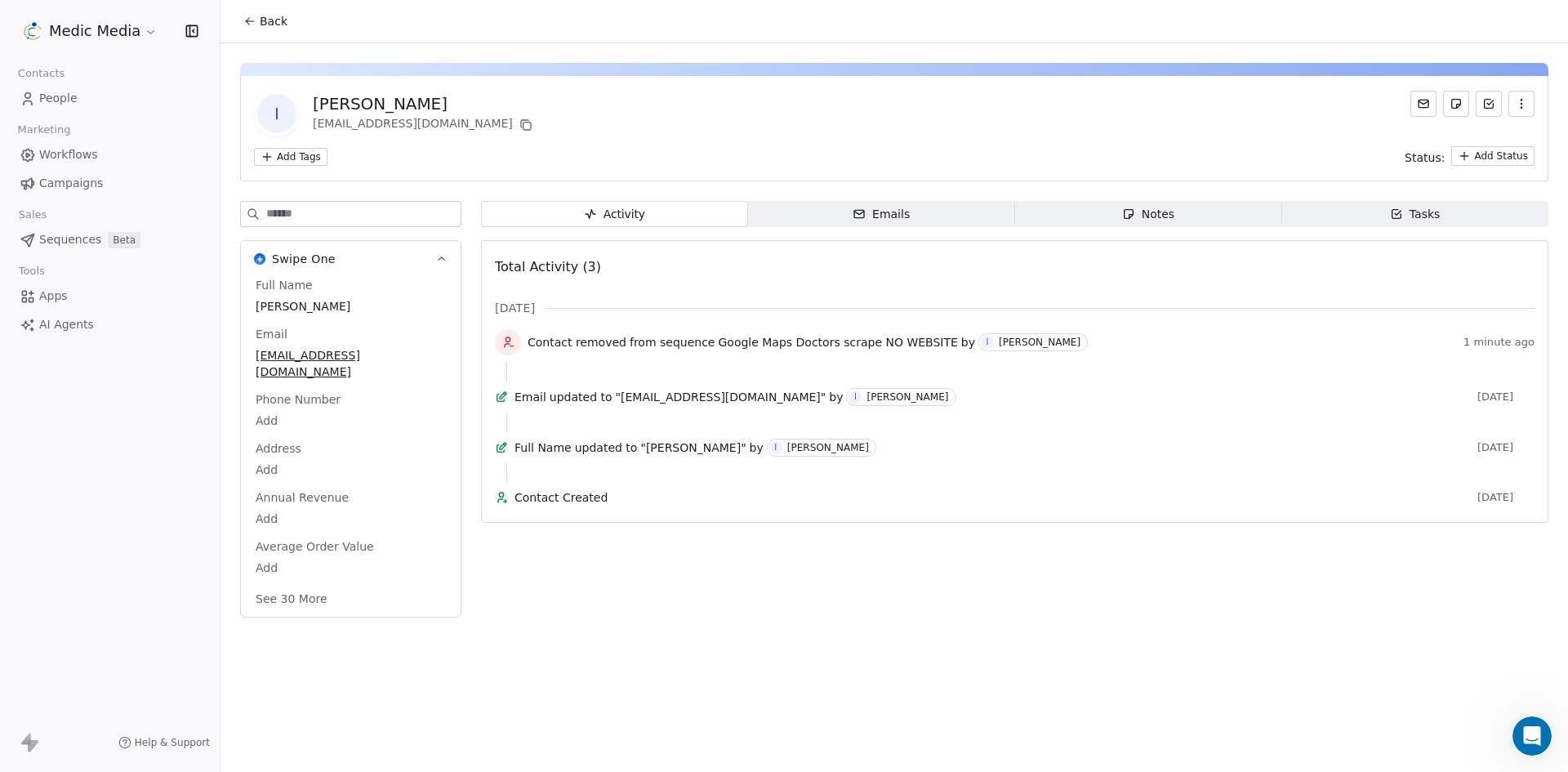
click at [1443, 215] on span "Tasks Tasks" at bounding box center [1415, 213] width 267 height 26
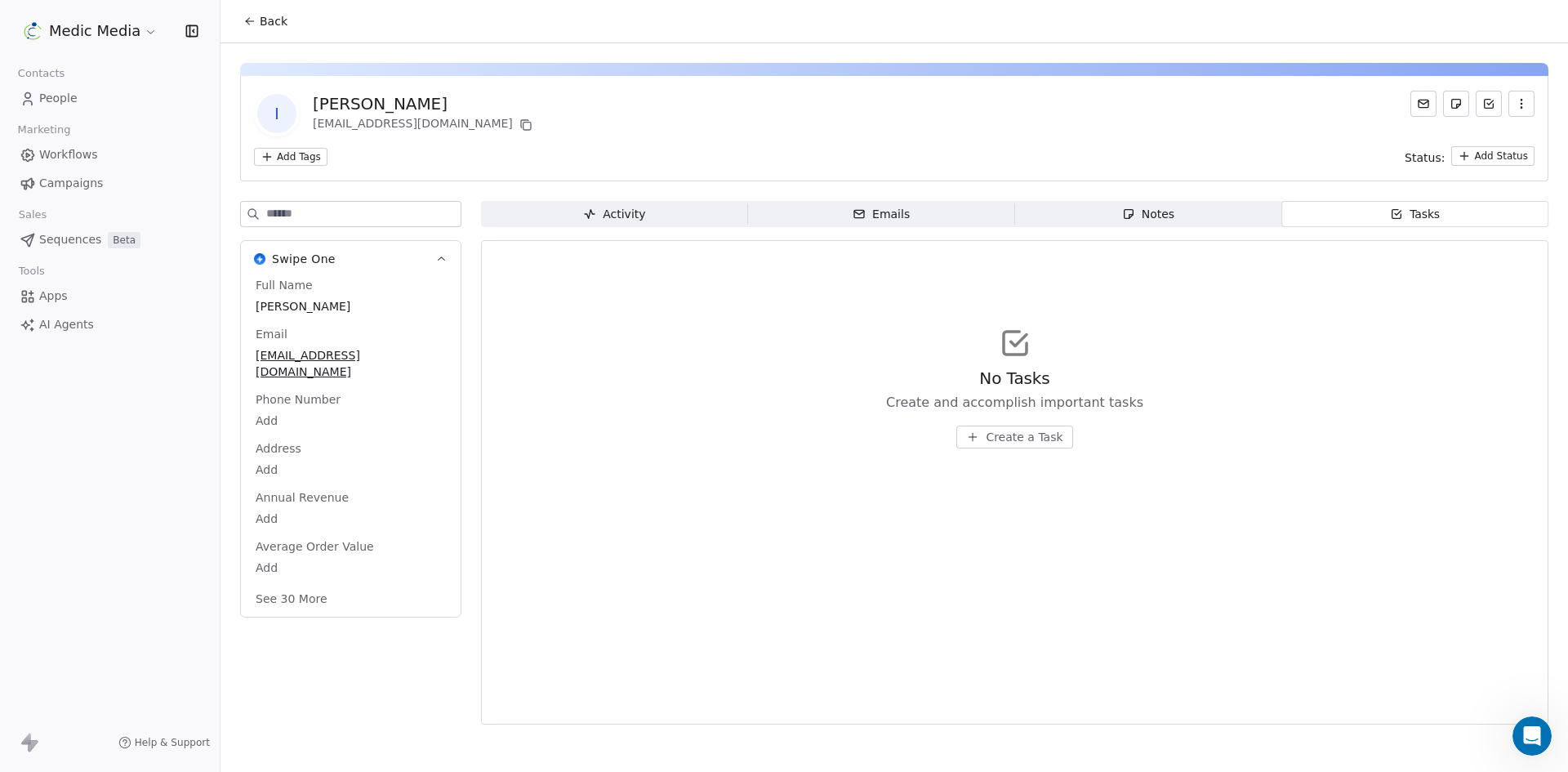
click at [668, 211] on span "Activity Activity" at bounding box center [614, 213] width 267 height 26
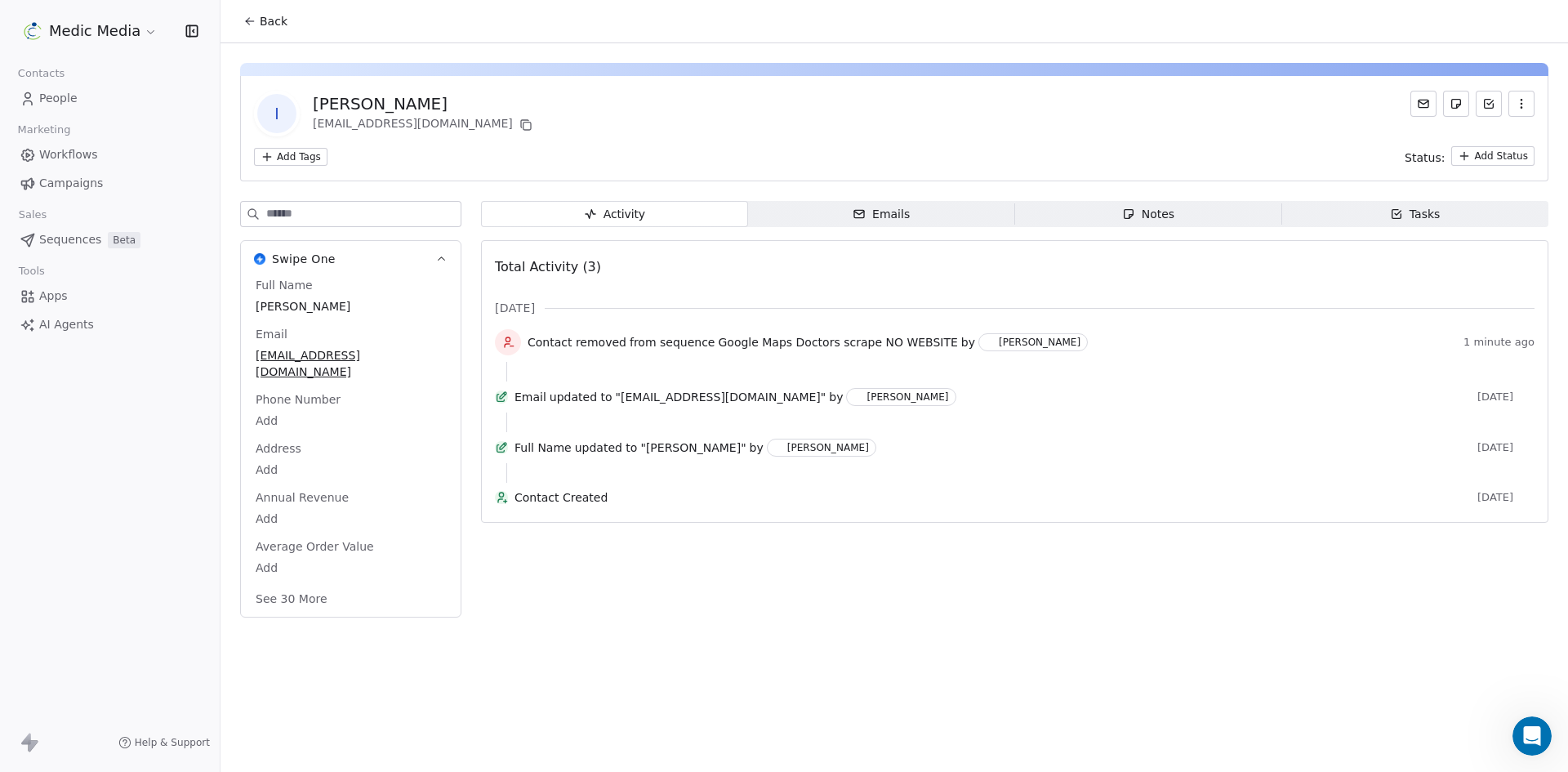
click at [901, 219] on div "Emails" at bounding box center [881, 214] width 57 height 17
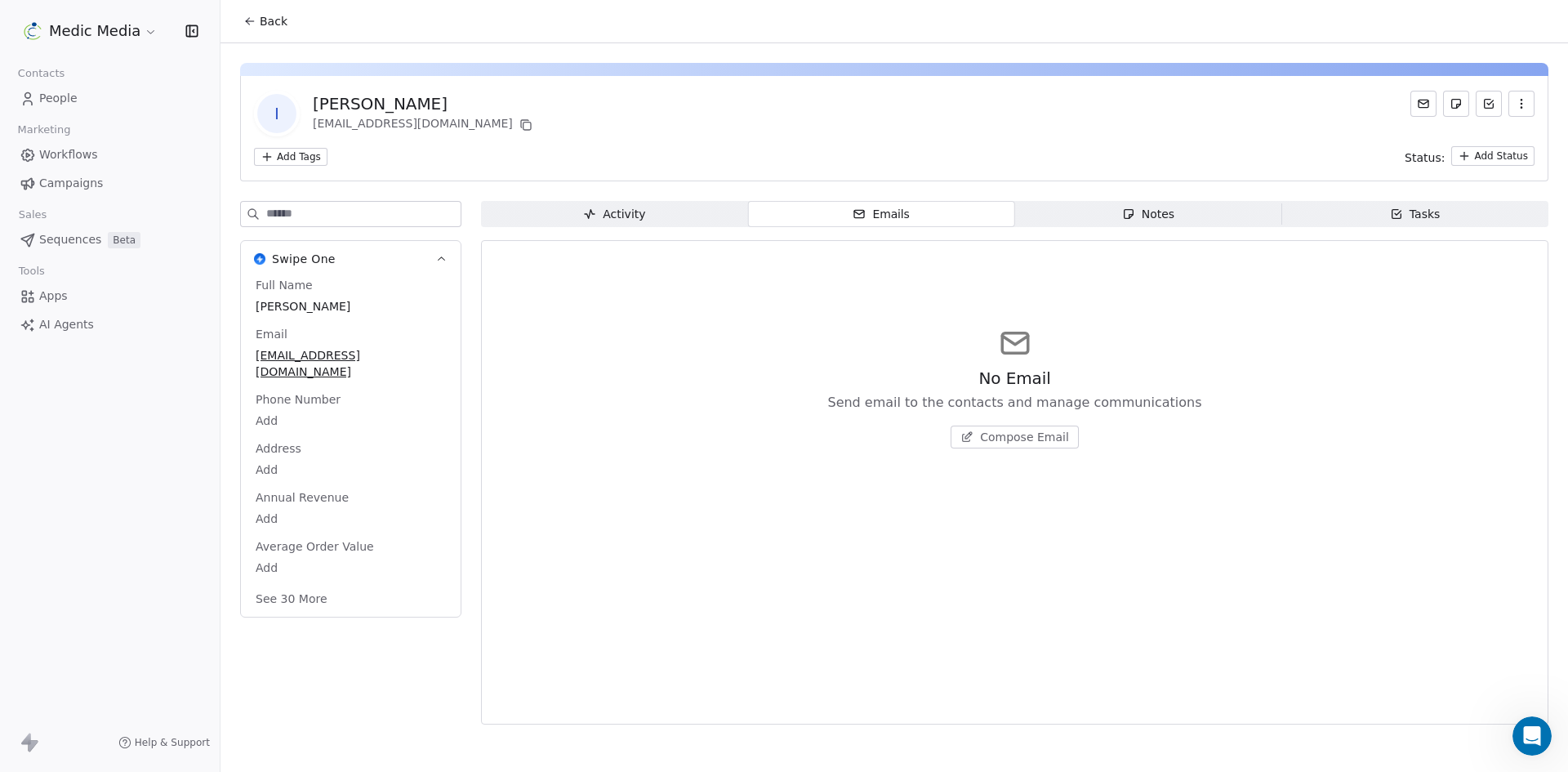
click at [681, 216] on span "Activity Activity" at bounding box center [614, 213] width 267 height 26
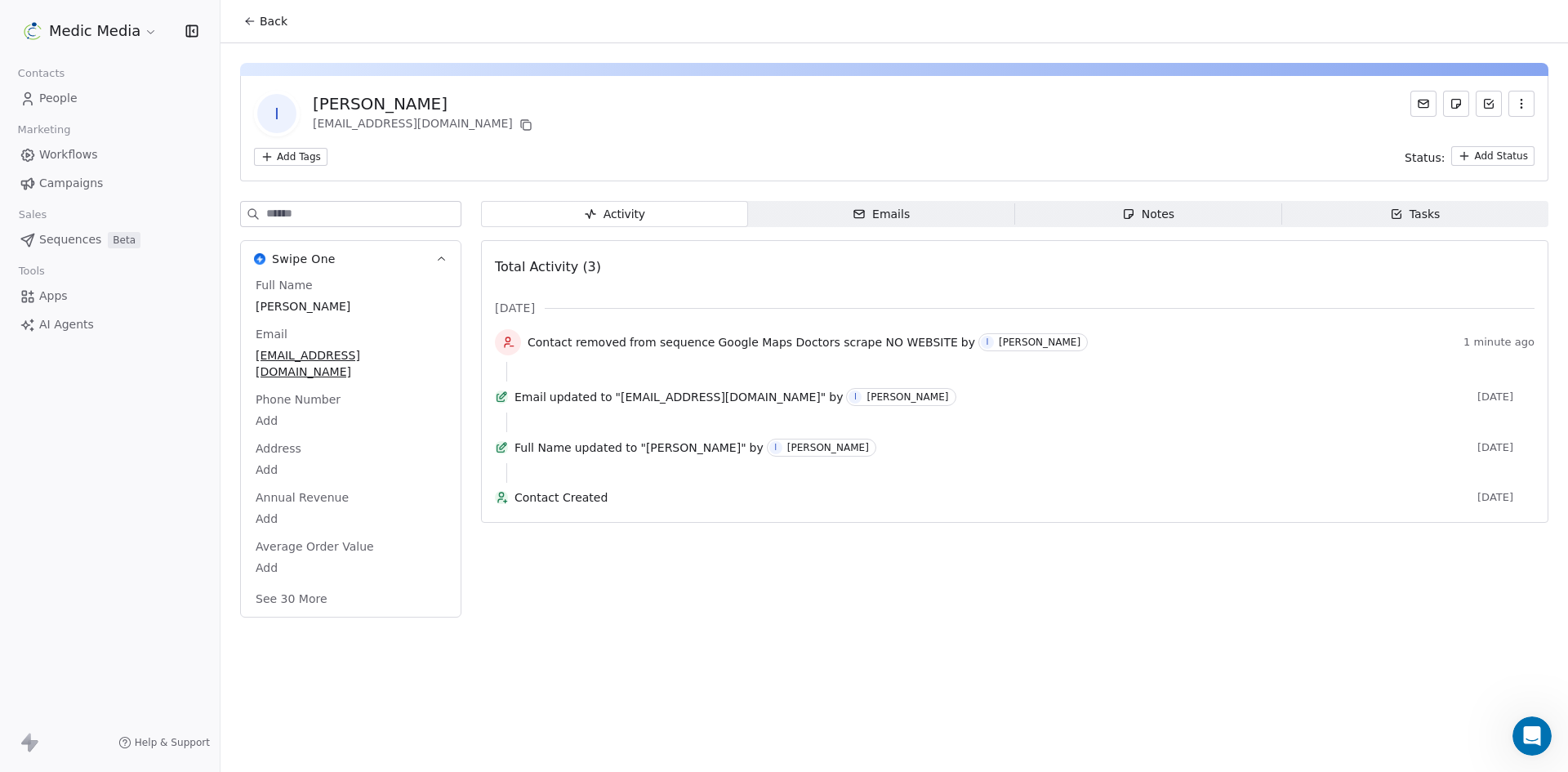
click at [262, 14] on button "Back" at bounding box center [265, 21] width 64 height 30
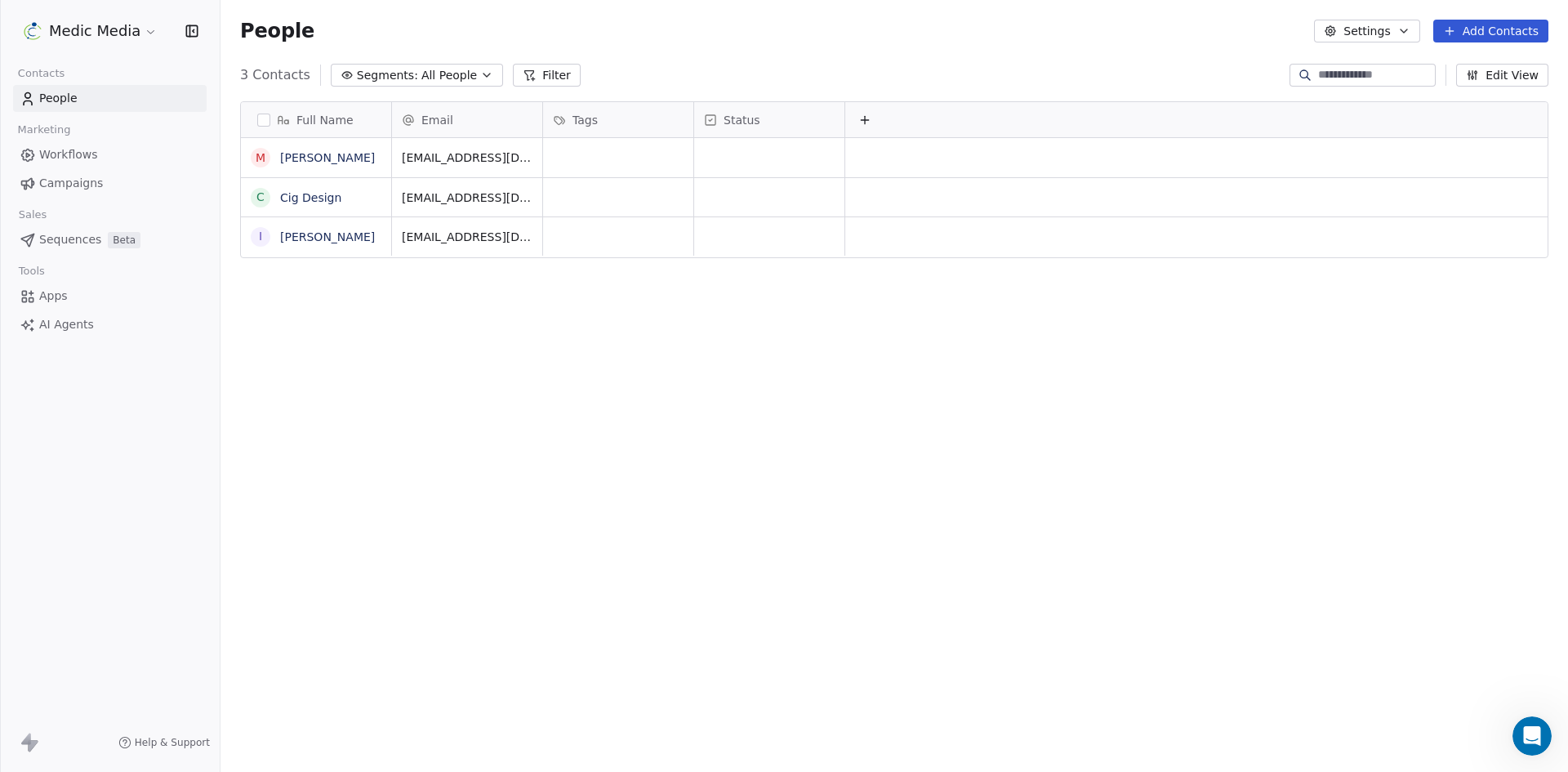
scroll to position [667, 1336]
click at [68, 242] on span "Sequences" at bounding box center [70, 240] width 62 height 17
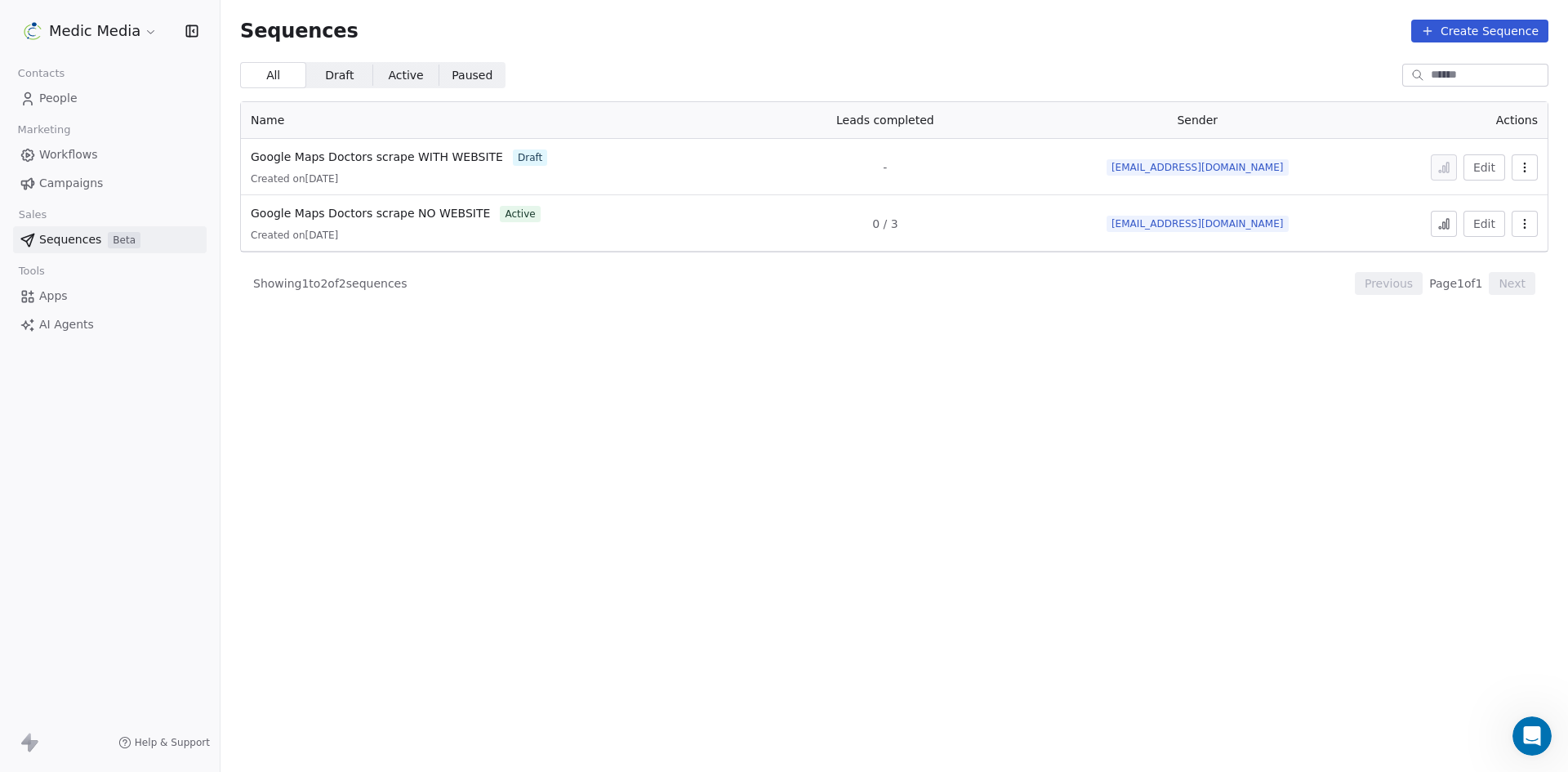
click at [1110, 762] on section "Sequences Create Sequence All All Draft Draft Active Active Paused Paused Name …" at bounding box center [894, 386] width 1348 height 772
click at [60, 93] on span "People" at bounding box center [58, 98] width 38 height 17
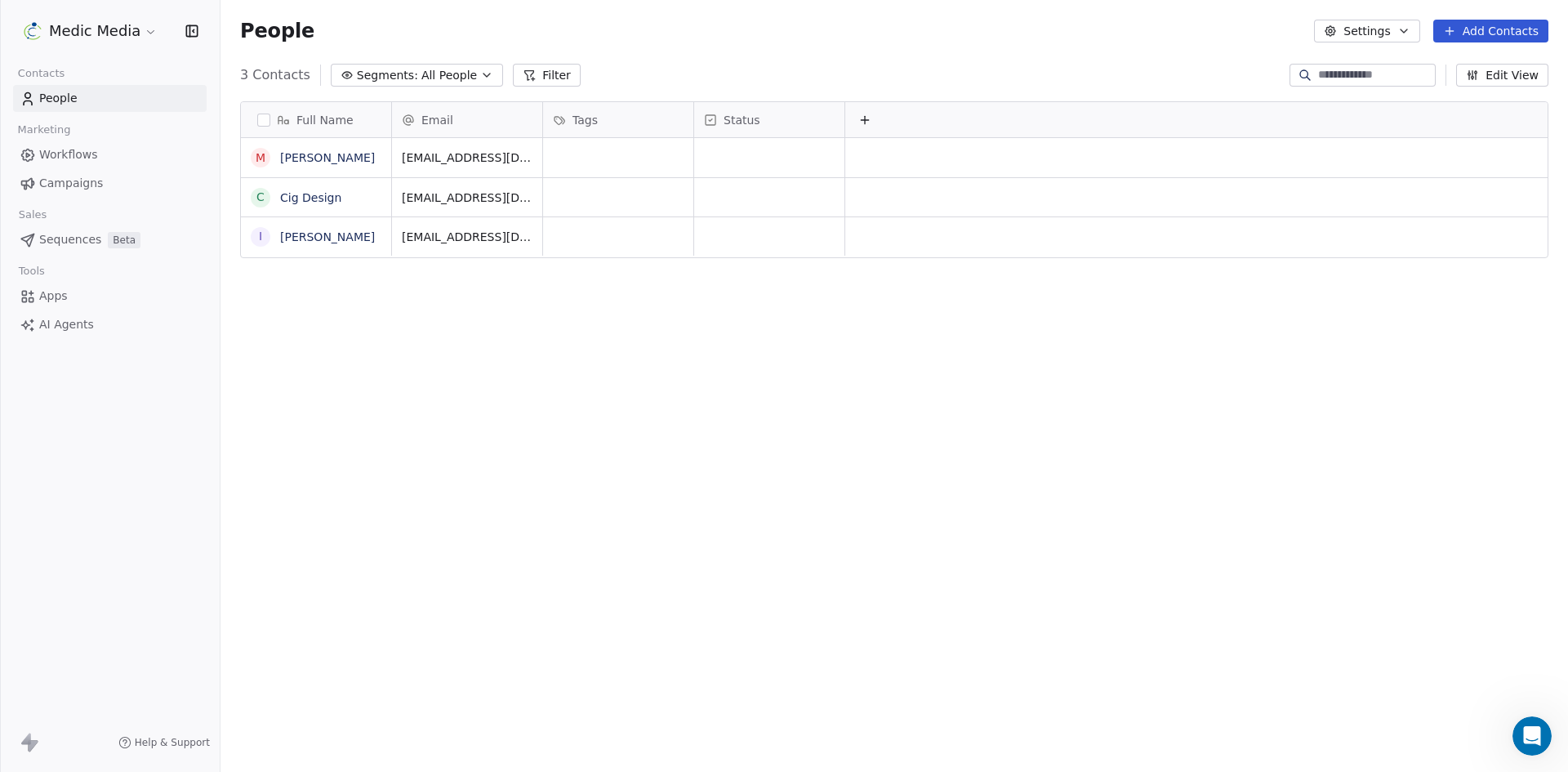
scroll to position [667, 1336]
click at [298, 236] on link "[PERSON_NAME]" at bounding box center [327, 237] width 94 height 13
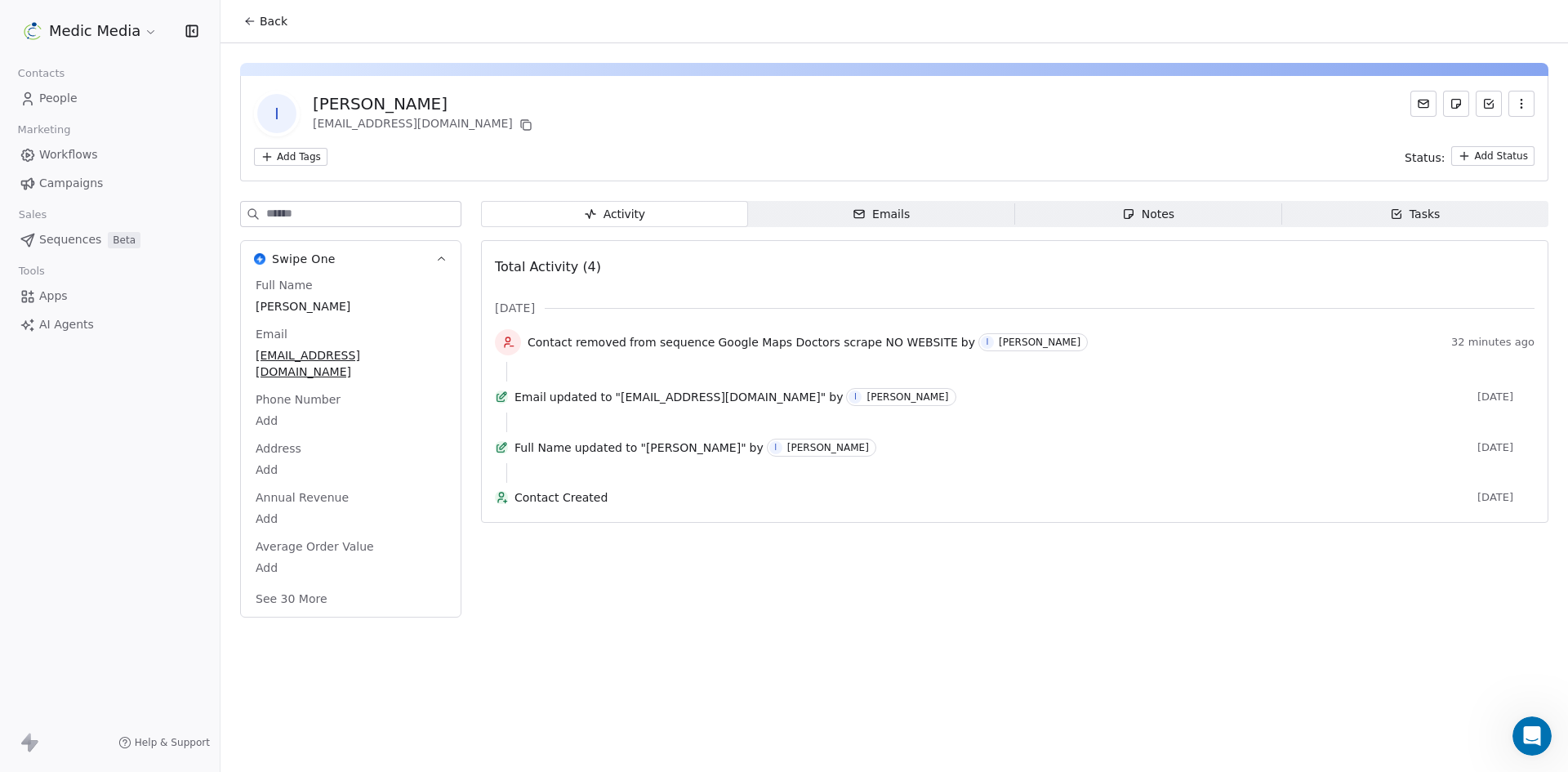
click at [645, 218] on span "Activity Activity" at bounding box center [614, 213] width 267 height 26
click at [834, 209] on span "Emails Emails" at bounding box center [881, 213] width 267 height 26
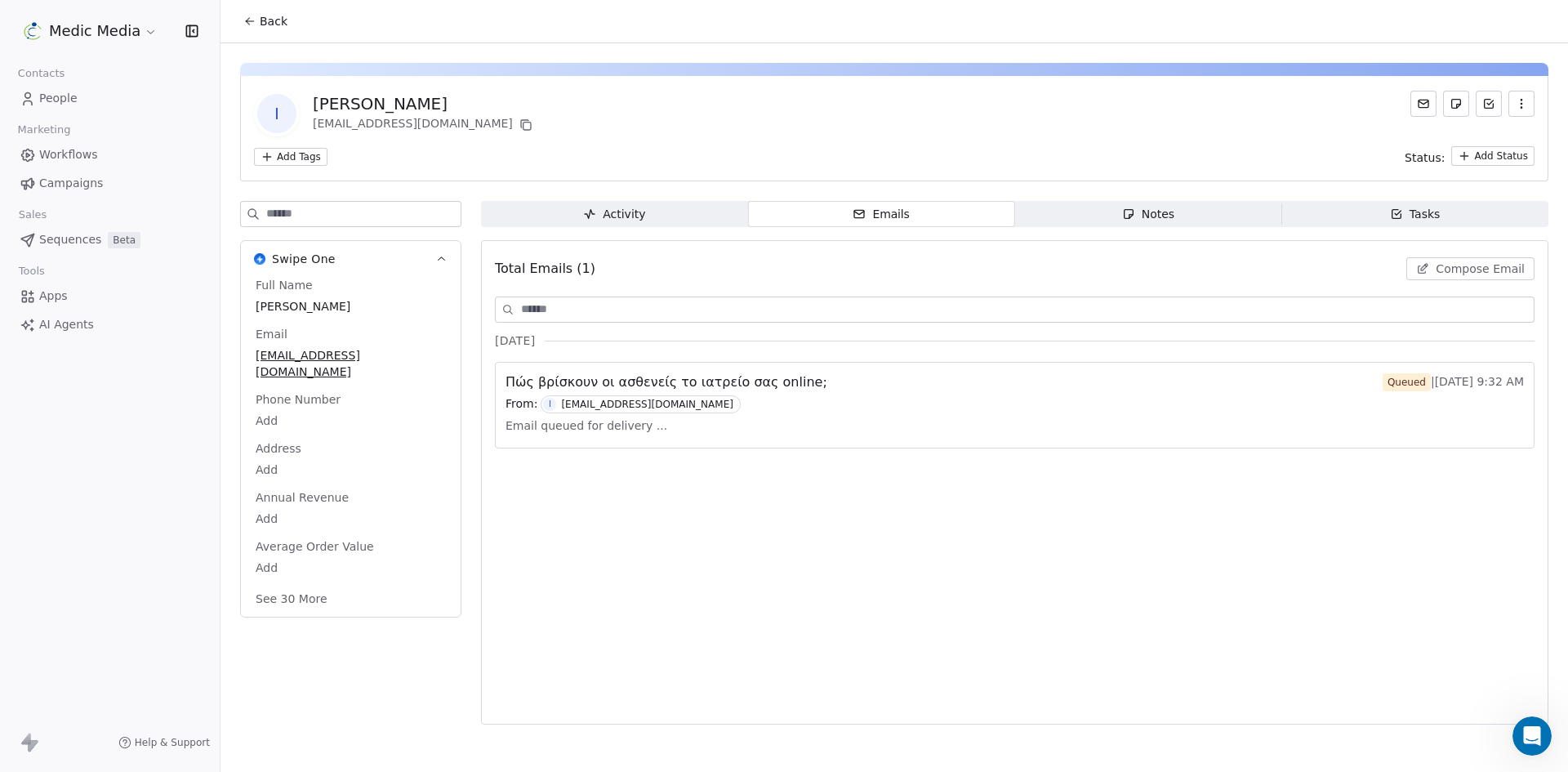
click at [777, 139] on div "I Ilias Grigoriadis igrigoriadis@gmail.com Add Tags Status: Add Status" at bounding box center [894, 129] width 1308 height 106
click at [718, 542] on div "Total Emails (1) Compose Email Sept 2025 Πώς βρίσκουν οι ασθενείς το ιατρείο σα…" at bounding box center [1015, 482] width 1039 height 463
click at [682, 381] on span "Πώς βρίσκουν οι ασθενείς το ιατρείο σας online;" at bounding box center [667, 382] width 322 height 20
click at [1390, 380] on div "Queued" at bounding box center [1407, 382] width 38 height 16
click at [566, 432] on span "Email queued for delivery ..." at bounding box center [587, 426] width 162 height 25
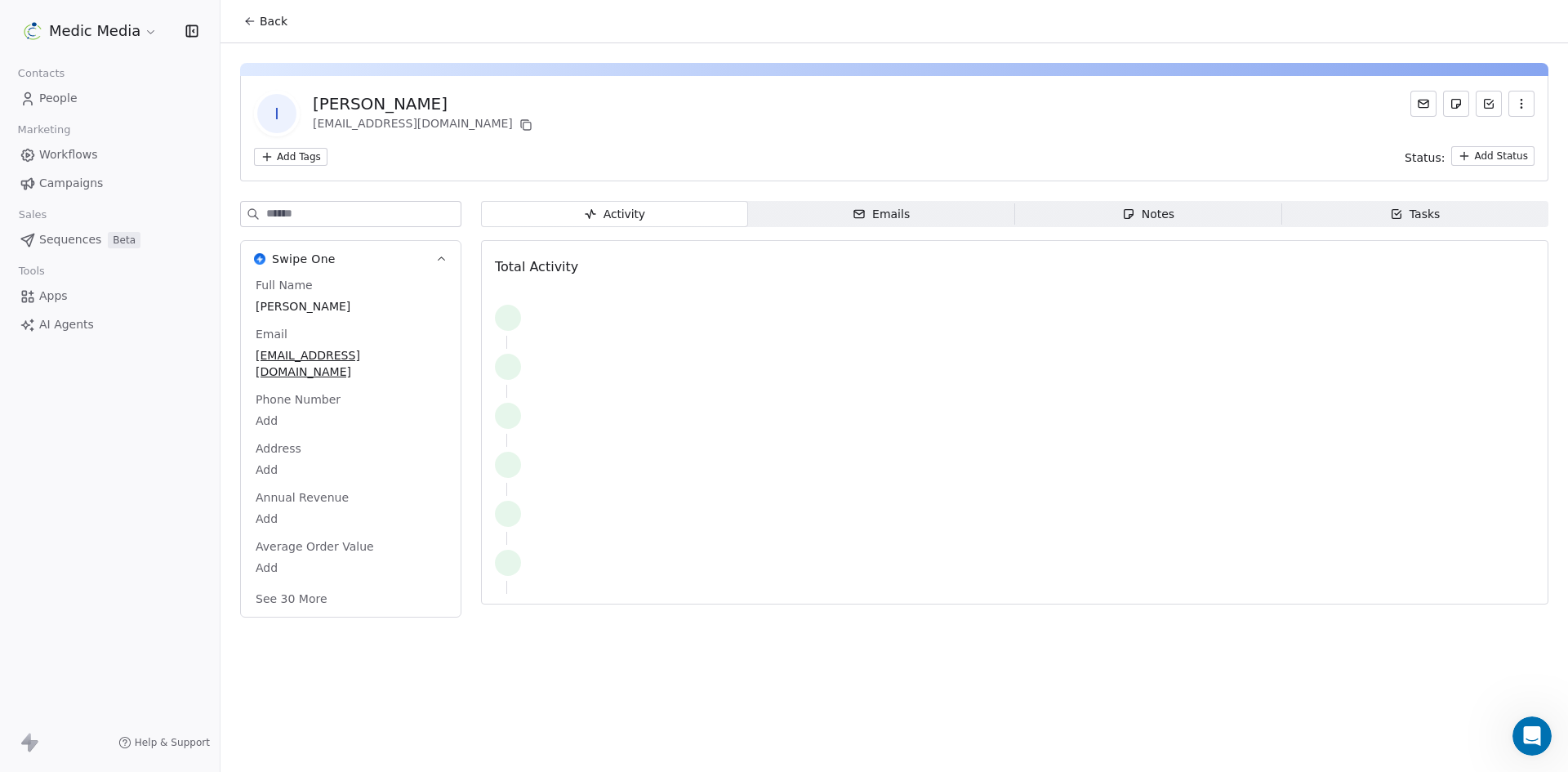
click at [573, 210] on span "Activity Activity" at bounding box center [614, 213] width 267 height 26
click at [573, 210] on span "Activity Activity" at bounding box center [614, 213] width 267 height 26
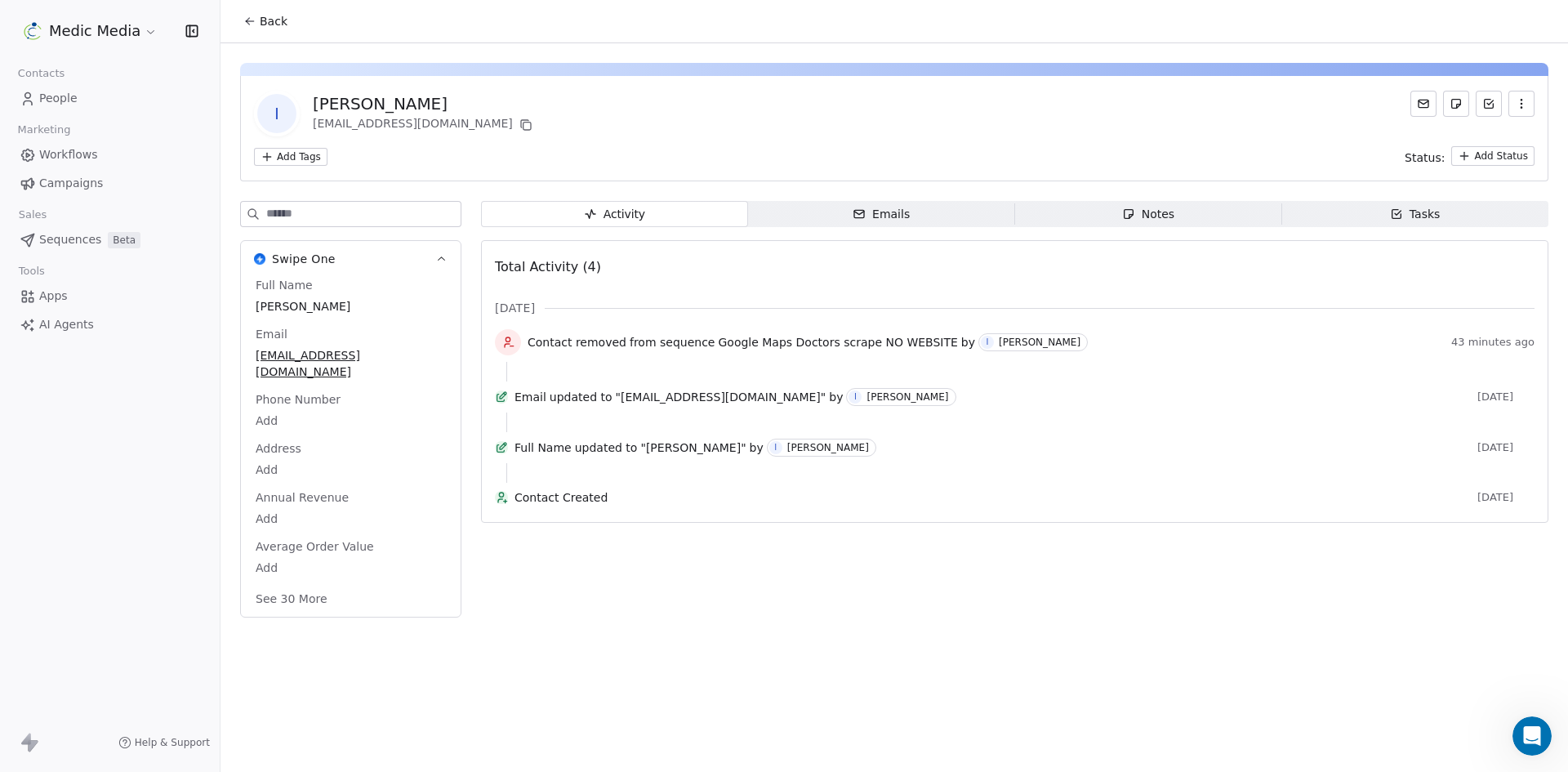
click at [349, 103] on div "[PERSON_NAME]" at bounding box center [424, 104] width 223 height 23
click at [275, 13] on span "Back" at bounding box center [273, 21] width 28 height 16
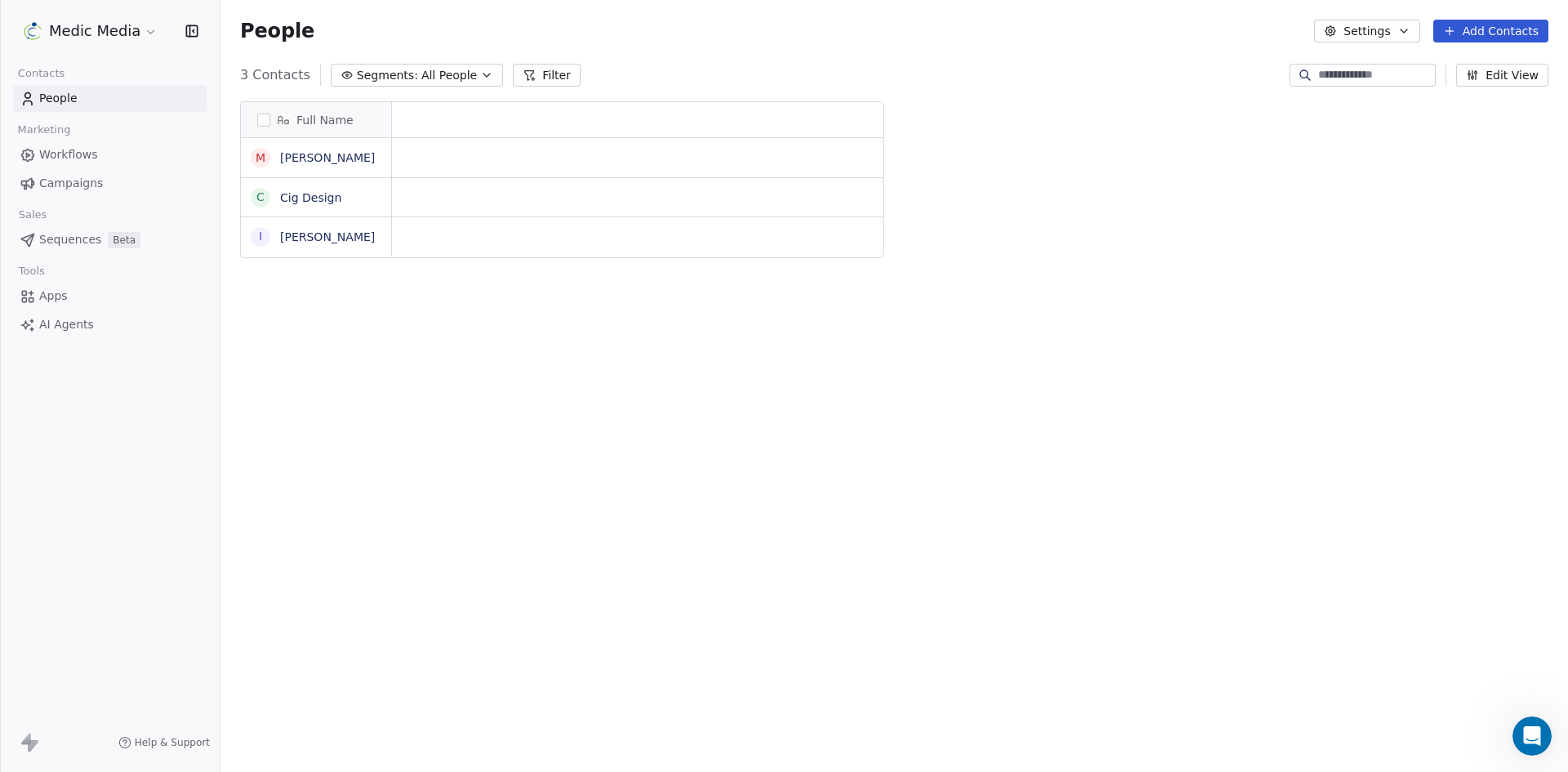
scroll to position [667, 1336]
click at [313, 192] on link "Cig Design" at bounding box center [311, 198] width 61 height 13
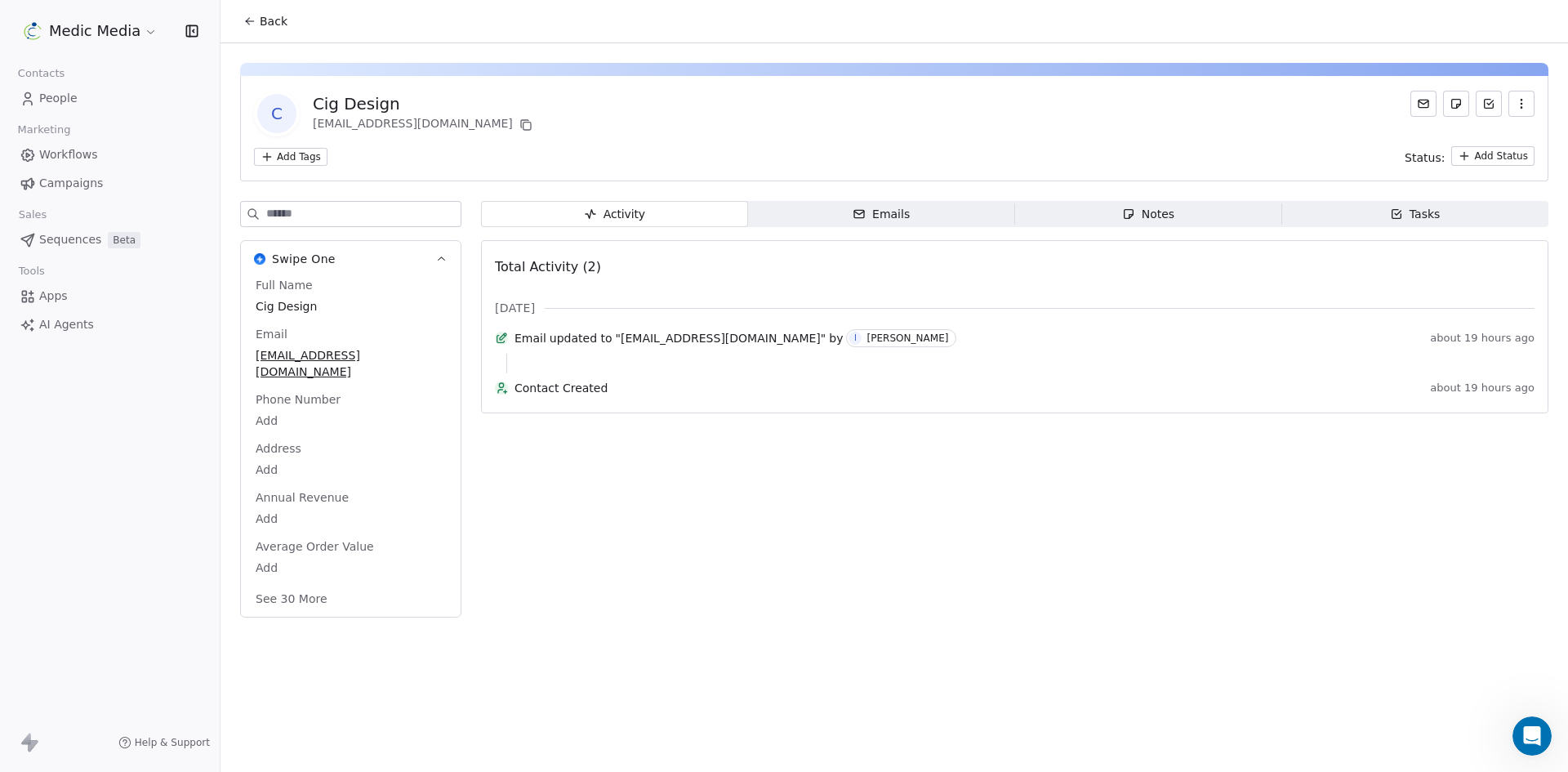
click at [869, 195] on div "C Cig Design info@cigdesign.com Add Tags Status: Add Status Swipe One Full Name…" at bounding box center [894, 335] width 1348 height 584
click at [868, 223] on span "Emails Emails" at bounding box center [881, 213] width 267 height 26
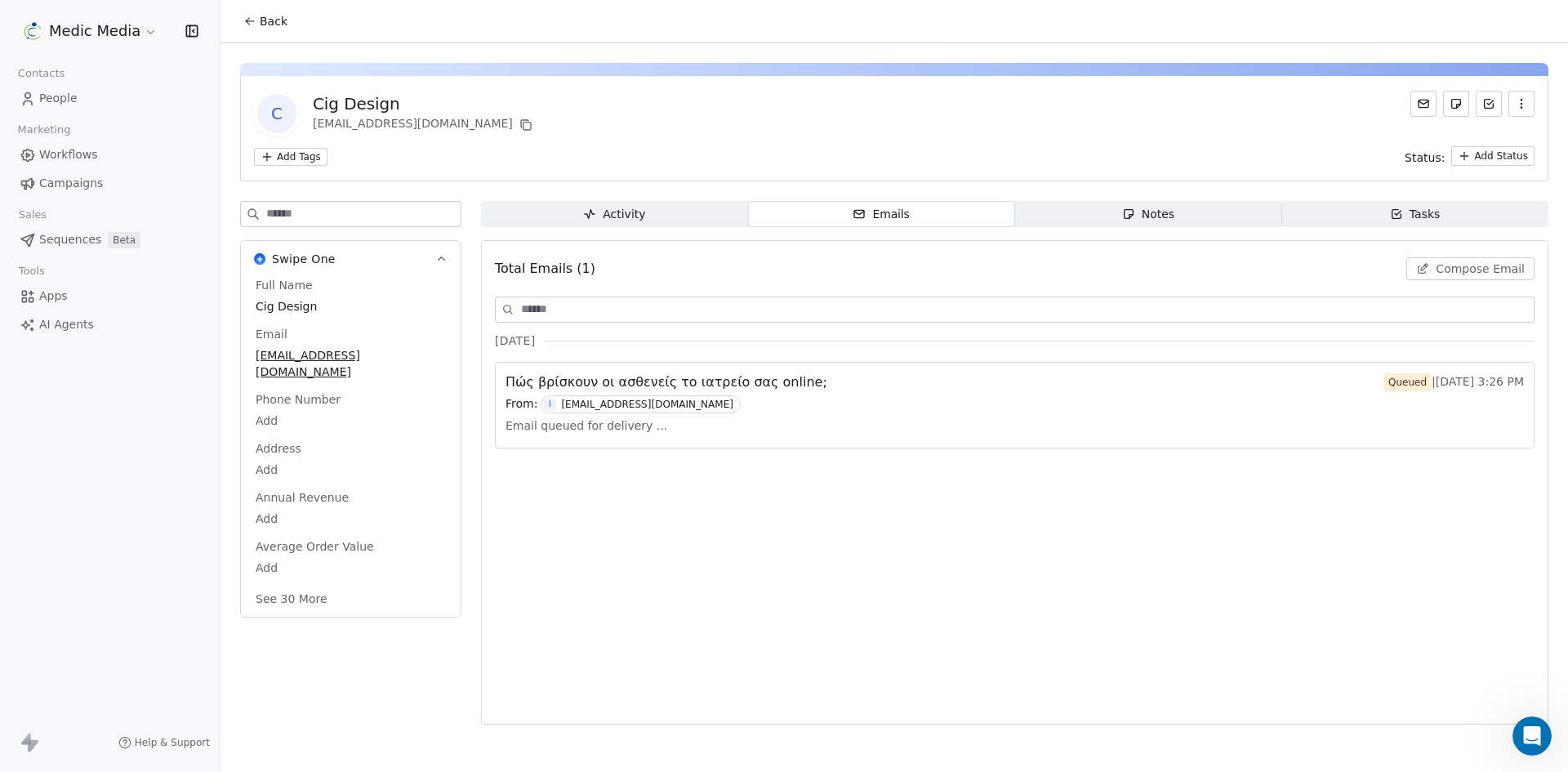
click at [93, 158] on span "Workflows" at bounding box center [69, 154] width 59 height 17
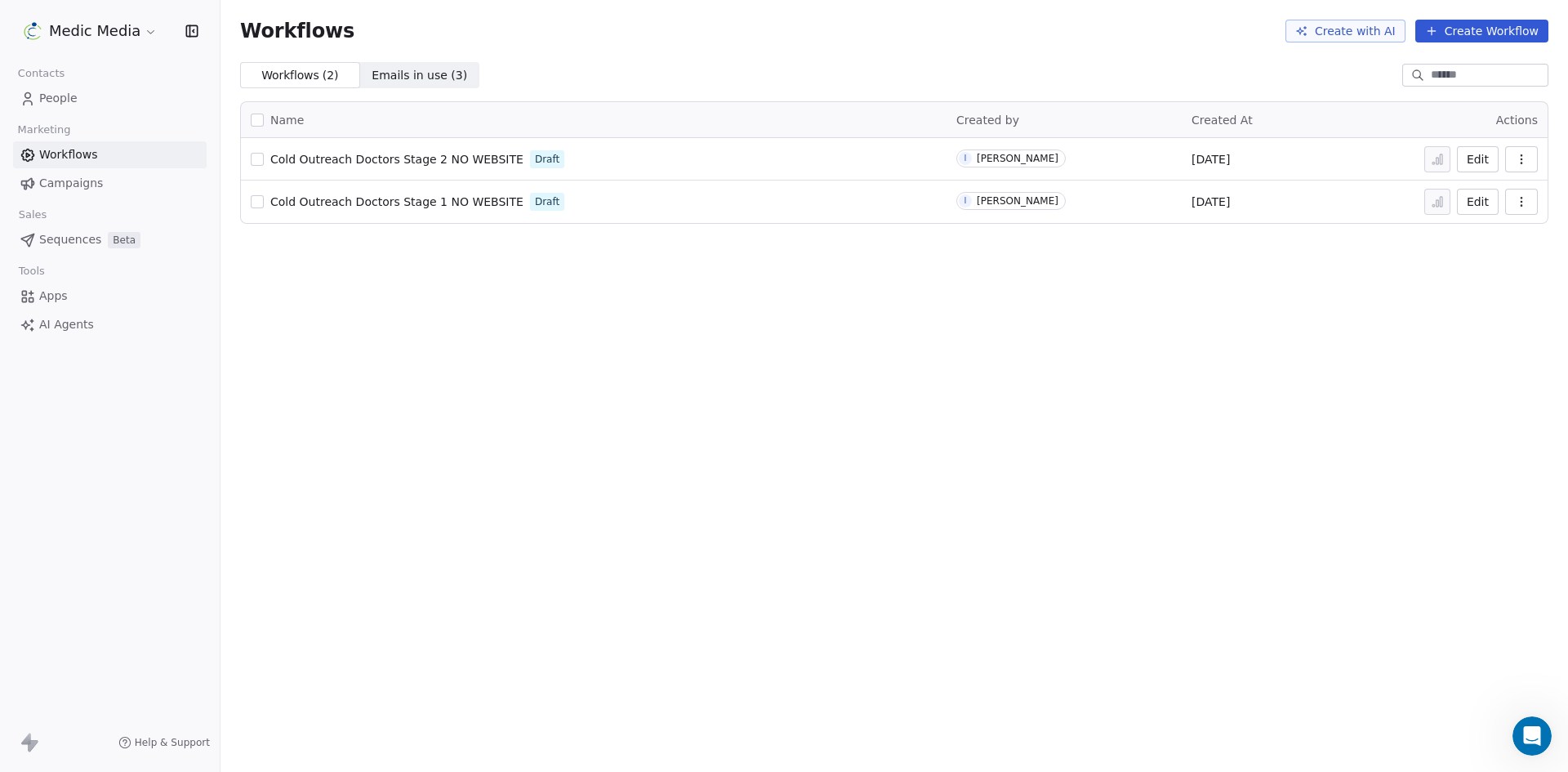
click at [160, 734] on div "Help & Support" at bounding box center [110, 742] width 220 height 59
click at [168, 742] on span "Help & Support" at bounding box center [171, 742] width 75 height 13
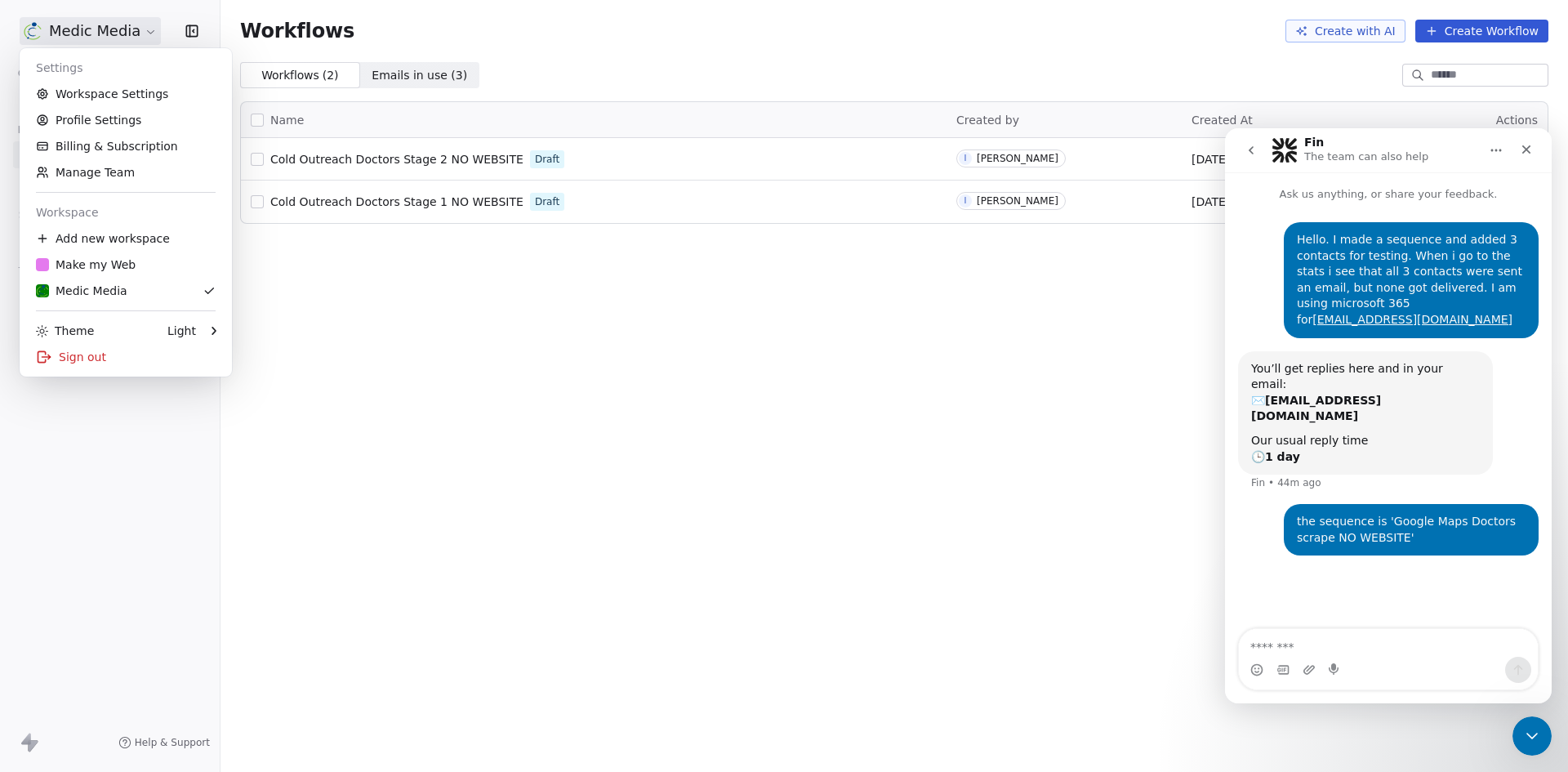
click at [133, 23] on html "Medic Media Contacts People Marketing Workflows Campaigns Sales Sequences Beta …" at bounding box center [784, 386] width 1568 height 772
click at [100, 123] on link "Profile Settings" at bounding box center [125, 119] width 199 height 26
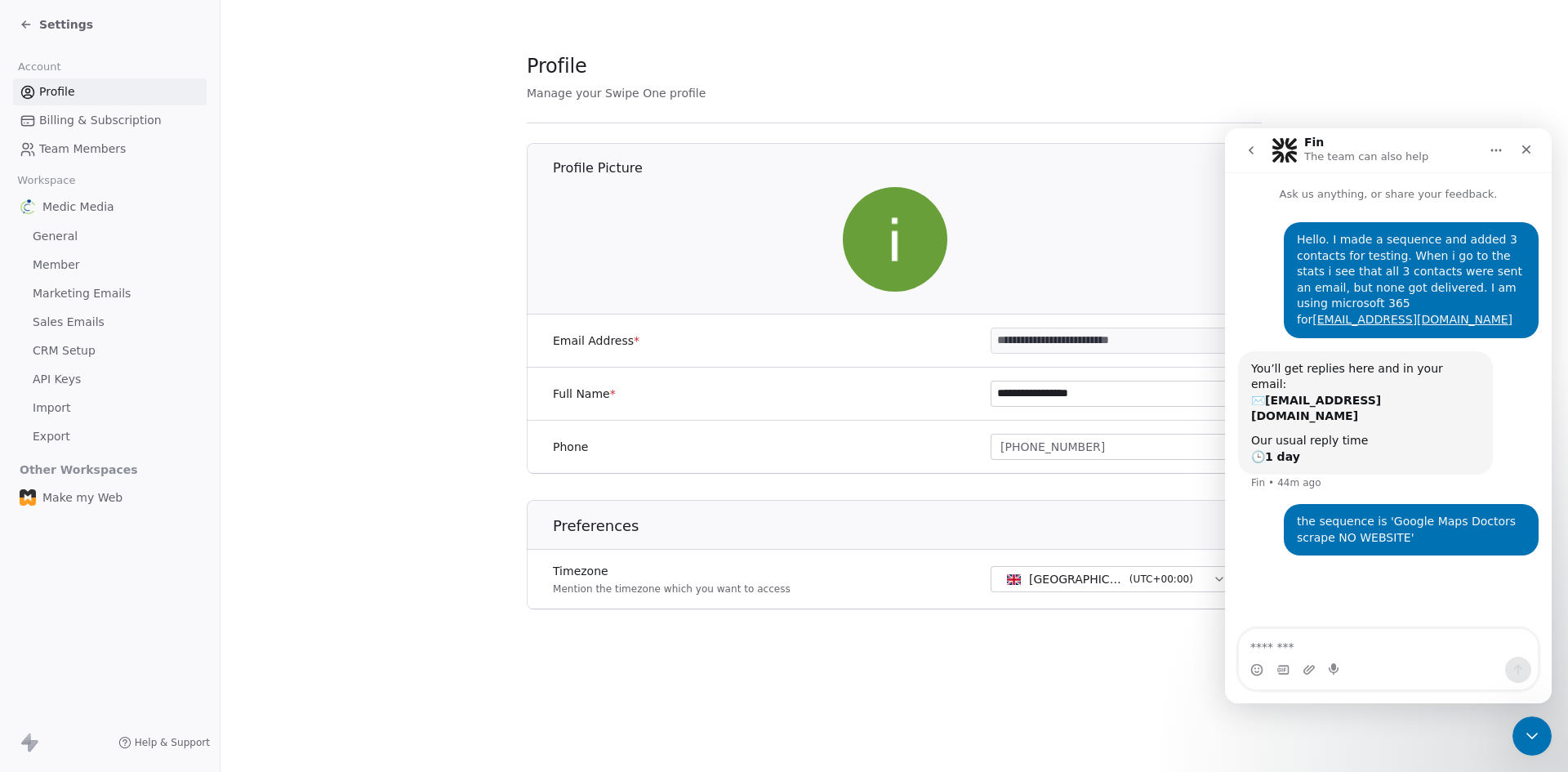
click at [934, 655] on section "**********" at bounding box center [894, 344] width 1348 height 688
click at [1507, 725] on div "**********" at bounding box center [894, 386] width 1348 height 772
click at [1521, 730] on icon "Close Intercom Messenger" at bounding box center [1529, 734] width 20 height 20
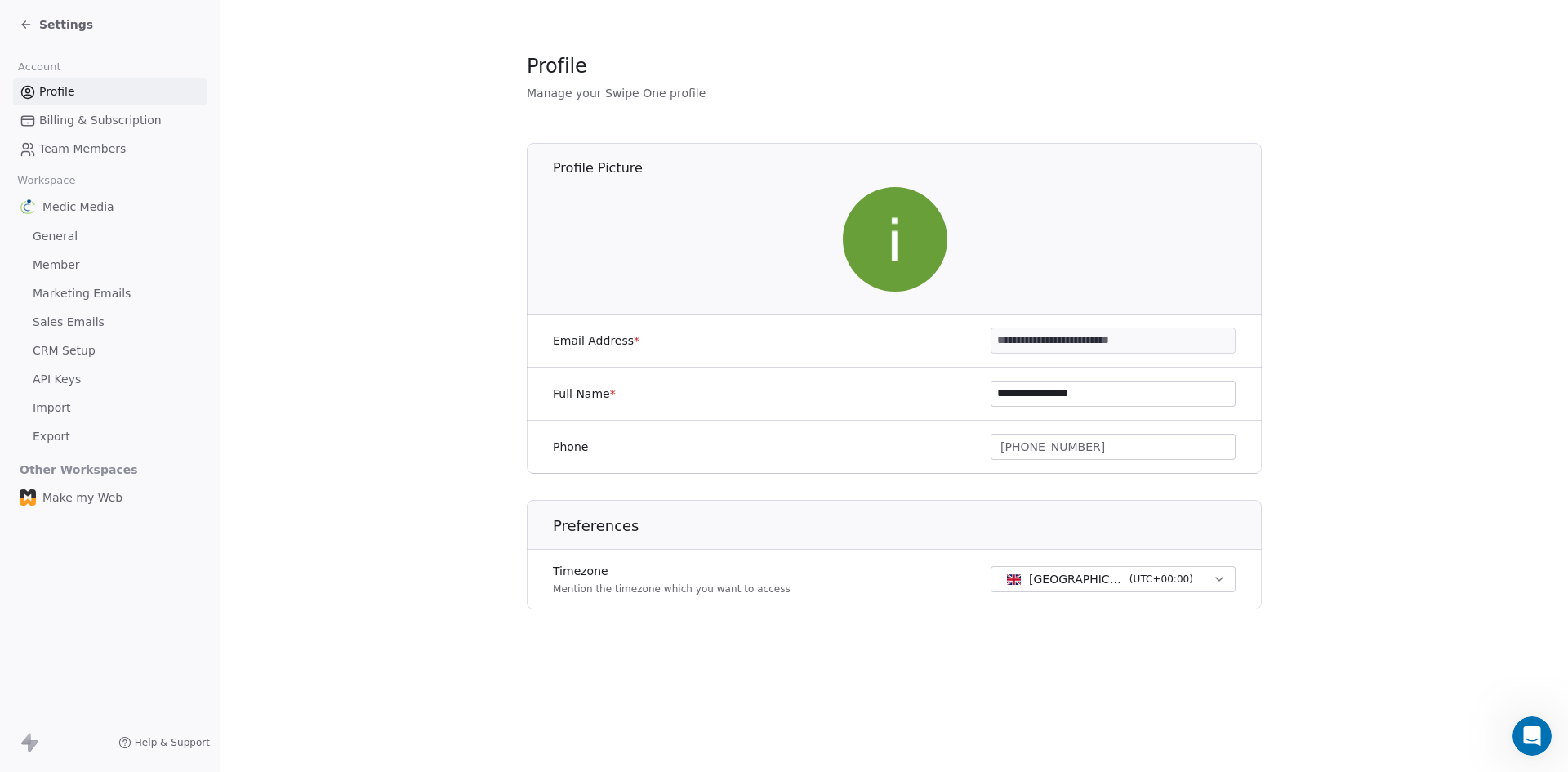
click at [1107, 591] on button "London - GMT ( UTC+00:00 )" at bounding box center [1113, 579] width 245 height 26
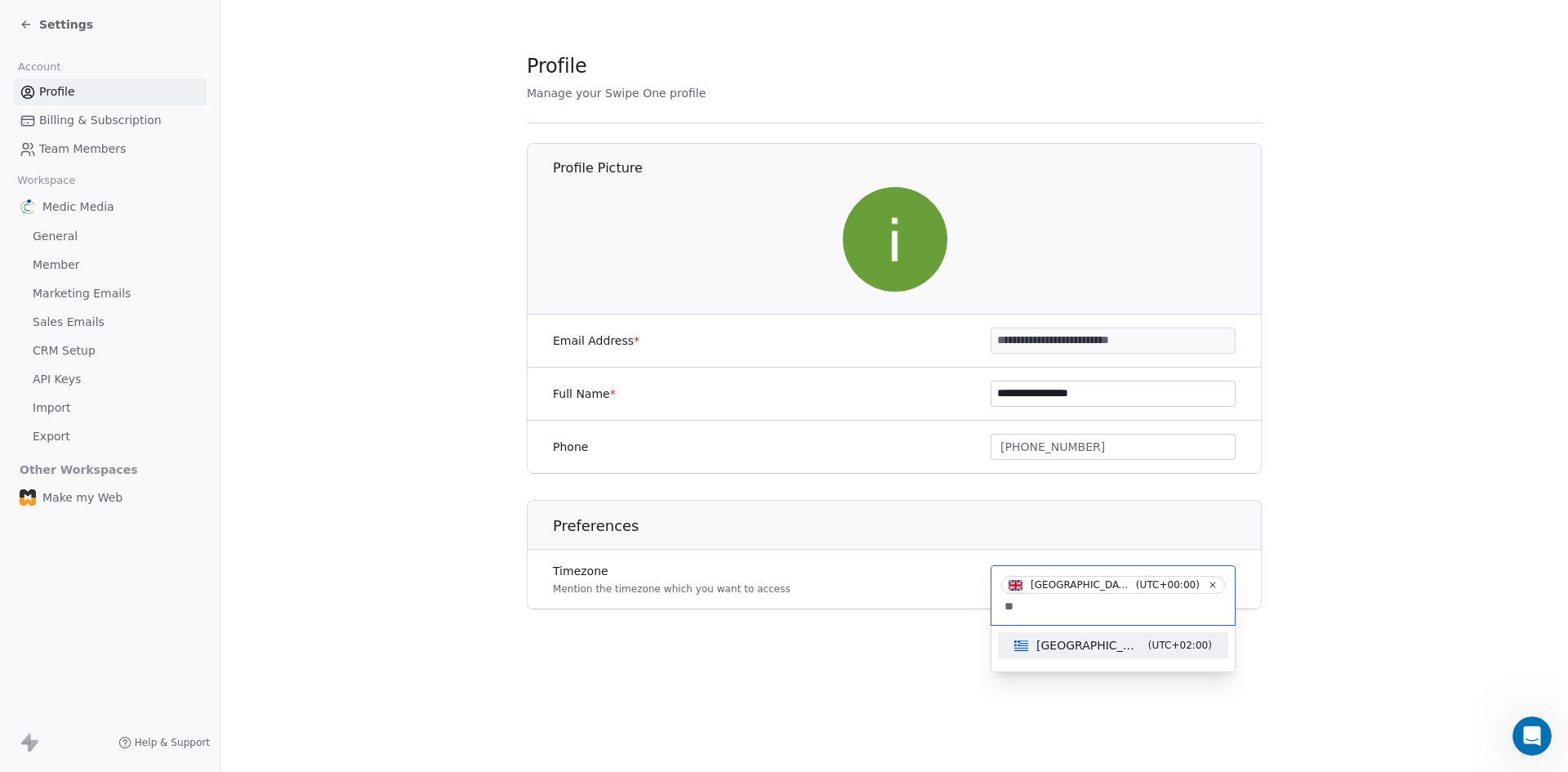
type input "**"
click at [1148, 646] on span "( UTC+02:00 )" at bounding box center [1179, 645] width 64 height 14
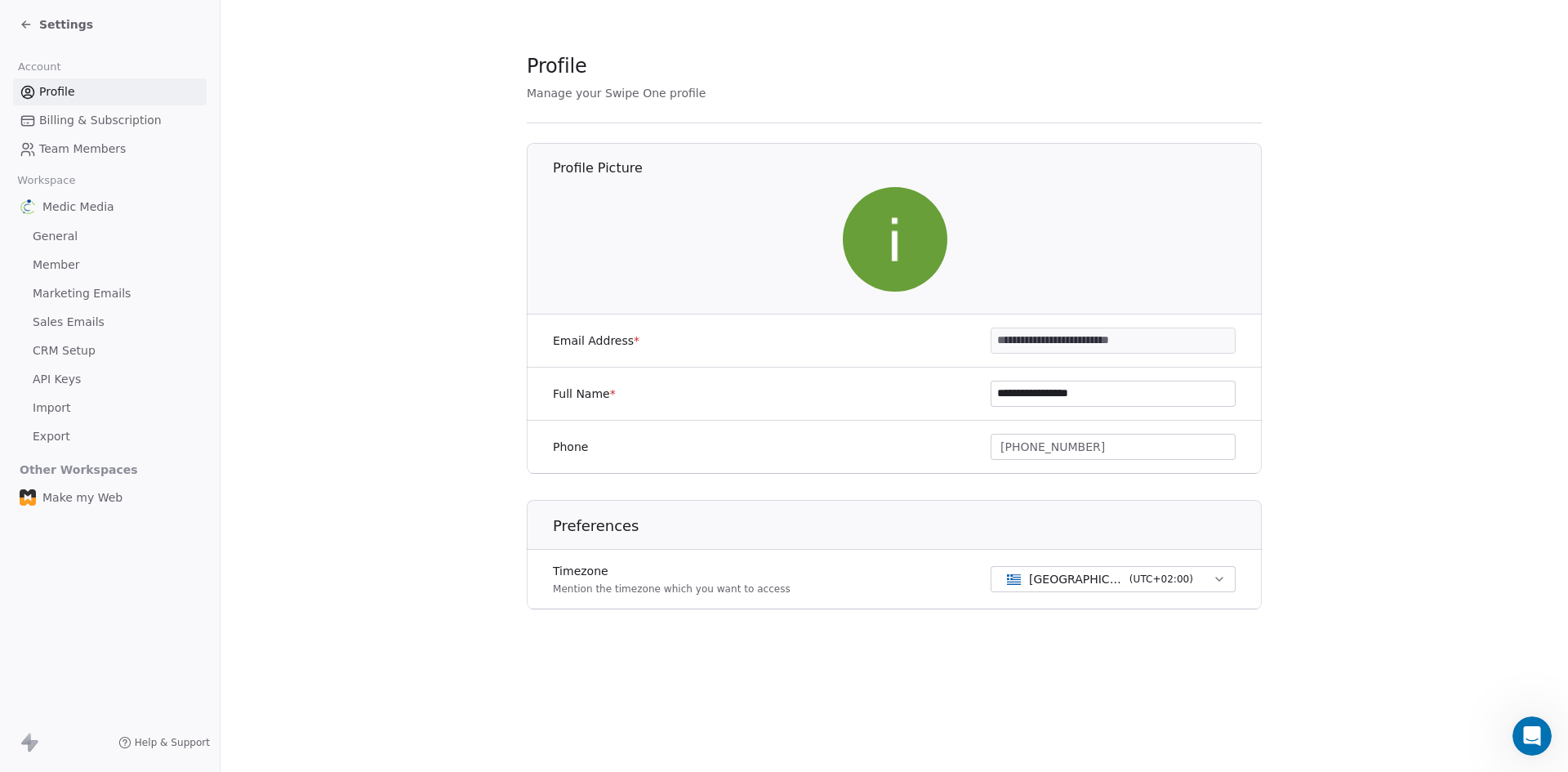
click at [1035, 657] on section "**********" at bounding box center [894, 344] width 1348 height 688
click at [49, 26] on span "Settings" at bounding box center [66, 24] width 54 height 16
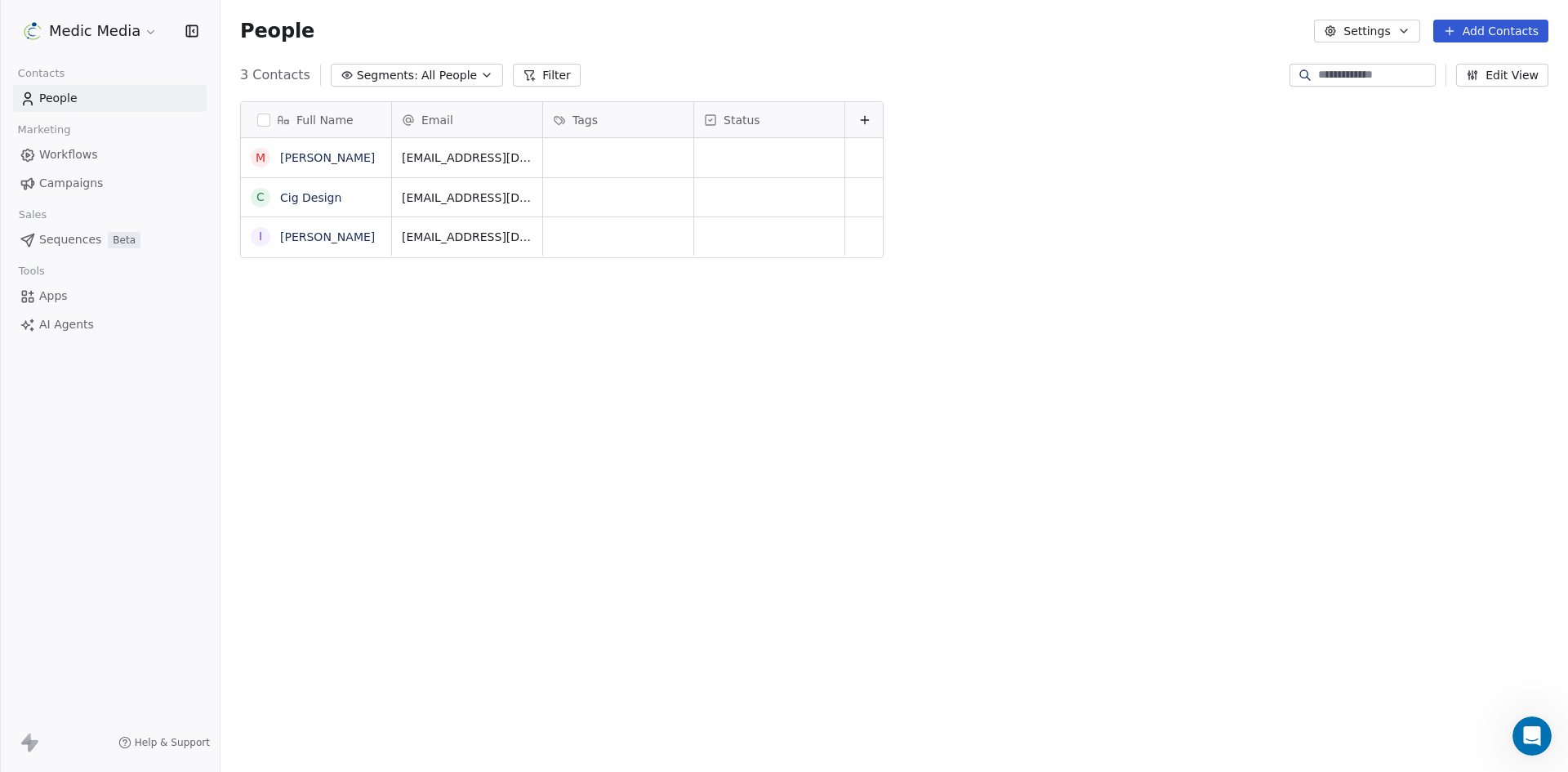
scroll to position [667, 1336]
click at [49, 26] on html "Medic Media Contacts People Marketing Workflows Campaigns Sales Sequences Beta …" at bounding box center [784, 386] width 1568 height 772
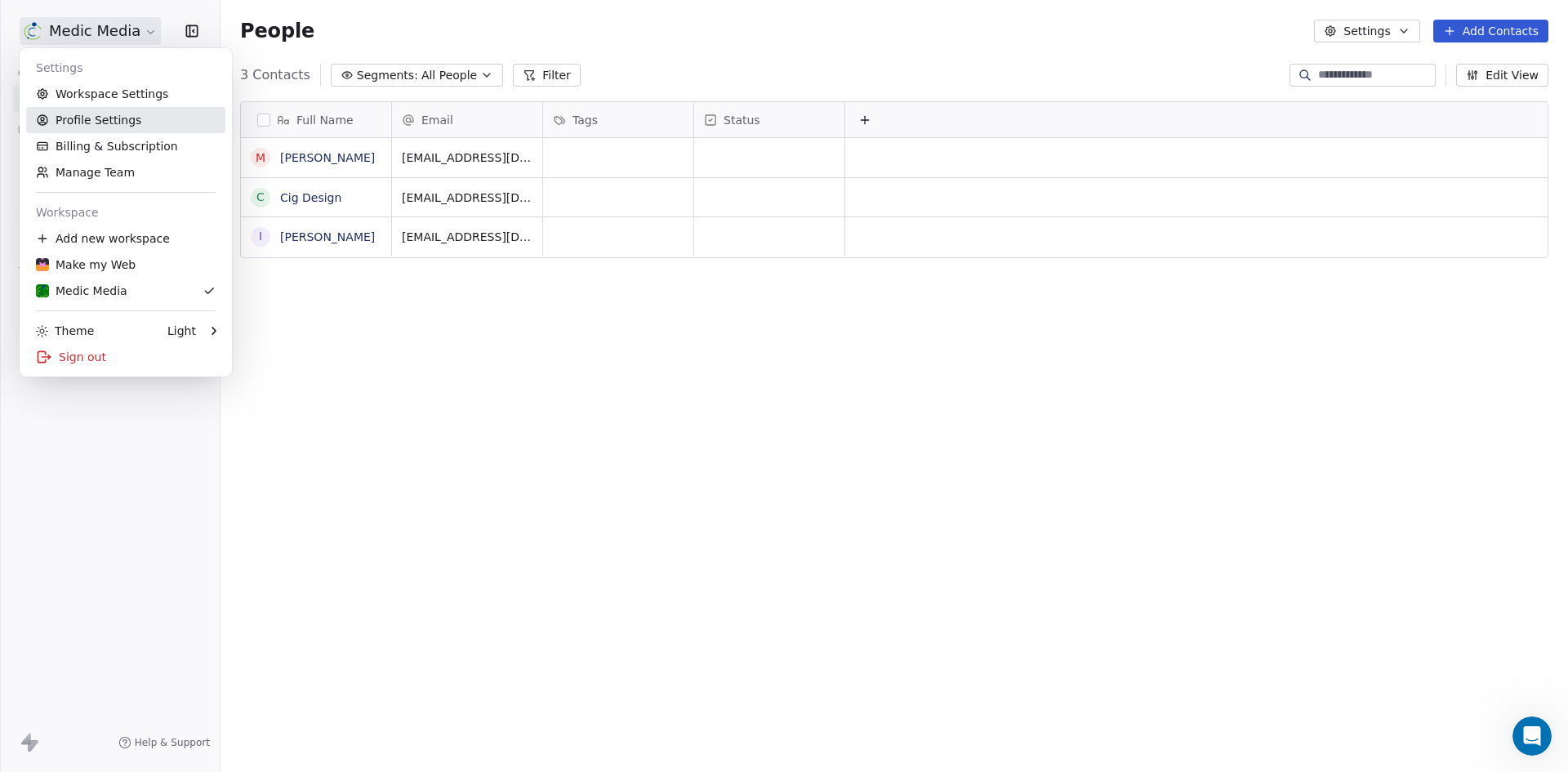
click at [89, 122] on link "Profile Settings" at bounding box center [125, 119] width 199 height 26
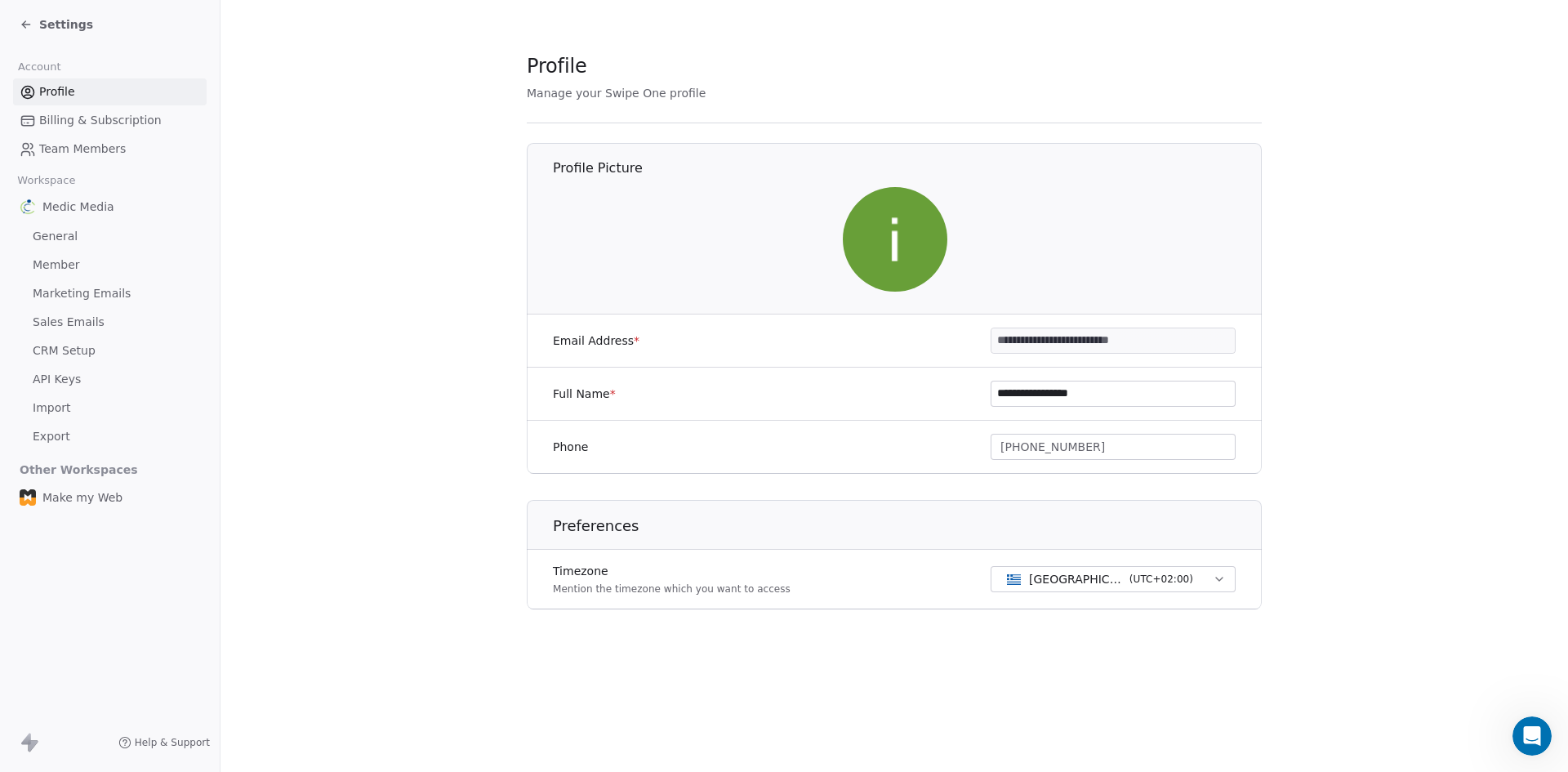
click at [88, 346] on span "CRM Setup" at bounding box center [64, 351] width 63 height 17
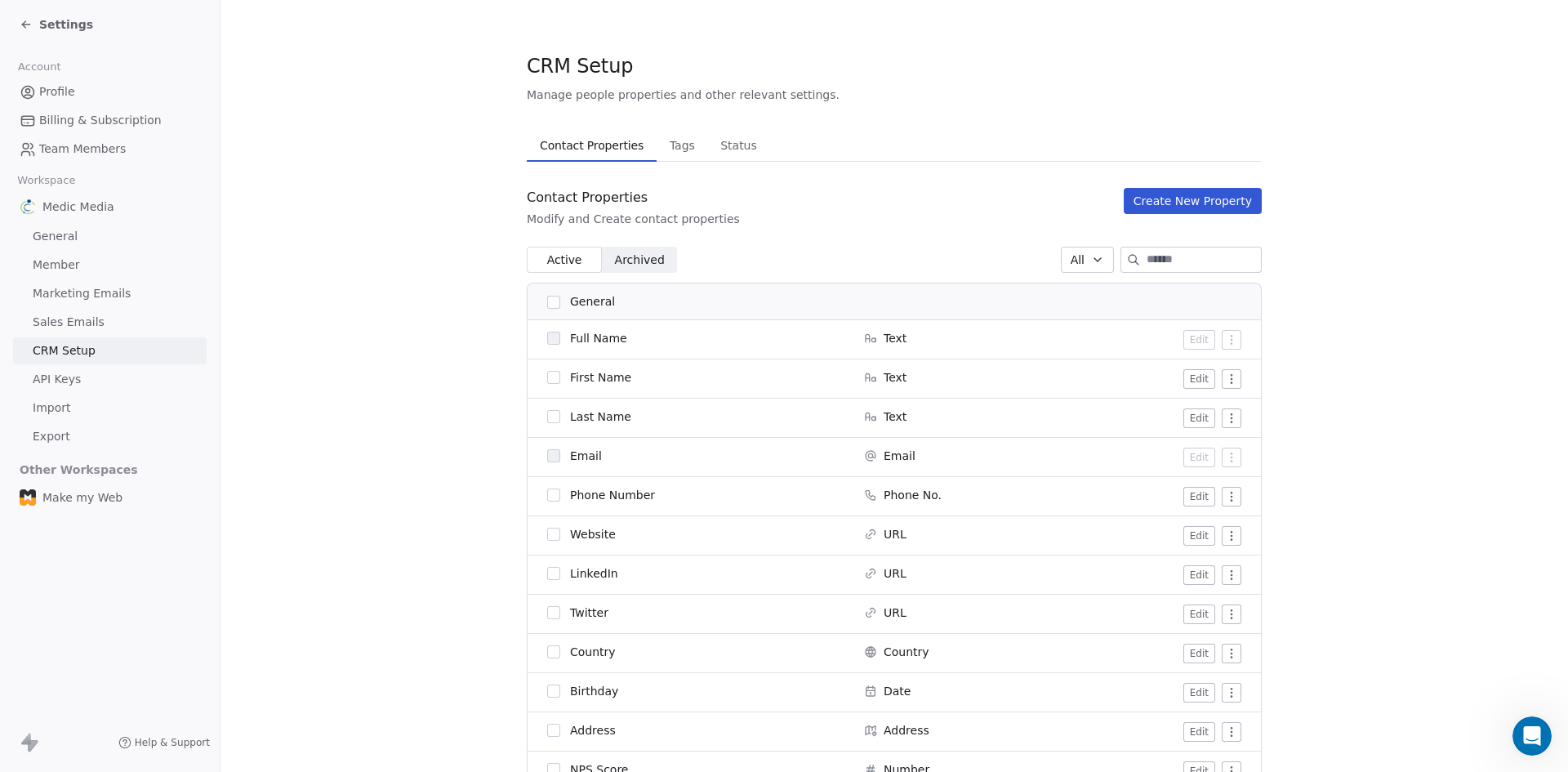
click at [63, 93] on span "Profile" at bounding box center [57, 91] width 36 height 17
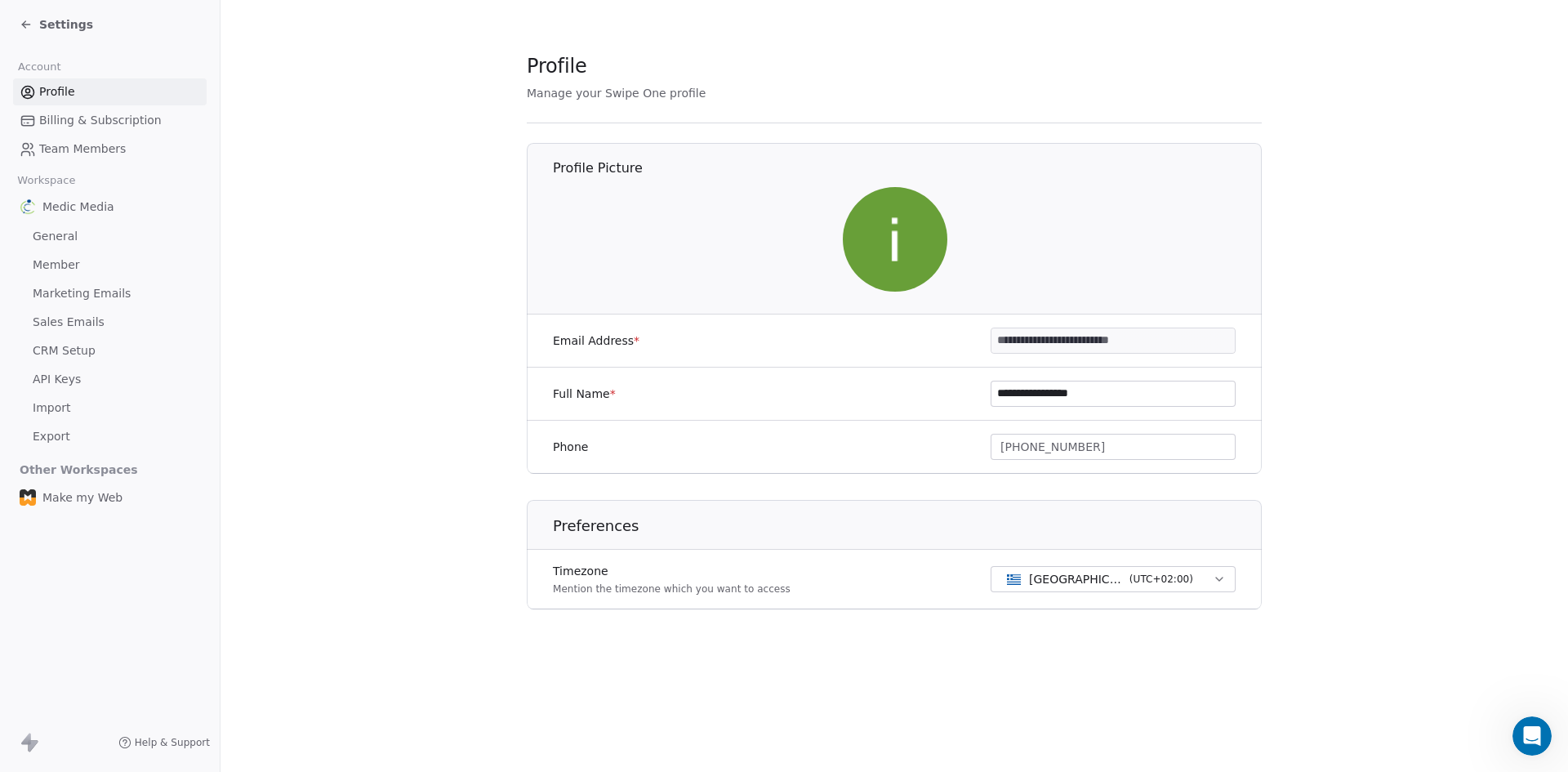
click at [66, 106] on div "Profile Billing & Subscription Team Members" at bounding box center [110, 120] width 193 height 84
click at [68, 118] on span "Billing & Subscription" at bounding box center [100, 120] width 123 height 17
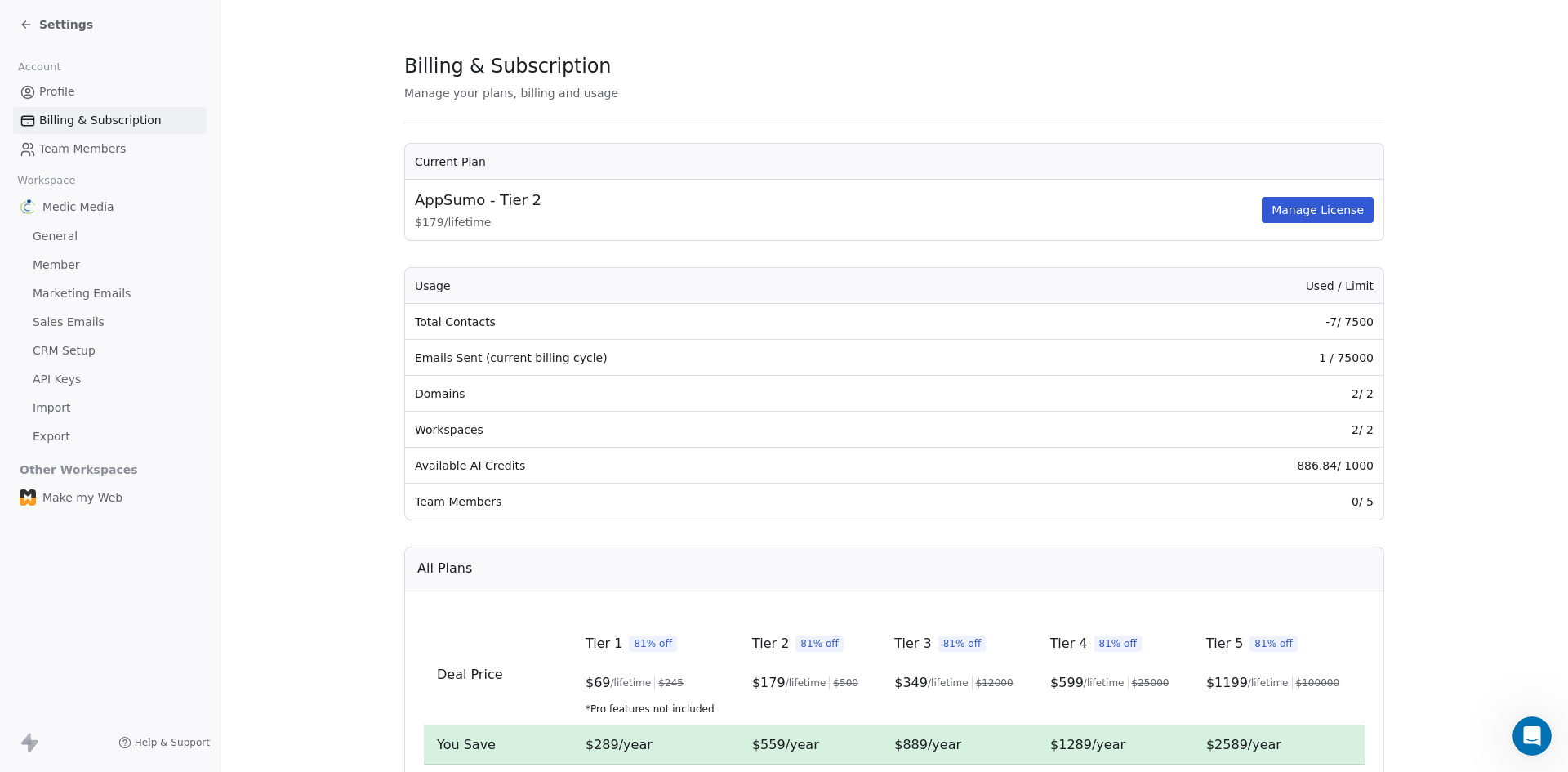
click at [48, 28] on span "Settings" at bounding box center [66, 24] width 54 height 16
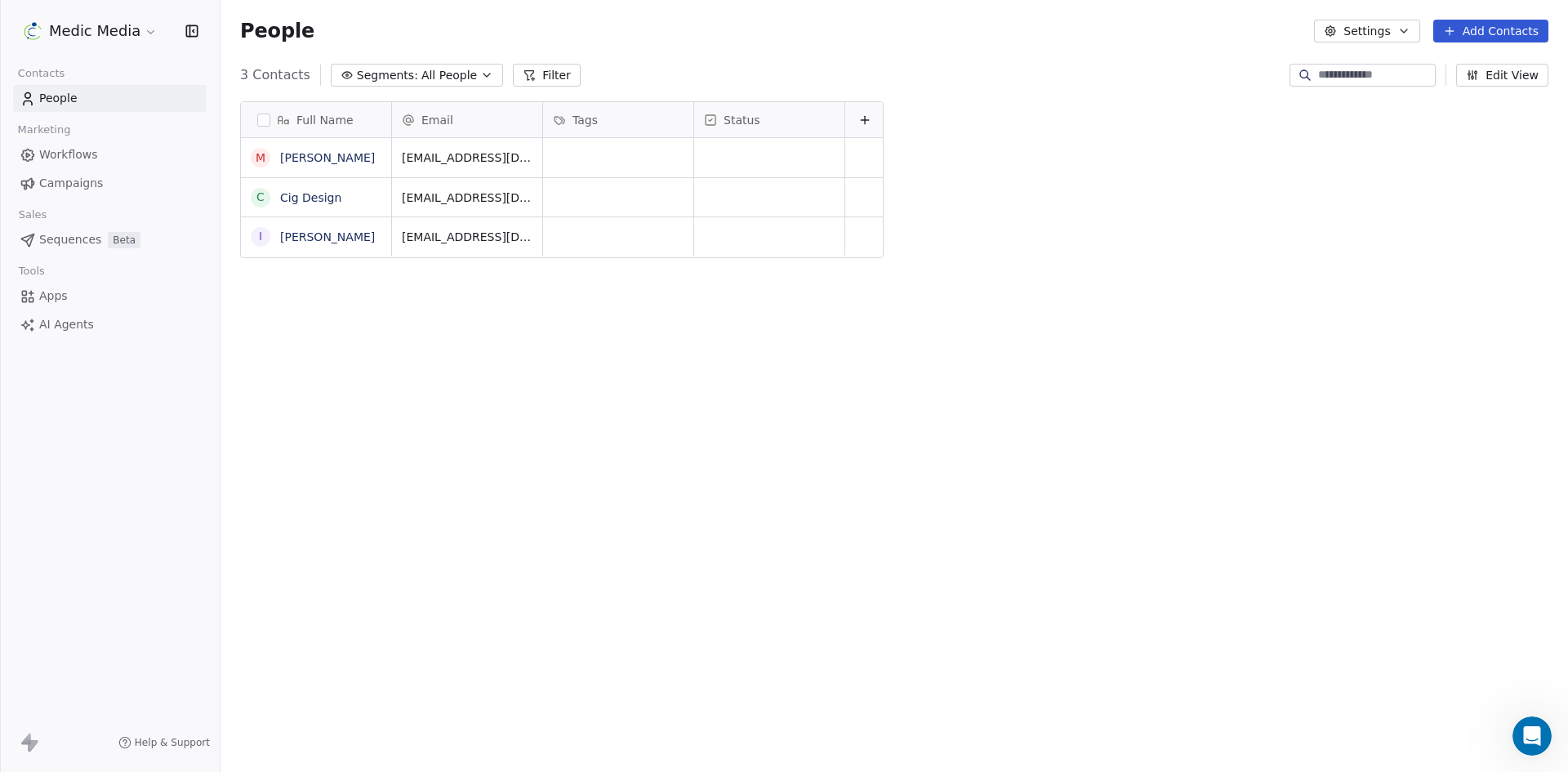
scroll to position [667, 1336]
click at [117, 27] on html "Medic Media Contacts People Marketing Workflows Campaigns Sales Sequences Beta …" at bounding box center [784, 386] width 1568 height 772
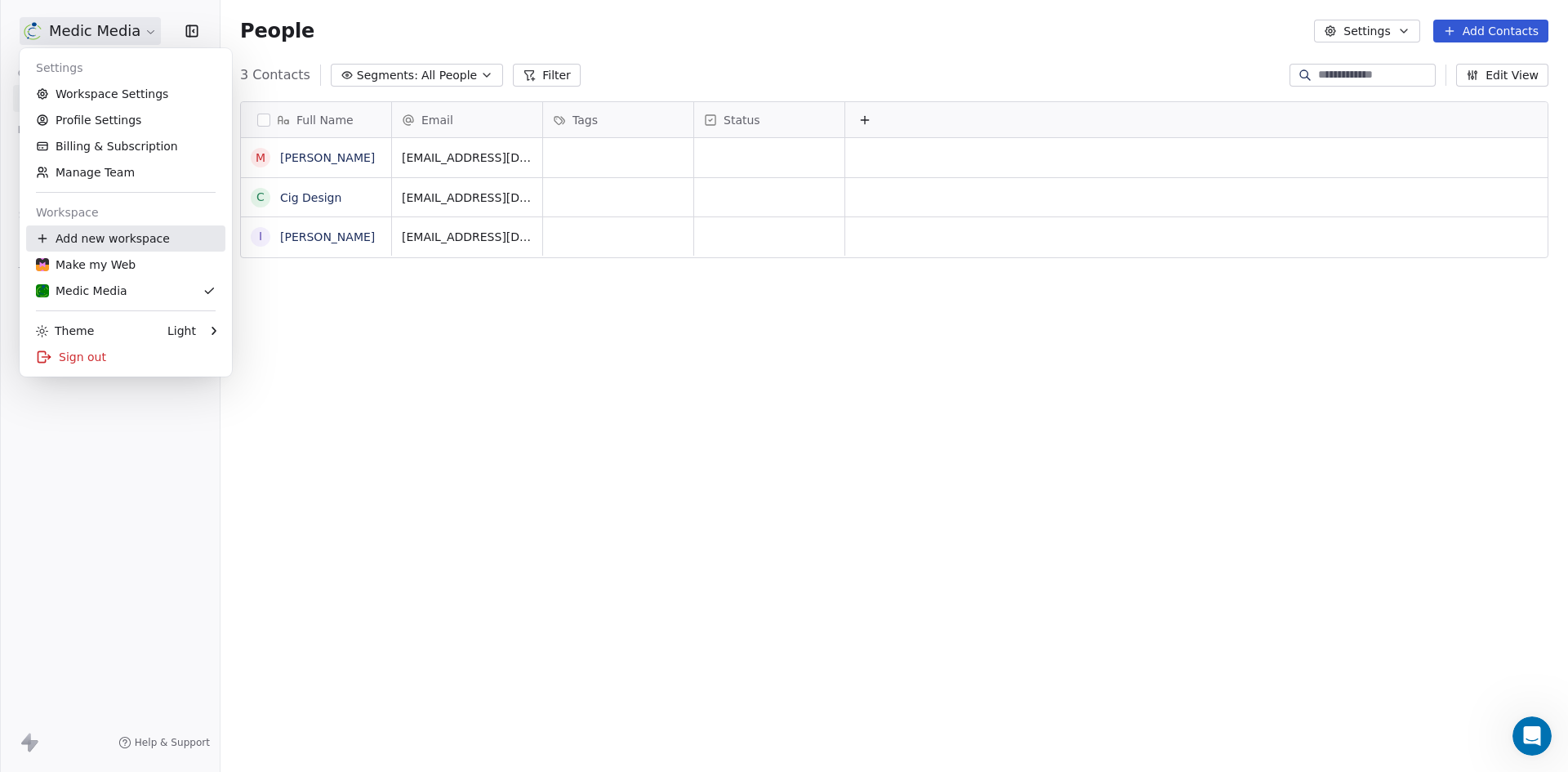
click at [134, 245] on div "Add new workspace" at bounding box center [125, 238] width 199 height 26
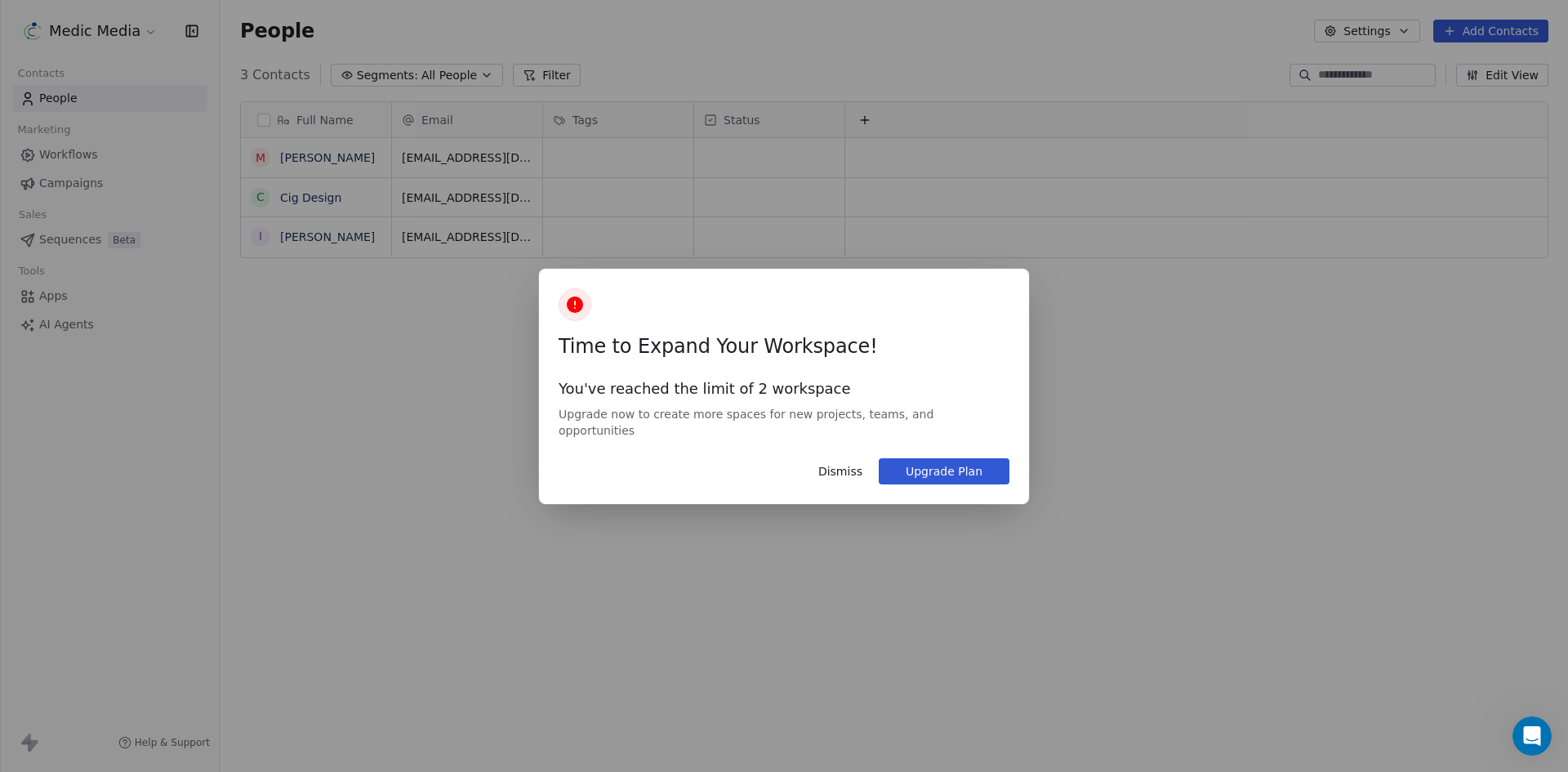
click at [913, 471] on button "Upgrade Plan" at bounding box center [943, 471] width 131 height 26
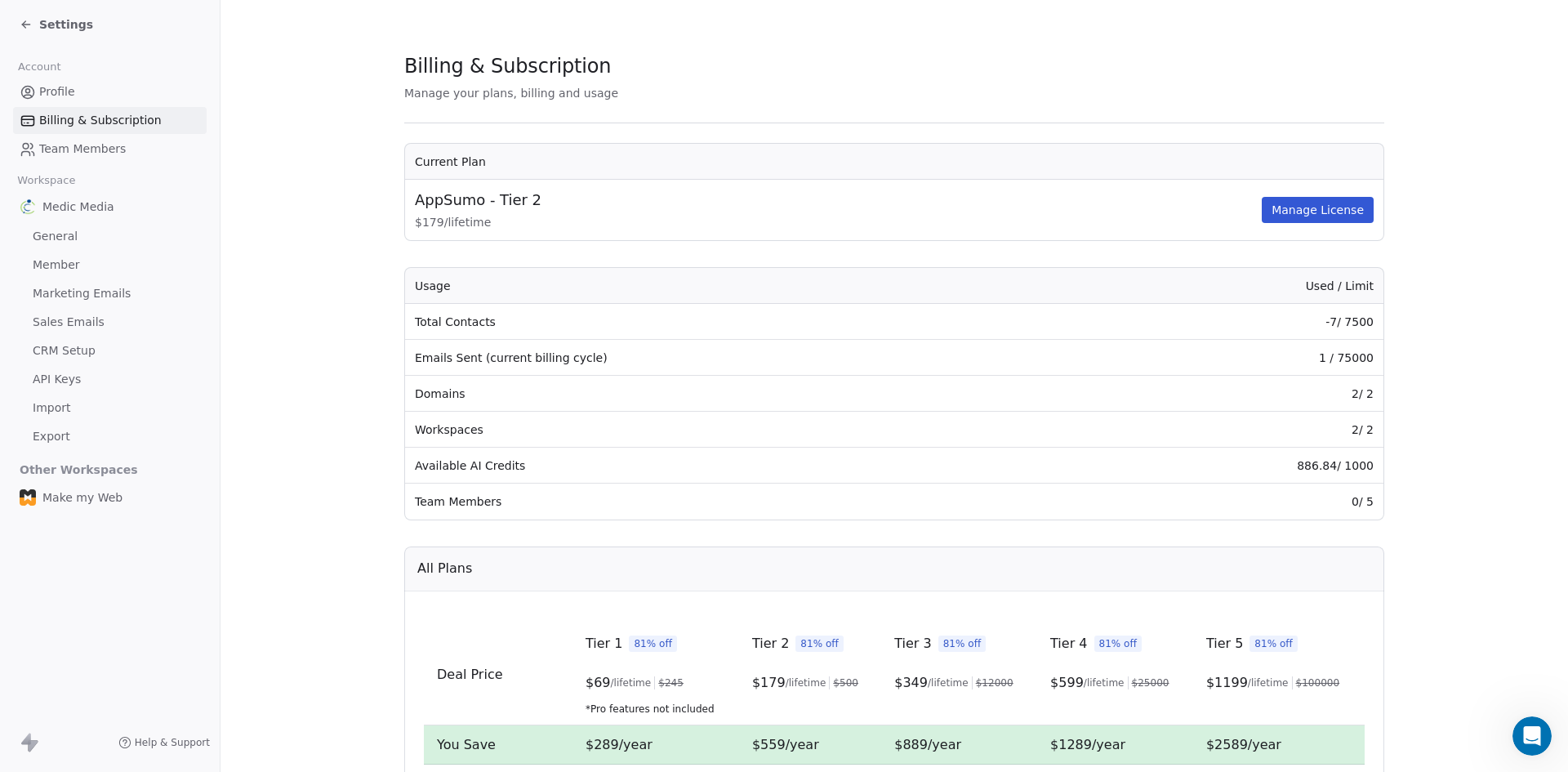
click at [50, 84] on span "Profile" at bounding box center [57, 91] width 36 height 17
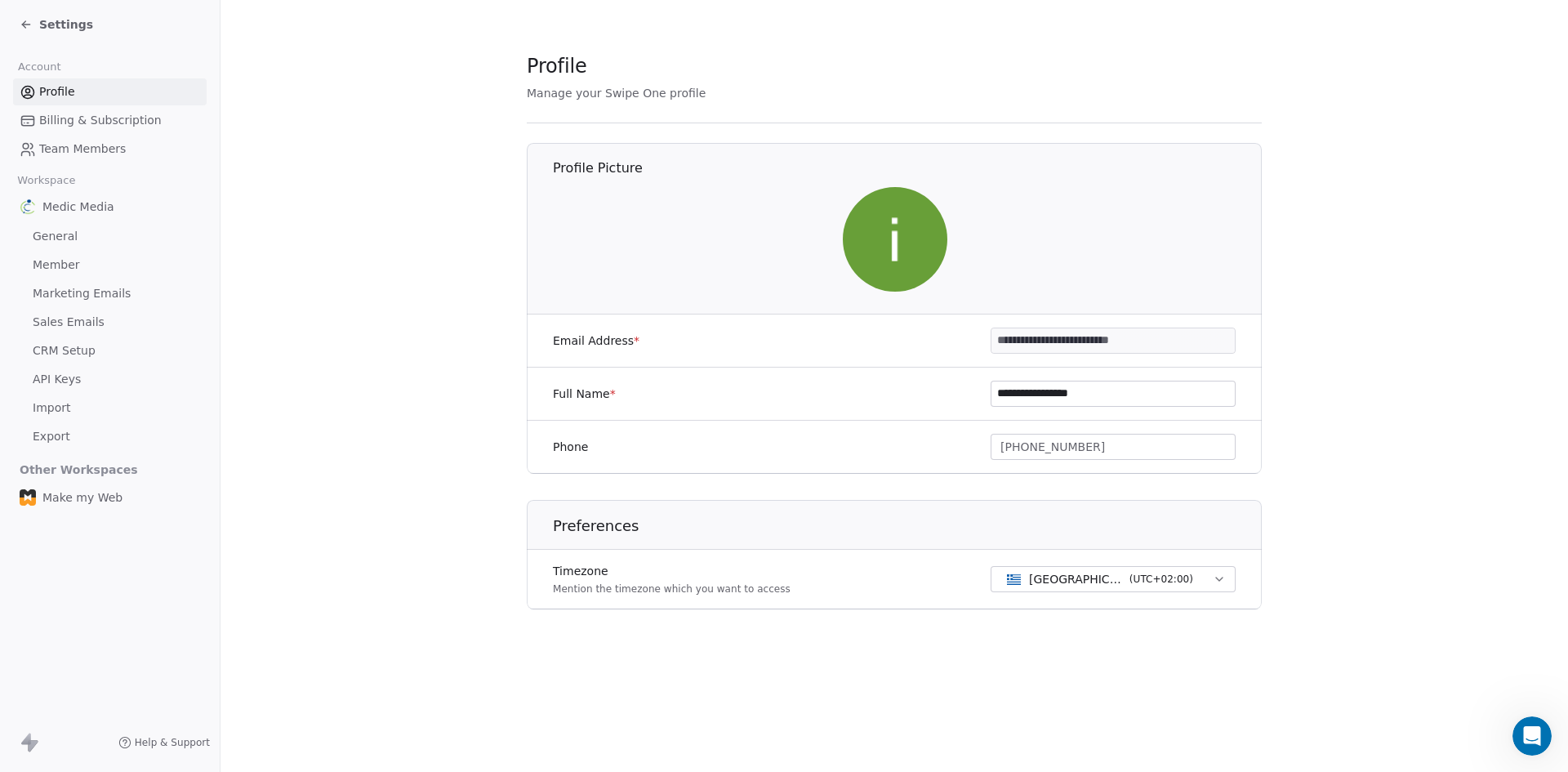
click at [53, 26] on span "Settings" at bounding box center [66, 24] width 54 height 16
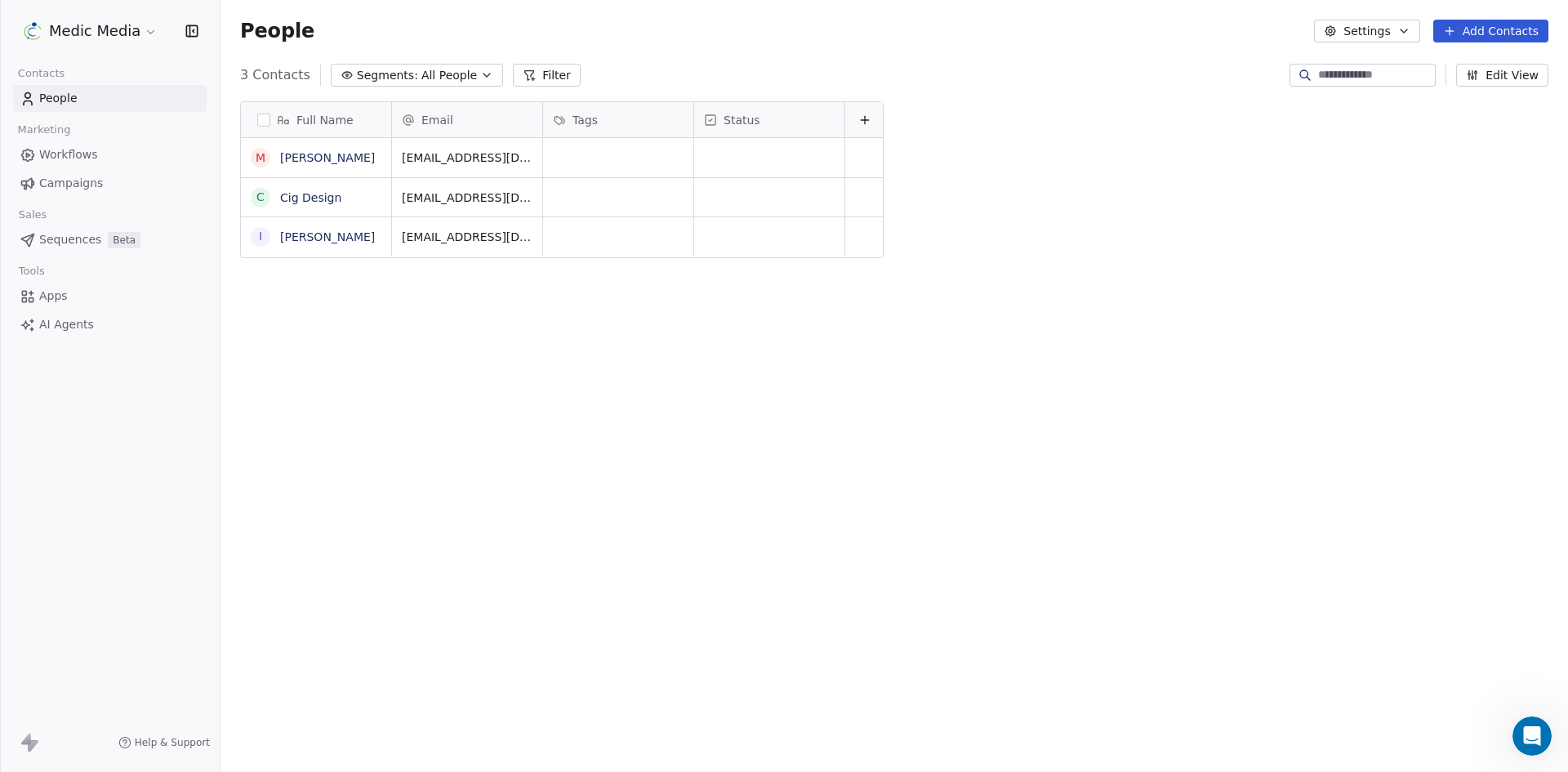
scroll to position [667, 1336]
click at [107, 30] on html "Medic Media Contacts People Marketing Workflows Campaigns Sales Sequences Beta …" at bounding box center [784, 386] width 1568 height 772
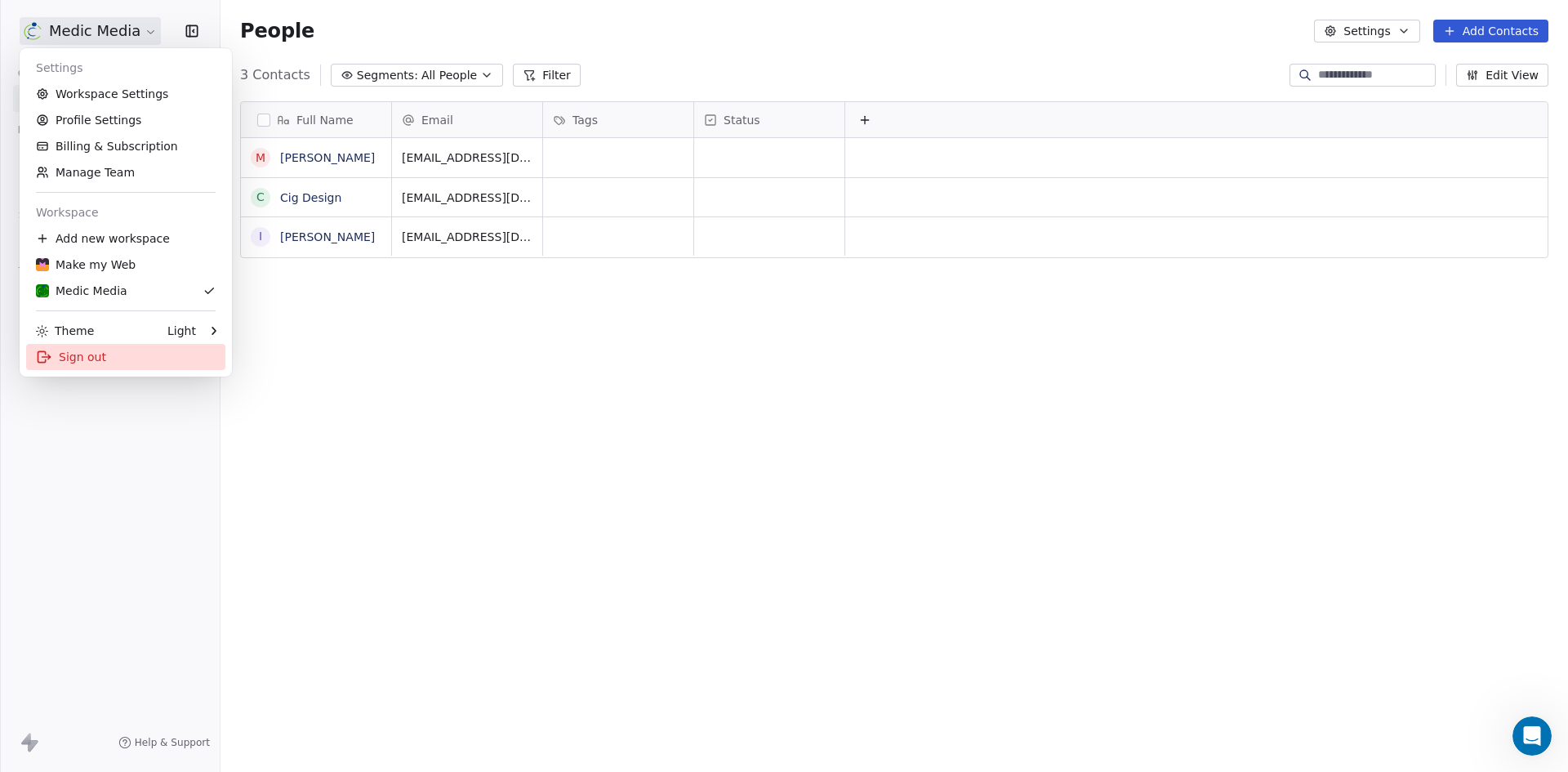
click at [156, 365] on div "Sign out" at bounding box center [125, 356] width 199 height 26
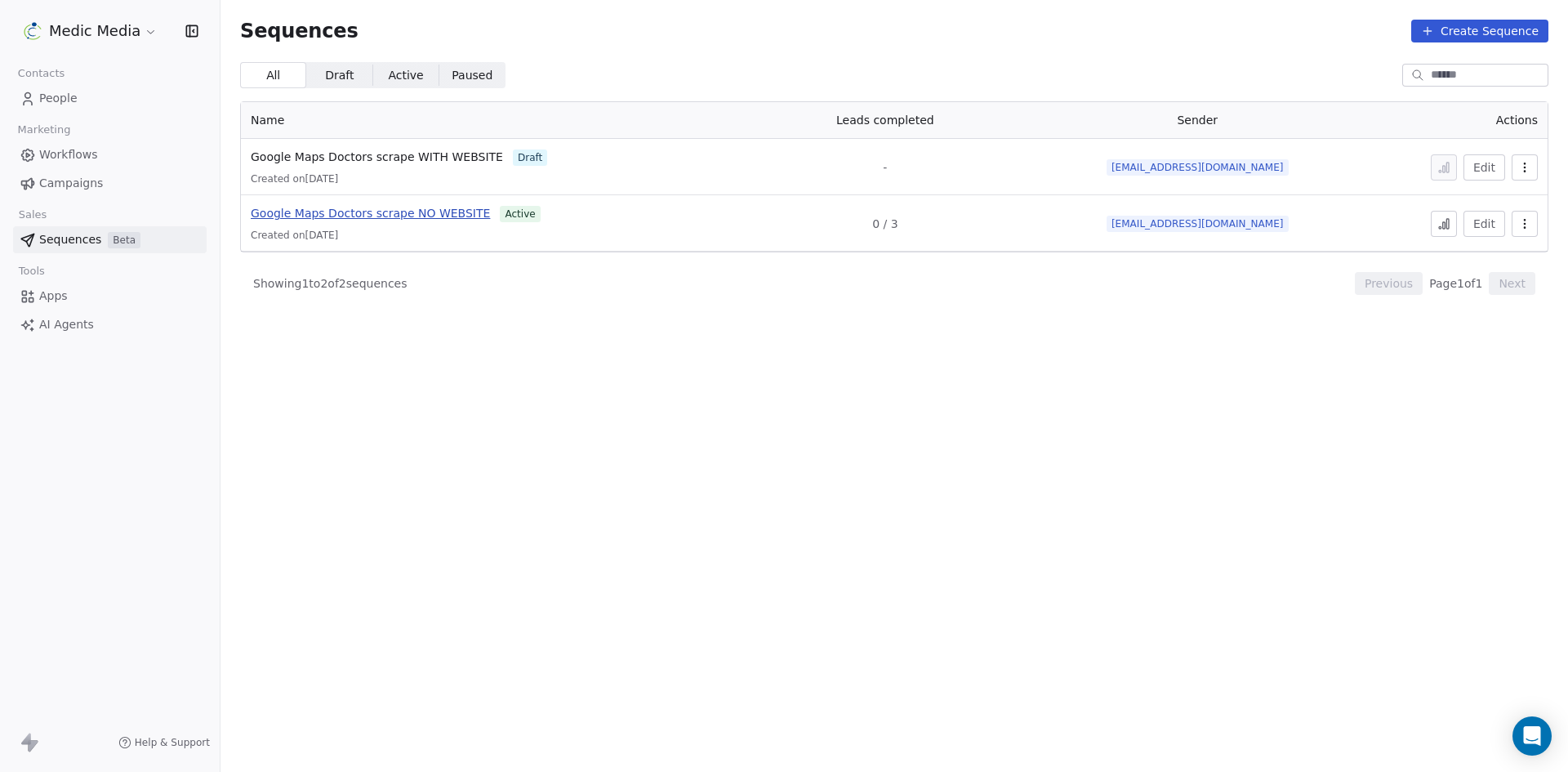
click at [399, 214] on span "Google Maps Doctors scrape NO WEBSITE" at bounding box center [370, 213] width 239 height 13
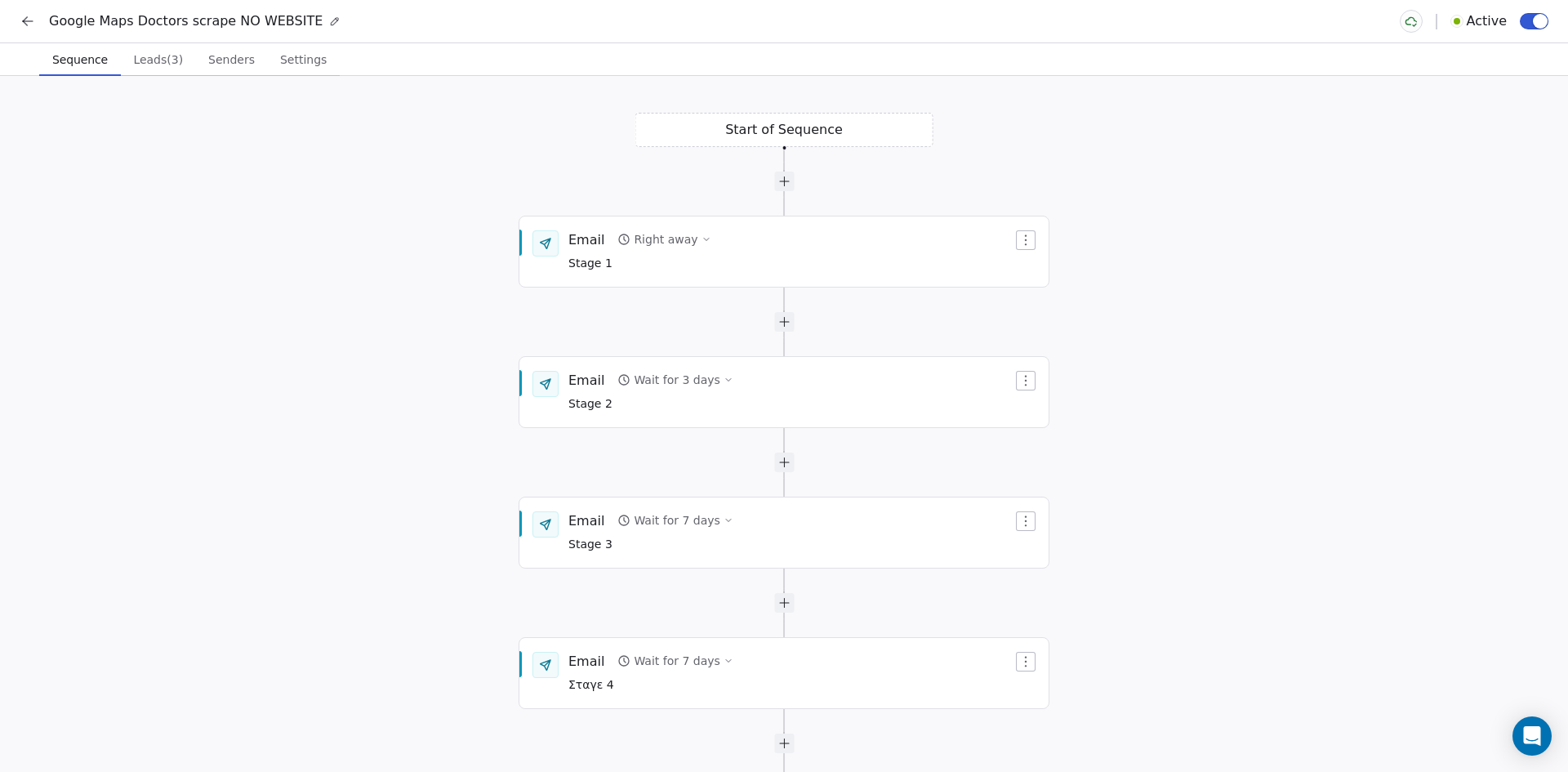
click at [143, 64] on span "Leads (3)" at bounding box center [158, 60] width 63 height 23
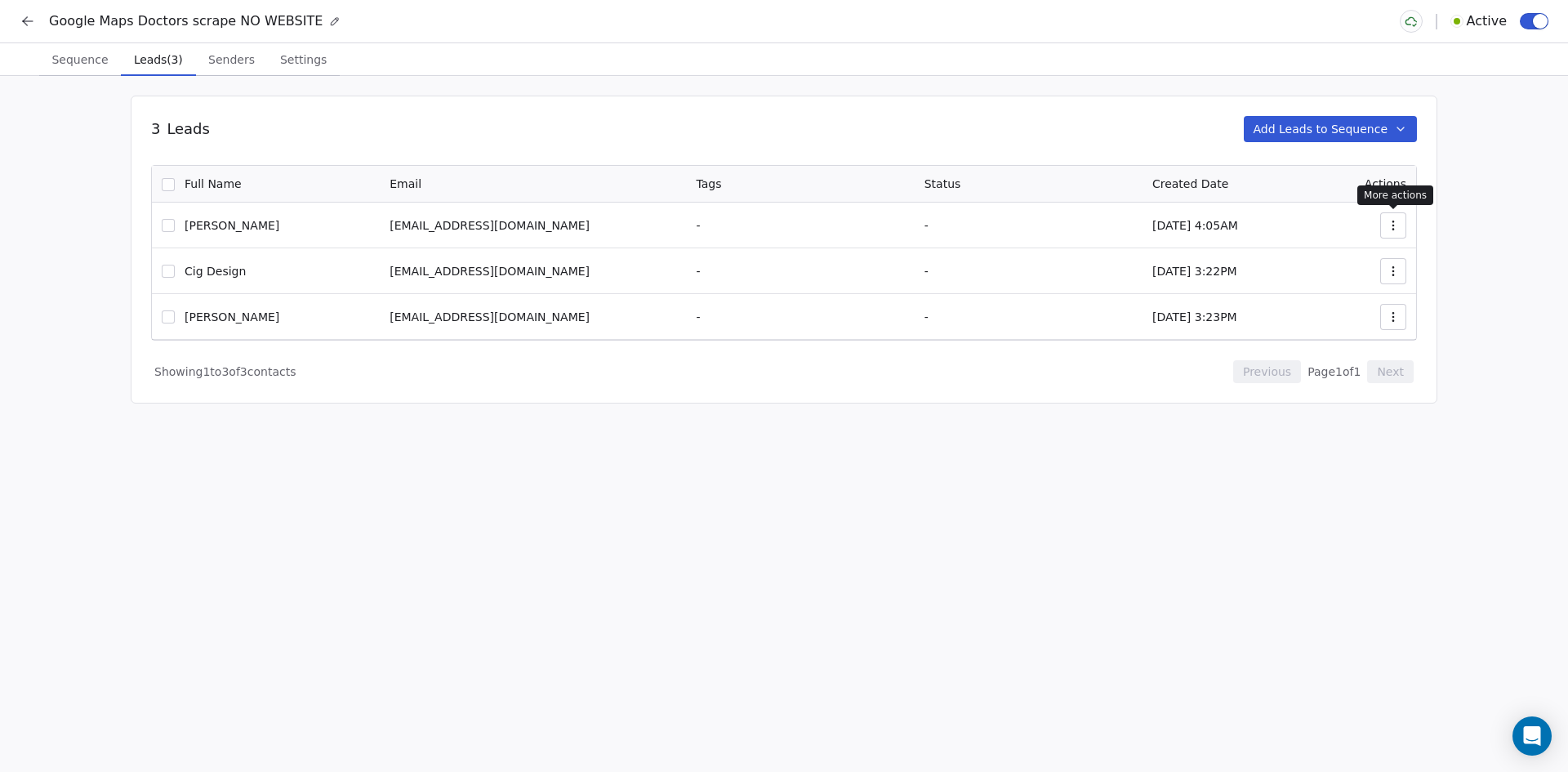
click at [1395, 228] on icon "button" at bounding box center [1394, 226] width 13 height 13
click at [1342, 297] on div "Remove from sequence" at bounding box center [1324, 288] width 174 height 26
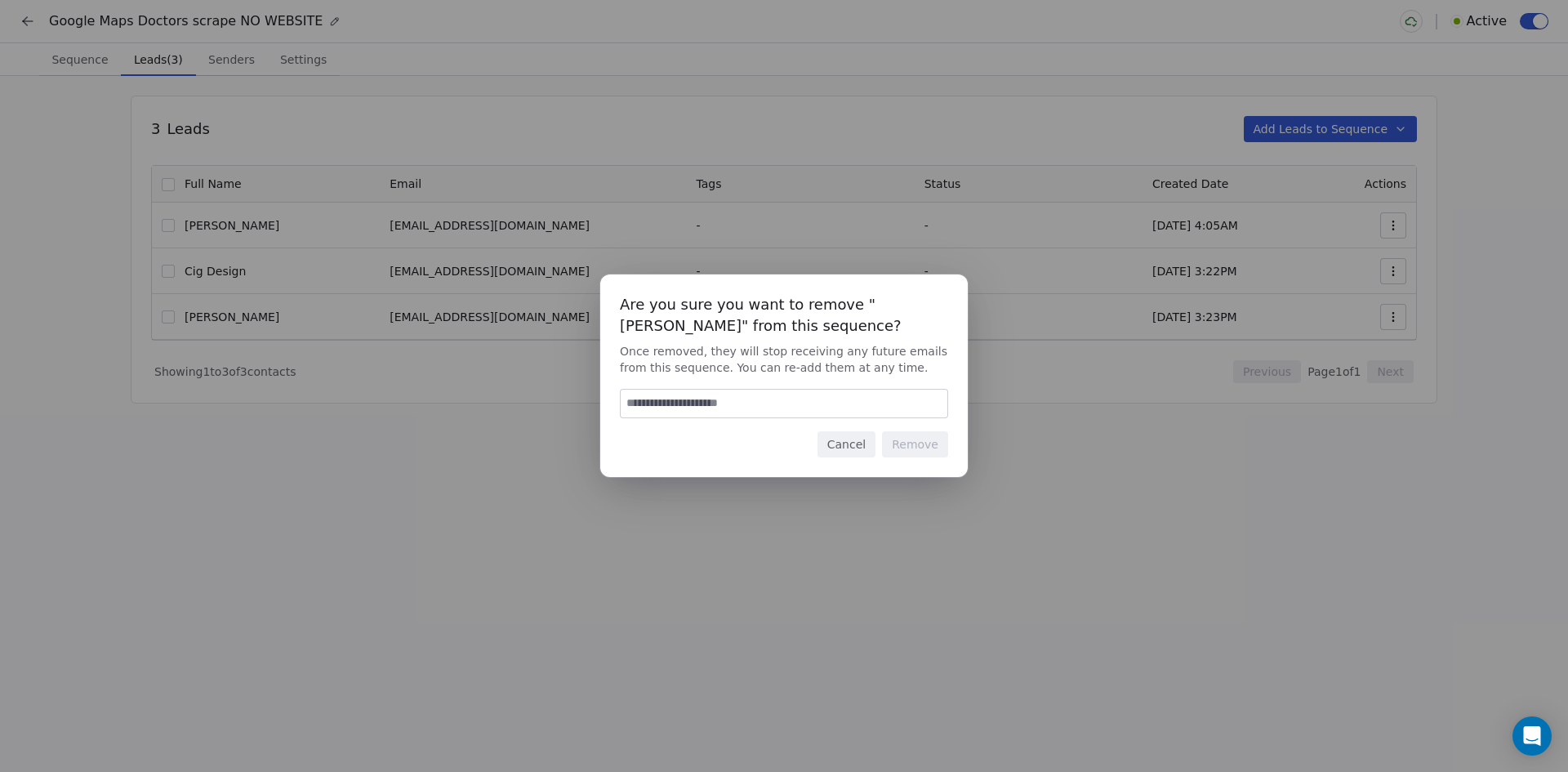
click at [815, 403] on input at bounding box center [784, 403] width 327 height 28
click at [819, 403] on input at bounding box center [784, 403] width 327 height 28
type input "******"
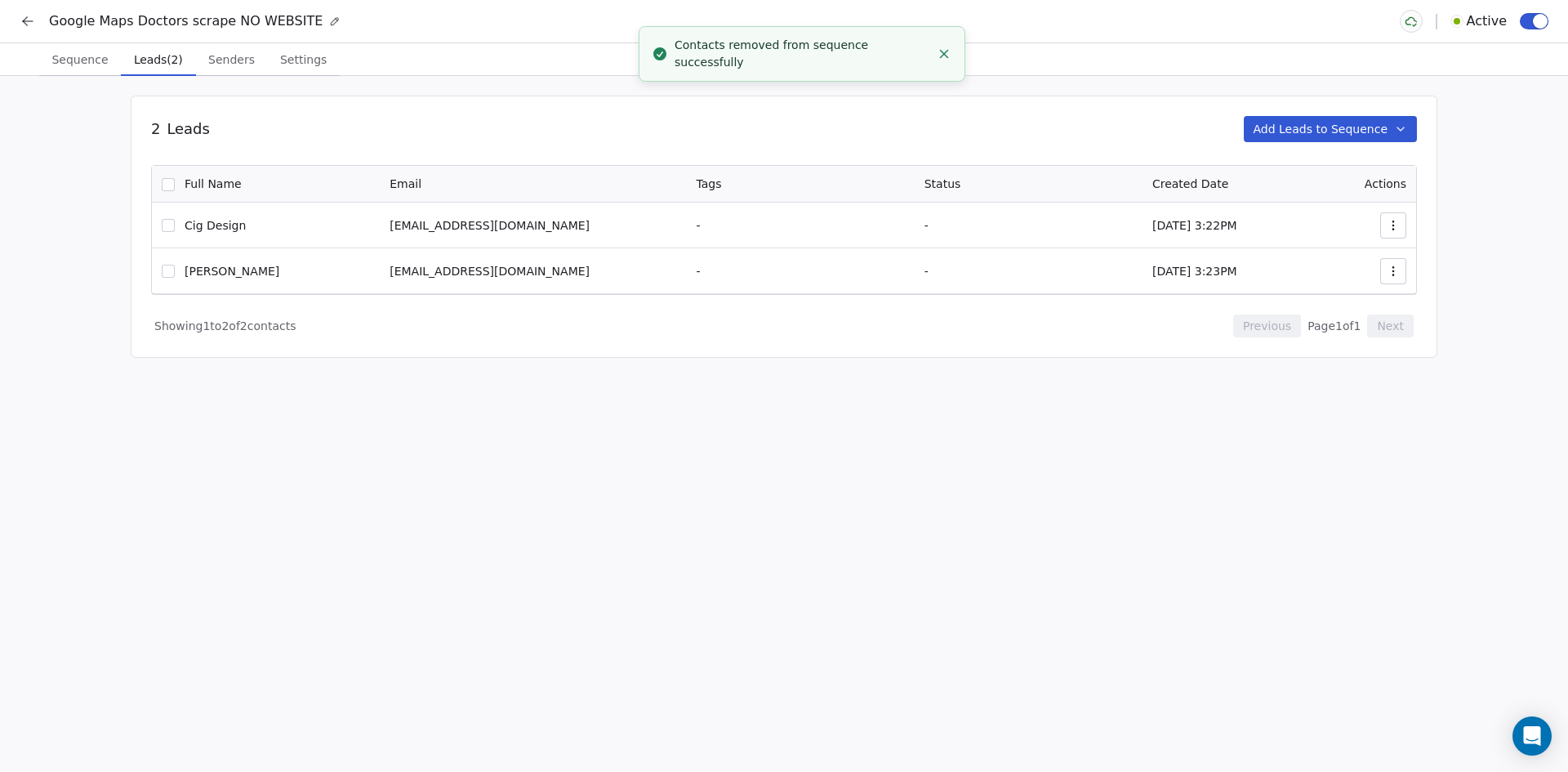
click at [1325, 131] on button "Add Leads to Sequence" at bounding box center [1331, 129] width 174 height 26
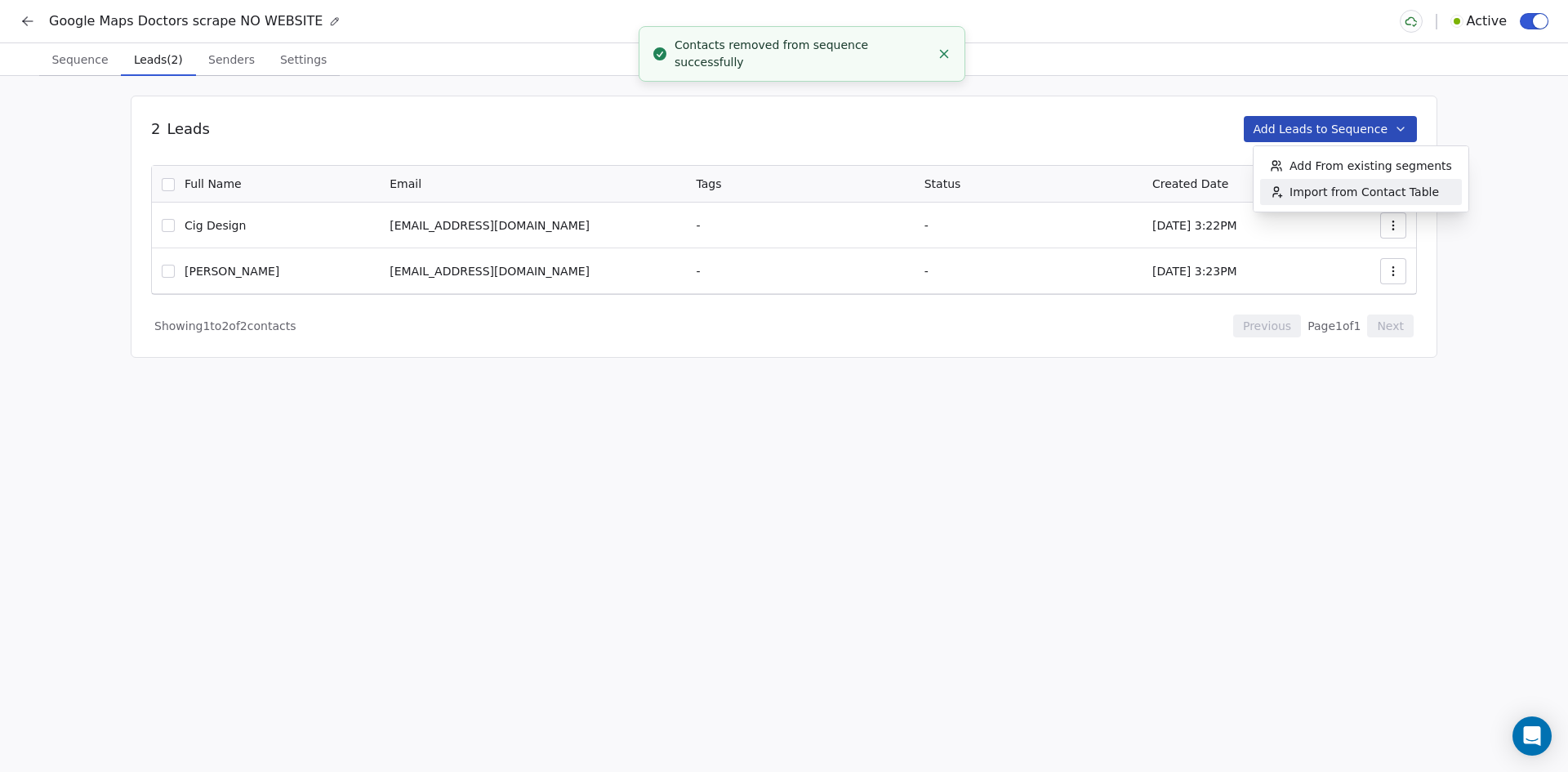
click at [1405, 197] on span "Import from Contact Table" at bounding box center [1364, 192] width 150 height 16
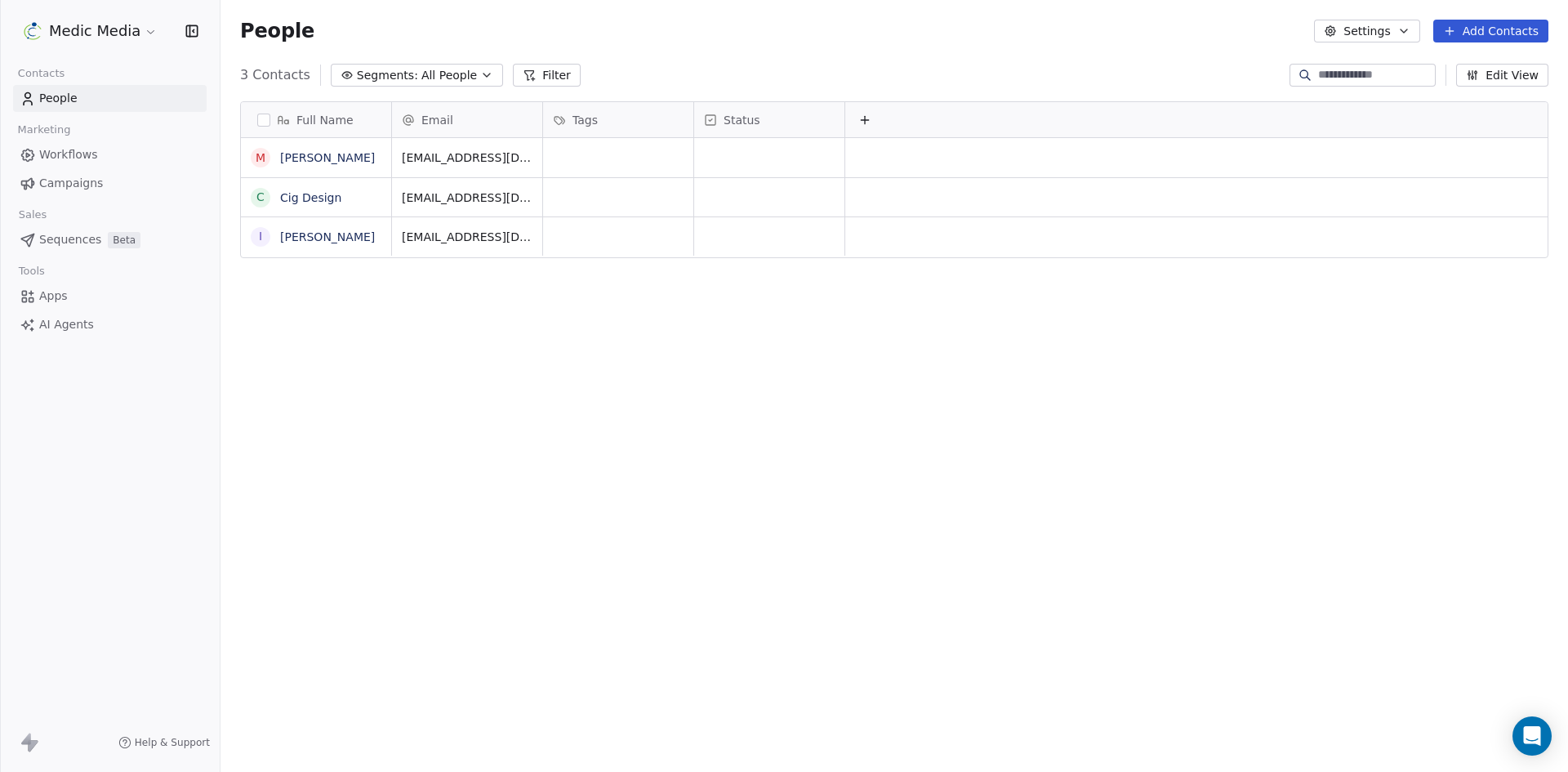
scroll to position [667, 1336]
click at [259, 237] on button "grid" at bounding box center [261, 237] width 13 height 13
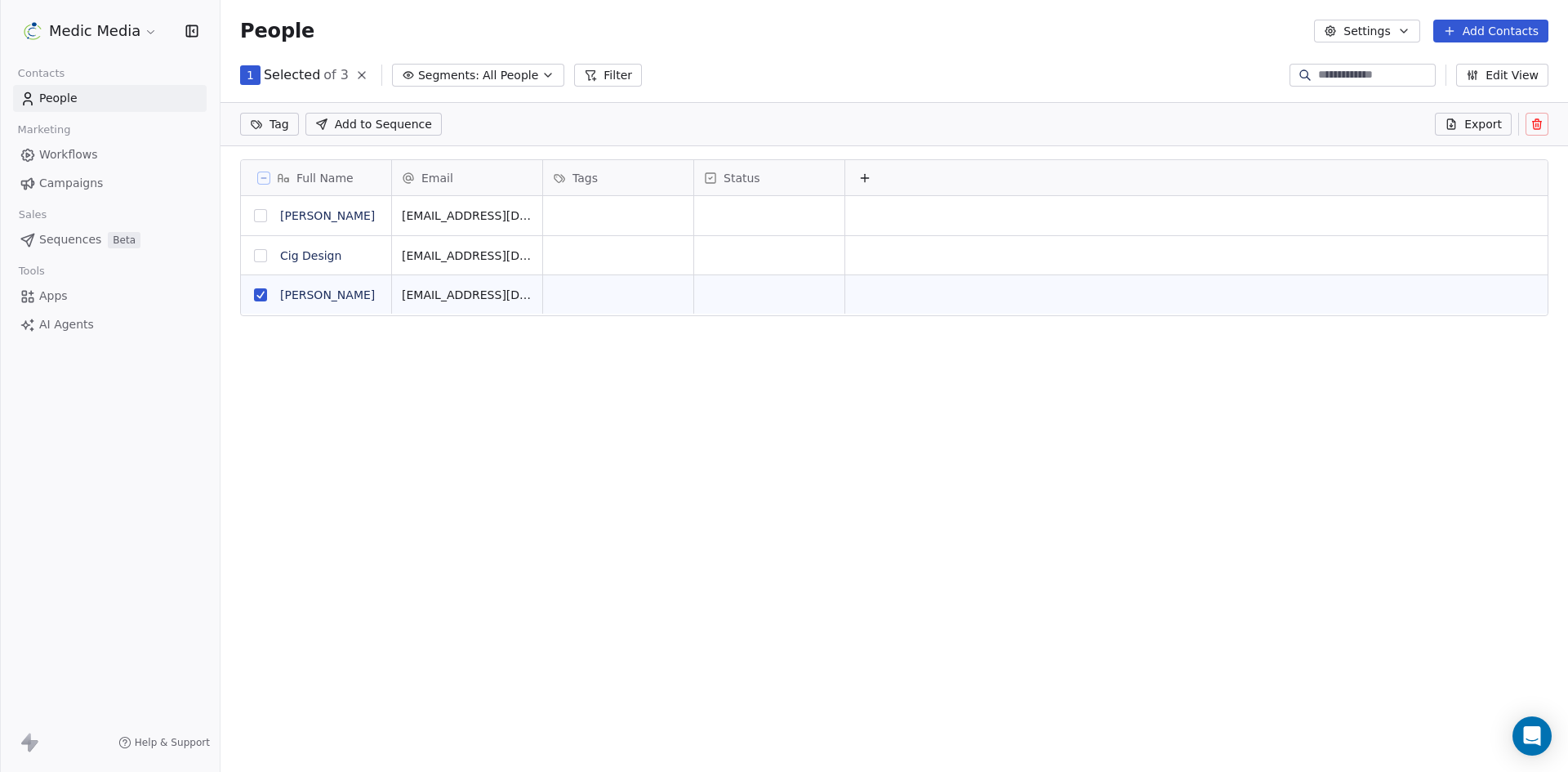
scroll to position [610, 1336]
click at [382, 121] on span "Add to Sequence" at bounding box center [384, 124] width 97 height 16
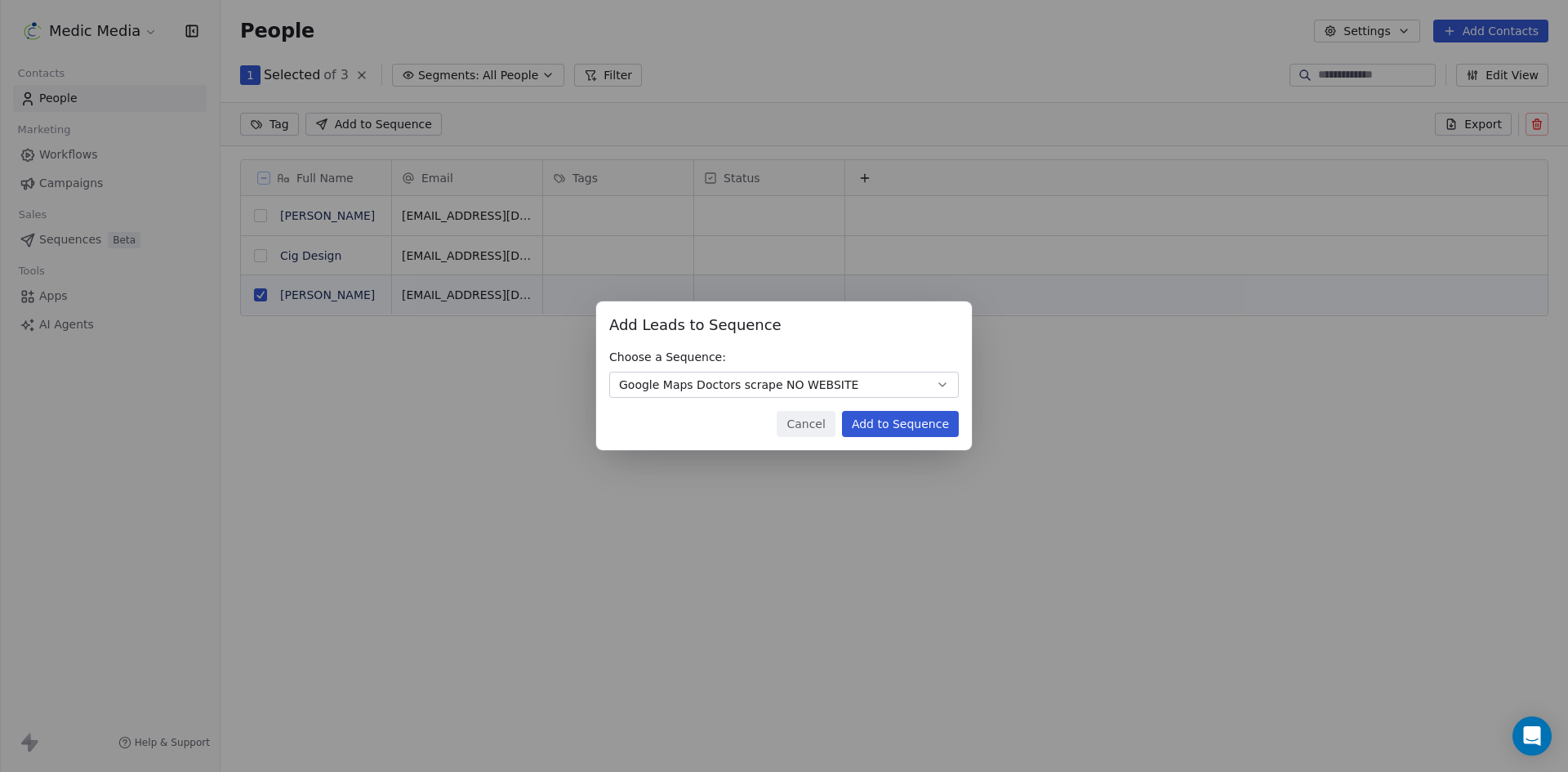
click at [884, 416] on button "Add to Sequence" at bounding box center [900, 423] width 117 height 26
